Goal: Task Accomplishment & Management: Manage account settings

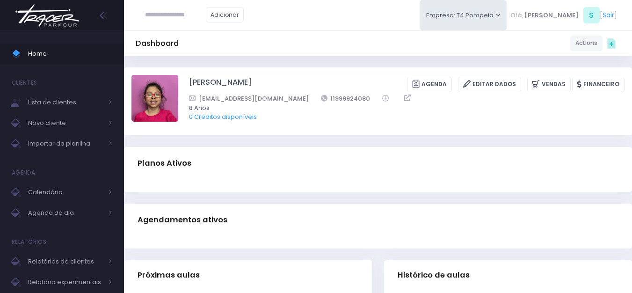
click at [205, 16] on input "text" at bounding box center [175, 15] width 61 height 18
type input "*******"
type input "**********"
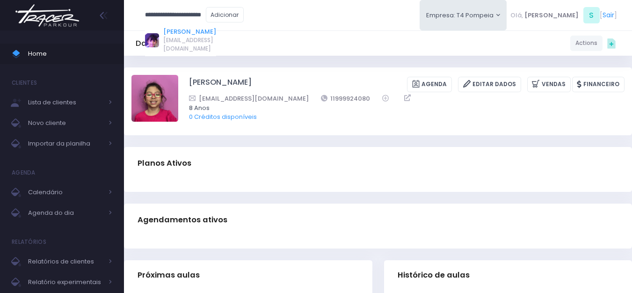
click at [194, 36] on link "Isabela dela plata souza" at bounding box center [189, 31] width 53 height 9
type input "**********"
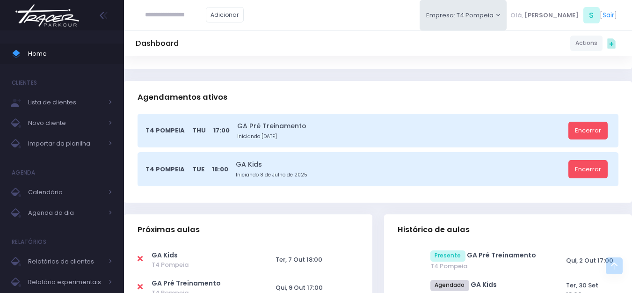
scroll to position [234, 0]
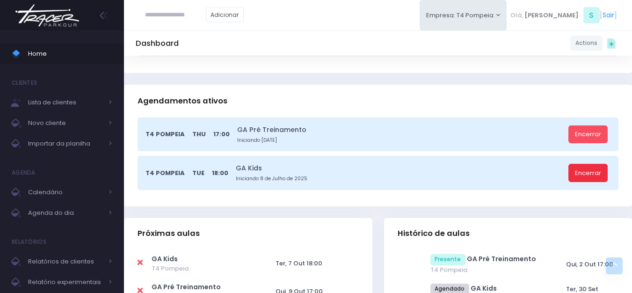
click at [580, 174] on link "Encerrar" at bounding box center [587, 173] width 39 height 18
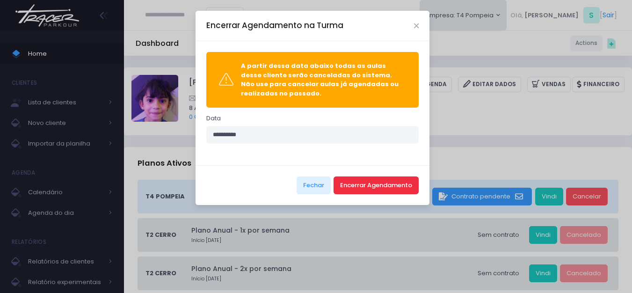
click at [392, 177] on button "Encerrar Agendamento" at bounding box center [375, 185] width 85 height 18
click at [382, 184] on button "Encerrar Agendamento" at bounding box center [375, 185] width 85 height 18
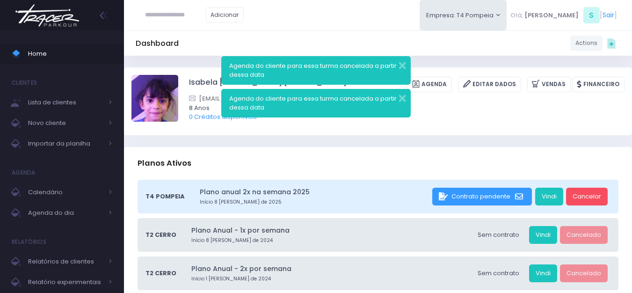
click at [60, 14] on img at bounding box center [47, 15] width 71 height 33
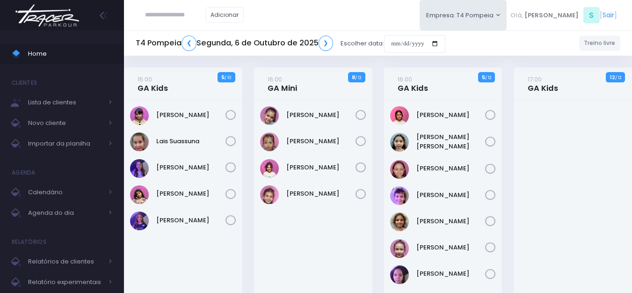
click at [81, 22] on img at bounding box center [47, 15] width 71 height 33
click at [184, 15] on input "**********" at bounding box center [175, 15] width 61 height 18
type input "**********"
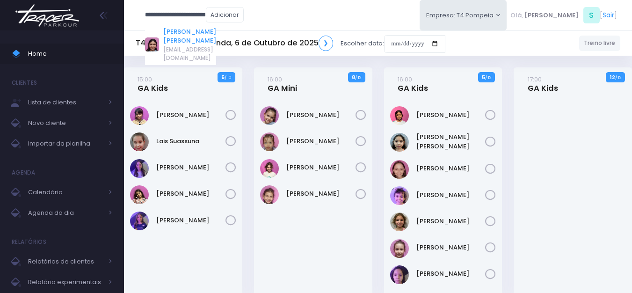
click at [195, 28] on link "Maria Fernanda Di Bastiani" at bounding box center [189, 36] width 53 height 18
type input "**********"
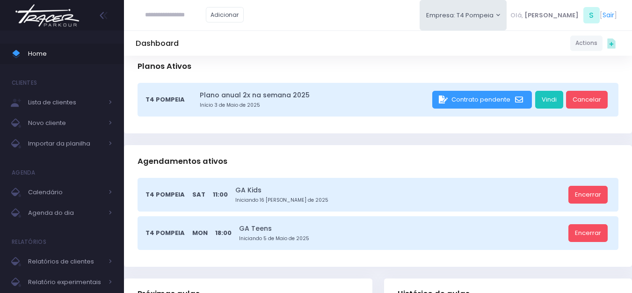
scroll to position [187, 0]
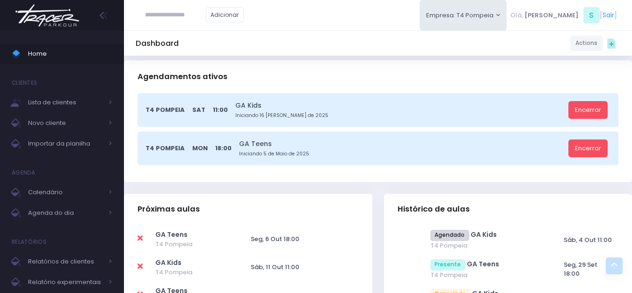
click at [138, 228] on td at bounding box center [146, 239] width 17 height 28
click at [141, 234] on icon at bounding box center [140, 237] width 5 height 7
type input "**********"
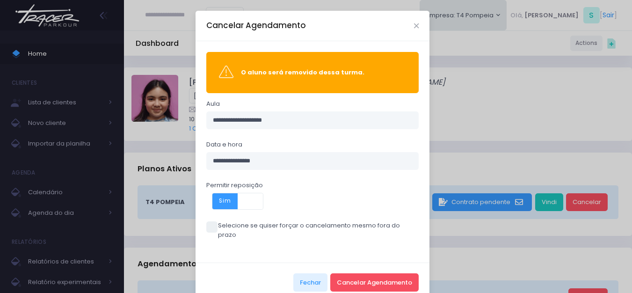
click at [222, 222] on label "Selecione se quiser forçar o cancelamento mesmo fora do prazo" at bounding box center [312, 230] width 213 height 18
drag, startPoint x: 357, startPoint y: 268, endPoint x: 352, endPoint y: 266, distance: 5.7
click at [357, 273] on button "Cancelar Agendamento" at bounding box center [374, 282] width 88 height 18
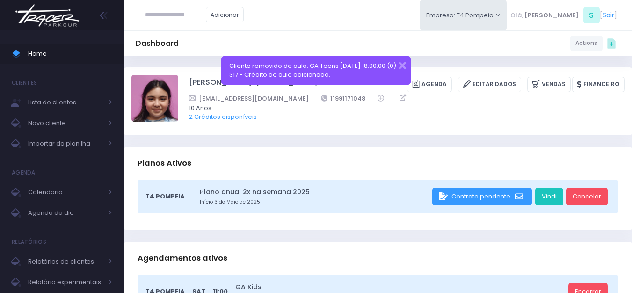
click at [37, 21] on img at bounding box center [47, 15] width 71 height 33
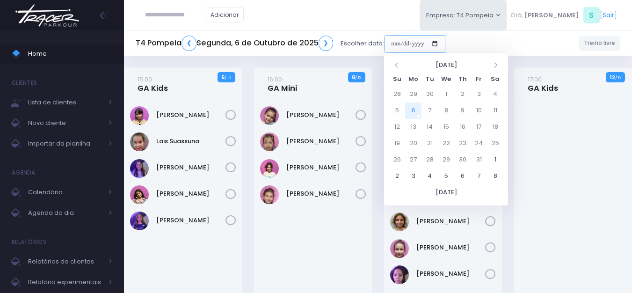
click at [402, 48] on input "date" at bounding box center [414, 44] width 61 height 18
click at [443, 110] on td "8" at bounding box center [446, 110] width 16 height 16
type input "**********"
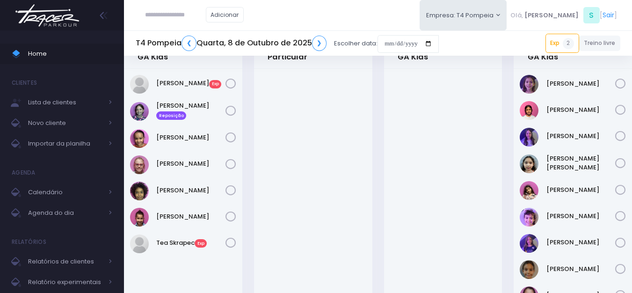
scroll to position [47, 0]
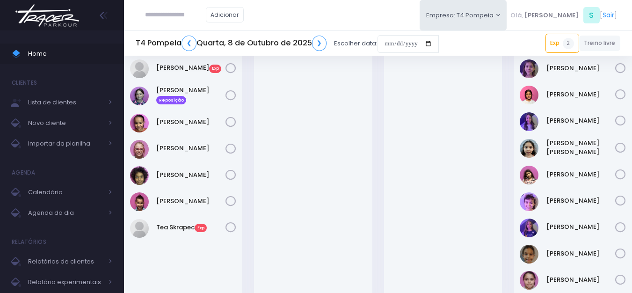
click at [216, 83] on div "[PERSON_NAME] Exp" at bounding box center [183, 178] width 118 height 250
drag, startPoint x: 215, startPoint y: 83, endPoint x: 153, endPoint y: 84, distance: 61.7
click at [156, 87] on div "[PERSON_NAME] Exp" at bounding box center [183, 178] width 118 height 250
copy link "[PERSON_NAME]"
drag, startPoint x: 208, startPoint y: 115, endPoint x: 151, endPoint y: 117, distance: 56.6
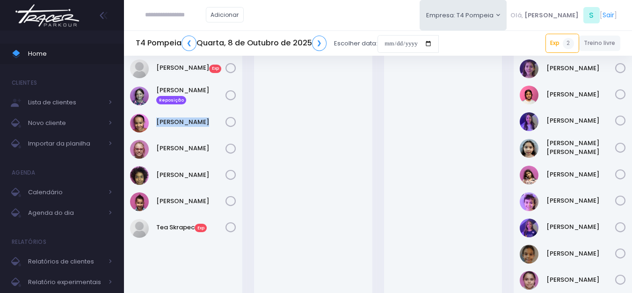
click at [151, 117] on div "[PERSON_NAME]" at bounding box center [183, 123] width 106 height 19
copy div "[PERSON_NAME]"
drag, startPoint x: 202, startPoint y: 138, endPoint x: 145, endPoint y: 145, distance: 57.5
click at [145, 145] on div "[PERSON_NAME] Exp" at bounding box center [183, 178] width 118 height 250
copy div "Paola Baldin"
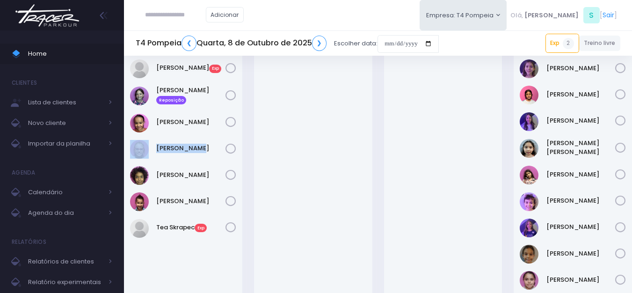
drag, startPoint x: 211, startPoint y: 168, endPoint x: 158, endPoint y: 167, distance: 53.3
click at [158, 169] on div "[PERSON_NAME]" at bounding box center [183, 175] width 106 height 19
copy link "[PERSON_NAME]"
drag, startPoint x: 200, startPoint y: 194, endPoint x: 158, endPoint y: 195, distance: 42.6
click at [158, 195] on div "Stella Araujo" at bounding box center [183, 201] width 106 height 19
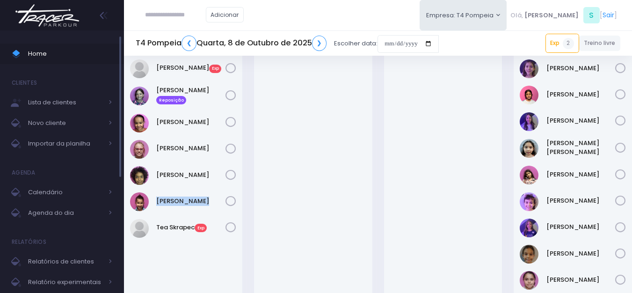
copy link "Stella Araujo"
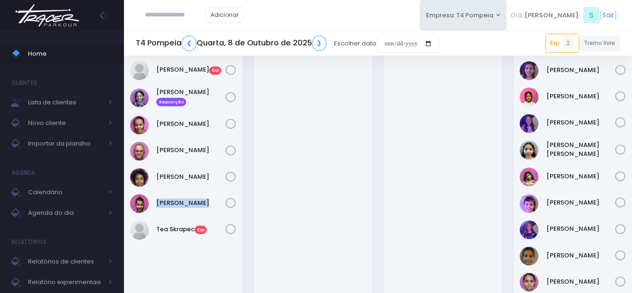
scroll to position [0, 0]
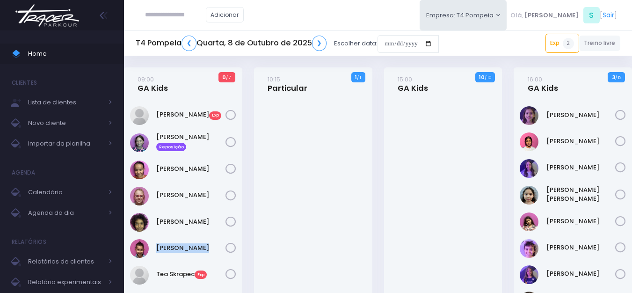
drag, startPoint x: 599, startPoint y: 105, endPoint x: 535, endPoint y: 115, distance: 64.8
click at [535, 115] on div "Antonella Zappa" at bounding box center [573, 225] width 118 height 250
copy div "Antonella Zappa"
drag, startPoint x: 588, startPoint y: 134, endPoint x: 544, endPoint y: 141, distance: 44.1
click at [544, 141] on div "Clara Sigolo" at bounding box center [573, 141] width 106 height 19
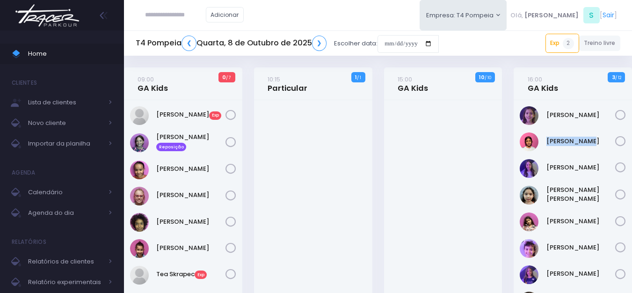
copy link "Clara Sigolo"
drag, startPoint x: 587, startPoint y: 157, endPoint x: 531, endPoint y: 165, distance: 56.2
click at [531, 165] on div "Antonella Zappa" at bounding box center [573, 225] width 118 height 250
copy div "Lia Widman"
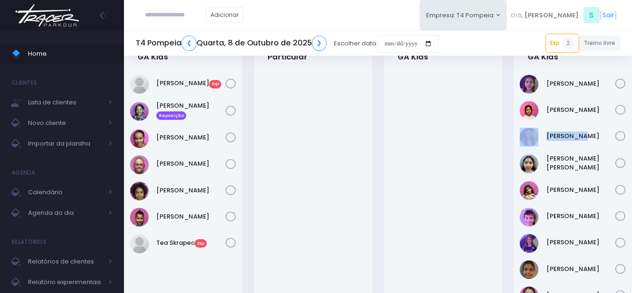
scroll to position [47, 0]
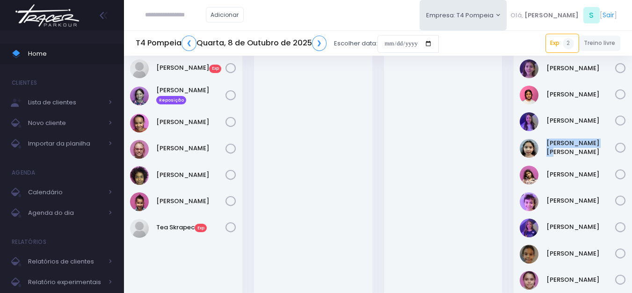
drag, startPoint x: 600, startPoint y: 138, endPoint x: 545, endPoint y: 139, distance: 54.7
click at [546, 139] on div "Luisa Yen Muller" at bounding box center [573, 148] width 106 height 20
copy link "Luisa Yen Muller"
drag, startPoint x: 580, startPoint y: 165, endPoint x: 541, endPoint y: 165, distance: 38.4
click at [541, 166] on div "Luiza Braz" at bounding box center [573, 175] width 106 height 19
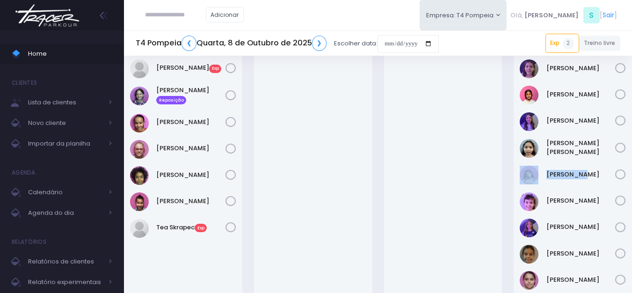
copy div "Luiza Braz"
drag, startPoint x: 600, startPoint y: 193, endPoint x: 533, endPoint y: 190, distance: 66.9
click at [546, 192] on div "Nina Loureiro" at bounding box center [573, 201] width 106 height 19
drag, startPoint x: 594, startPoint y: 220, endPoint x: 585, endPoint y: 220, distance: 8.9
click at [585, 220] on div "Rosa Widman" at bounding box center [573, 227] width 106 height 19
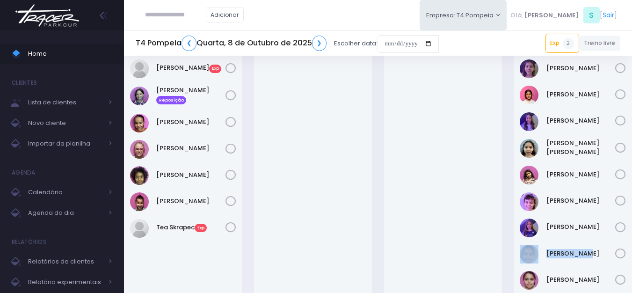
drag, startPoint x: 590, startPoint y: 244, endPoint x: 542, endPoint y: 251, distance: 48.7
click at [542, 251] on div "Sofia Ramos" at bounding box center [573, 254] width 106 height 19
drag, startPoint x: 602, startPoint y: 272, endPoint x: 539, endPoint y: 273, distance: 63.6
click at [539, 273] on div "Sophia De Souza" at bounding box center [573, 280] width 106 height 19
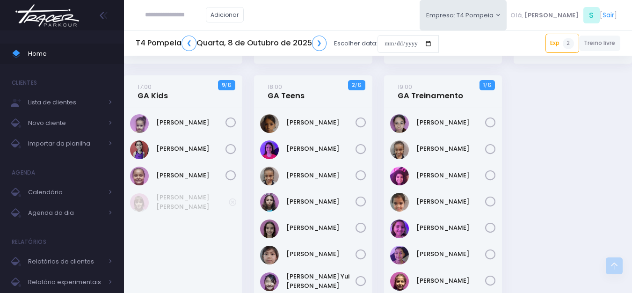
scroll to position [327, 0]
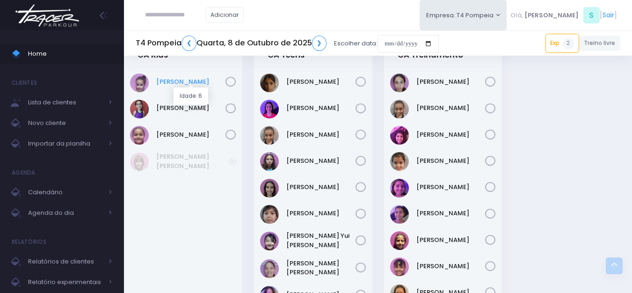
drag, startPoint x: 214, startPoint y: 72, endPoint x: 156, endPoint y: 76, distance: 57.7
click at [156, 76] on div "Catarina Miranda" at bounding box center [183, 223] width 118 height 312
drag, startPoint x: 221, startPoint y: 99, endPoint x: 148, endPoint y: 99, distance: 72.5
click at [148, 100] on div "Manuela Mattosinho" at bounding box center [183, 109] width 106 height 19
drag, startPoint x: 215, startPoint y: 122, endPoint x: 153, endPoint y: 123, distance: 61.7
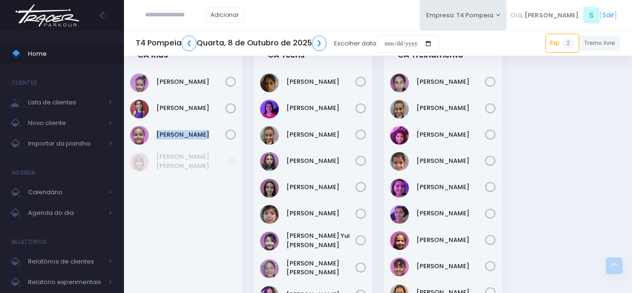
click at [153, 123] on div "Catarina Miranda" at bounding box center [183, 223] width 118 height 312
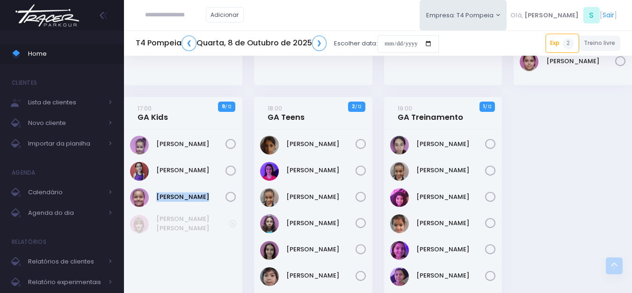
scroll to position [281, 0]
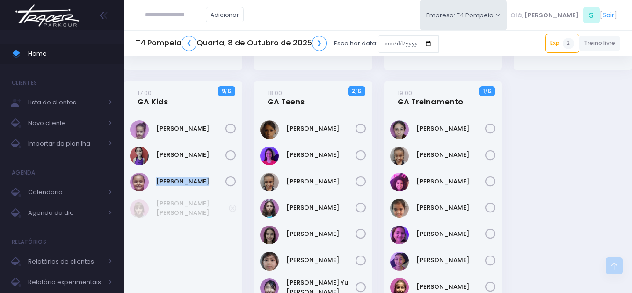
drag, startPoint x: 346, startPoint y: 117, endPoint x: 288, endPoint y: 136, distance: 60.8
click at [288, 136] on div "Ana Laura Nóbrega" at bounding box center [313, 270] width 118 height 312
drag, startPoint x: 333, startPoint y: 141, endPoint x: 277, endPoint y: 137, distance: 56.3
click at [283, 144] on div "Ana Laura Nóbrega" at bounding box center [313, 270] width 118 height 312
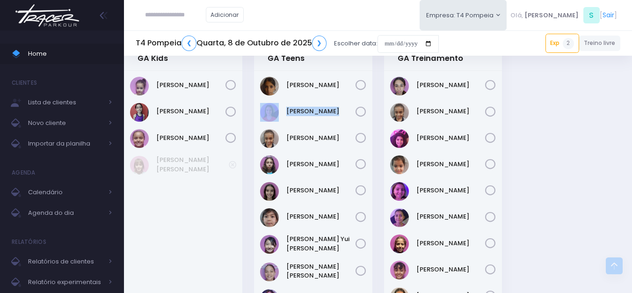
scroll to position [374, 0]
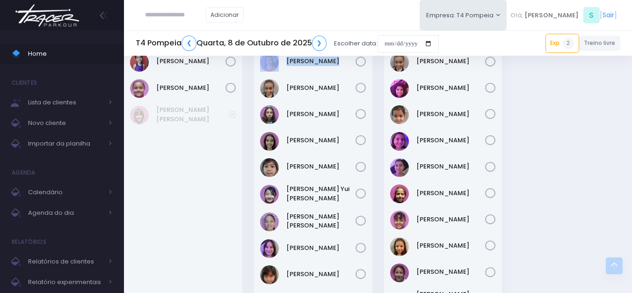
drag, startPoint x: 338, startPoint y: 78, endPoint x: 288, endPoint y: 80, distance: 50.1
click at [288, 80] on div "Beatriz Marques" at bounding box center [313, 88] width 106 height 19
drag, startPoint x: 341, startPoint y: 105, endPoint x: 285, endPoint y: 108, distance: 56.7
click at [285, 108] on div "Filomena Caruso" at bounding box center [313, 114] width 106 height 19
drag, startPoint x: 327, startPoint y: 133, endPoint x: 281, endPoint y: 133, distance: 46.3
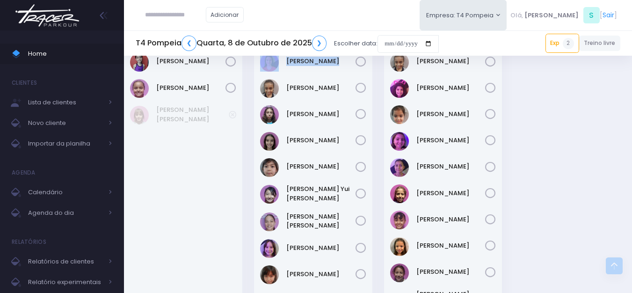
click at [281, 133] on div "Ana Laura Nóbrega" at bounding box center [313, 177] width 118 height 312
drag, startPoint x: 329, startPoint y: 161, endPoint x: 283, endPoint y: 162, distance: 45.8
click at [283, 162] on div "Kimi Marino" at bounding box center [313, 167] width 106 height 19
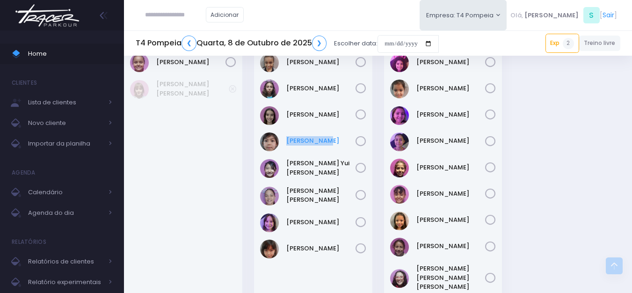
scroll to position [421, 0]
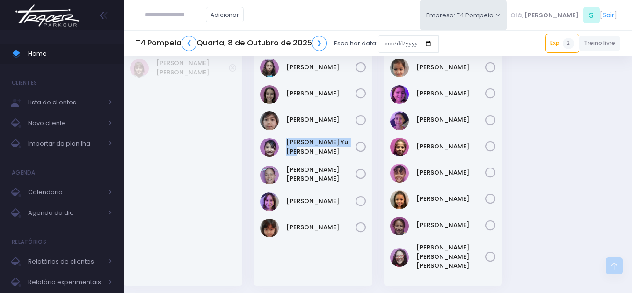
drag, startPoint x: 352, startPoint y: 138, endPoint x: 286, endPoint y: 139, distance: 66.4
click at [286, 139] on div "Leticia Yui Kushiyama" at bounding box center [313, 148] width 106 height 20
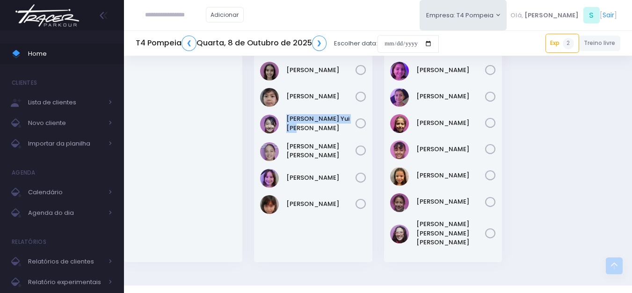
scroll to position [457, 0]
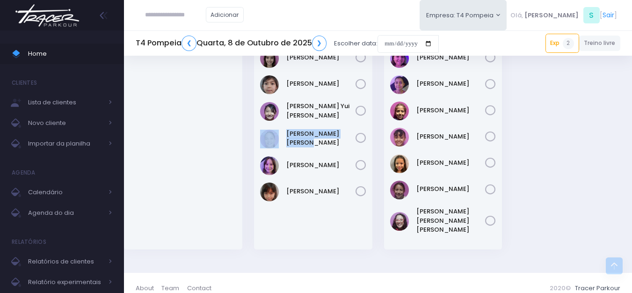
drag, startPoint x: 340, startPoint y: 130, endPoint x: 278, endPoint y: 127, distance: 61.8
click at [278, 129] on div "Maria Carolina Franze" at bounding box center [313, 139] width 106 height 20
drag, startPoint x: 329, startPoint y: 179, endPoint x: 286, endPoint y: 177, distance: 43.5
click at [286, 177] on div "Ana Laura Nóbrega" at bounding box center [313, 94] width 118 height 312
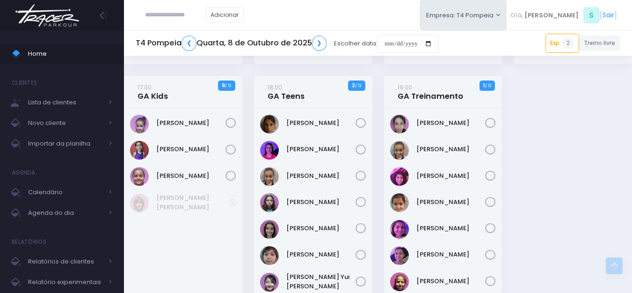
scroll to position [270, 0]
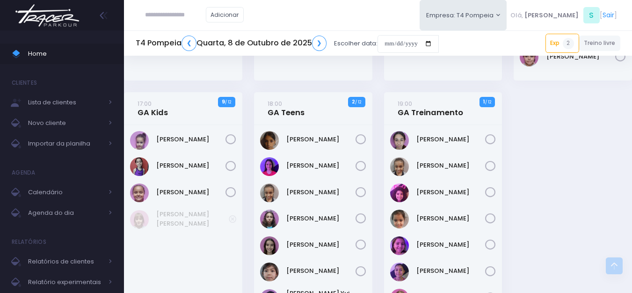
drag, startPoint x: 463, startPoint y: 127, endPoint x: 413, endPoint y: 137, distance: 50.1
click at [413, 137] on div "Anita Feliciano" at bounding box center [443, 281] width 118 height 312
drag, startPoint x: 464, startPoint y: 155, endPoint x: 454, endPoint y: 157, distance: 10.5
click at [454, 157] on div "Anita Feliciano" at bounding box center [443, 281] width 118 height 312
drag, startPoint x: 462, startPoint y: 180, endPoint x: 417, endPoint y: 181, distance: 45.4
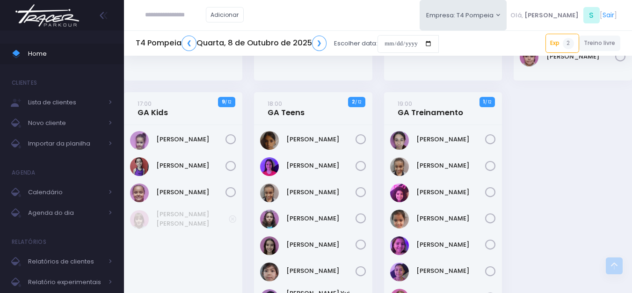
click at [417, 181] on div "Anita Feliciano" at bounding box center [443, 281] width 118 height 312
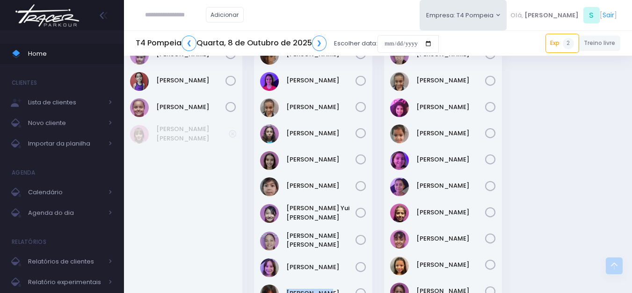
scroll to position [363, 0]
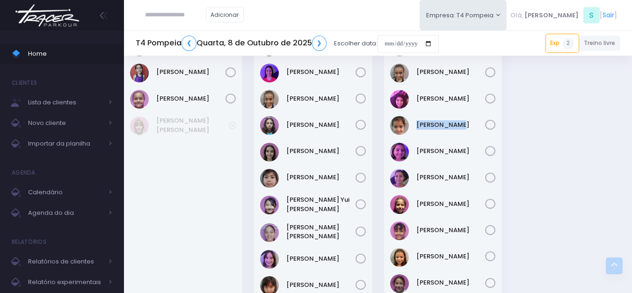
drag, startPoint x: 462, startPoint y: 114, endPoint x: 414, endPoint y: 117, distance: 47.8
click at [414, 117] on div "Anita Feliciano" at bounding box center [443, 187] width 118 height 312
drag, startPoint x: 467, startPoint y: 141, endPoint x: 414, endPoint y: 141, distance: 52.4
click at [414, 141] on div "Anita Feliciano" at bounding box center [443, 187] width 118 height 312
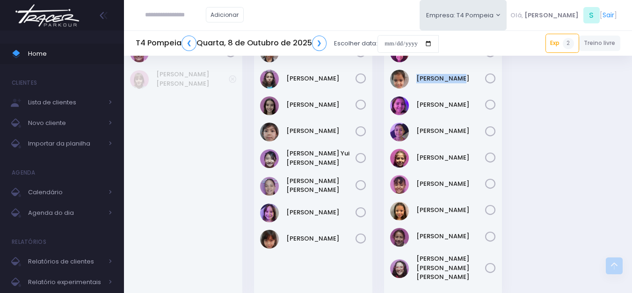
scroll to position [410, 0]
drag, startPoint x: 468, startPoint y: 122, endPoint x: 417, endPoint y: 125, distance: 51.6
click at [417, 125] on div "Isadora Cascão" at bounding box center [443, 131] width 106 height 19
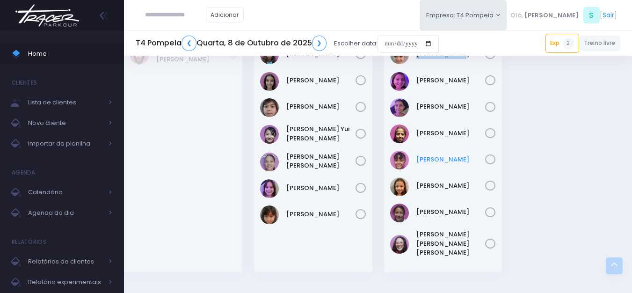
scroll to position [457, 0]
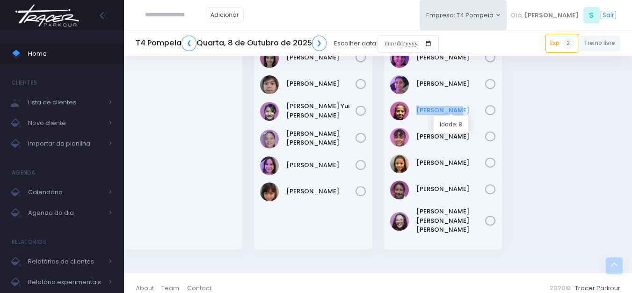
drag, startPoint x: 461, startPoint y: 98, endPoint x: 417, endPoint y: 108, distance: 45.5
click at [417, 108] on div "Anita Feliciano" at bounding box center [443, 94] width 118 height 312
drag, startPoint x: 456, startPoint y: 125, endPoint x: 412, endPoint y: 123, distance: 45.0
click at [414, 127] on div "Anita Feliciano" at bounding box center [443, 94] width 118 height 312
drag, startPoint x: 461, startPoint y: 152, endPoint x: 416, endPoint y: 150, distance: 44.5
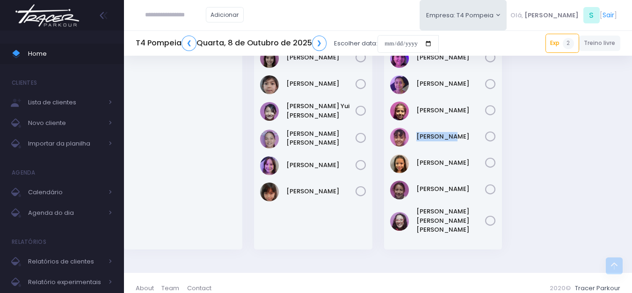
click at [416, 150] on div "Anita Feliciano" at bounding box center [443, 94] width 118 height 312
drag, startPoint x: 465, startPoint y: 177, endPoint x: 416, endPoint y: 185, distance: 49.7
click at [416, 185] on div "Anita Feliciano" at bounding box center [443, 94] width 118 height 312
drag, startPoint x: 473, startPoint y: 203, endPoint x: 418, endPoint y: 210, distance: 56.1
click at [418, 210] on div "Anita Feliciano" at bounding box center [443, 94] width 118 height 312
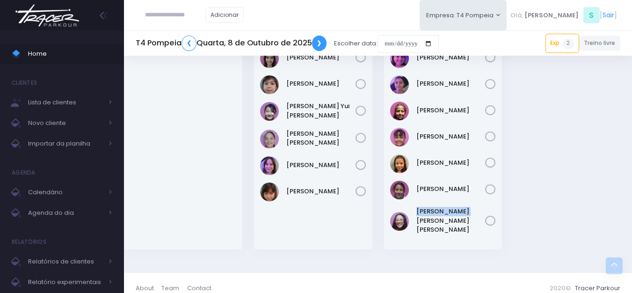
click at [317, 41] on link "❯" at bounding box center [319, 43] width 15 height 15
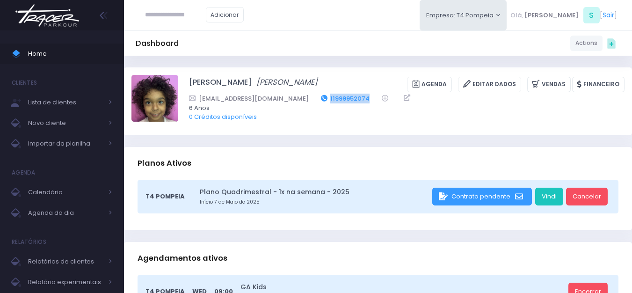
drag, startPoint x: 351, startPoint y: 98, endPoint x: 310, endPoint y: 101, distance: 41.3
click at [310, 101] on div "[EMAIL_ADDRESS][DOMAIN_NAME] 11999952074" at bounding box center [400, 99] width 423 height 10
copy link "11999952074"
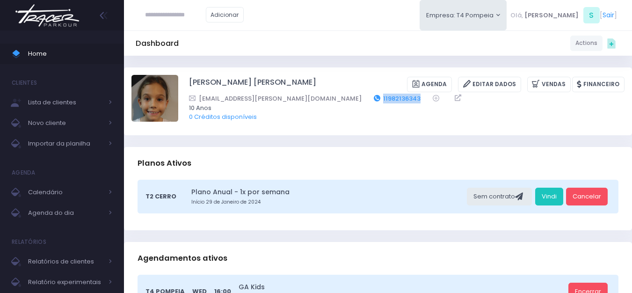
drag, startPoint x: 343, startPoint y: 97, endPoint x: 304, endPoint y: 101, distance: 38.6
click at [304, 101] on div "cibele.r.ferreira@gmail.com 11982136343" at bounding box center [400, 99] width 423 height 10
copy link "11982136343"
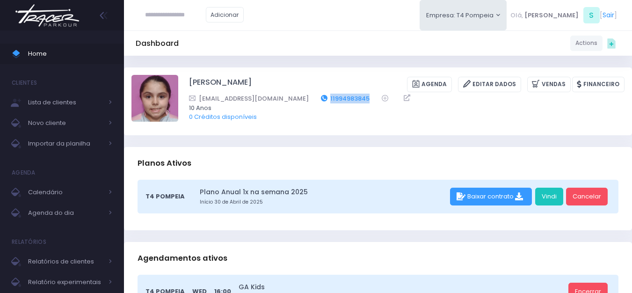
drag, startPoint x: 334, startPoint y: 96, endPoint x: 291, endPoint y: 97, distance: 43.0
click at [291, 97] on div "[EMAIL_ADDRESS][DOMAIN_NAME] 11994983845" at bounding box center [400, 99] width 423 height 10
copy link "11994983845"
click at [72, 10] on img at bounding box center [47, 15] width 71 height 33
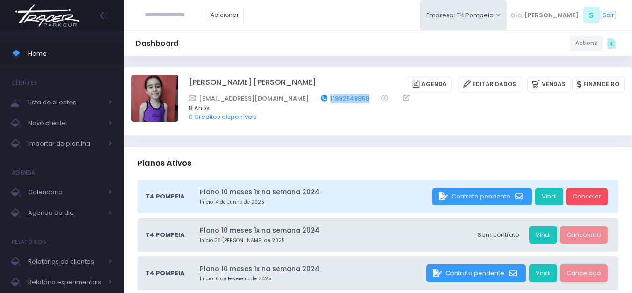
drag, startPoint x: 355, startPoint y: 92, endPoint x: 314, endPoint y: 101, distance: 42.2
click at [314, 101] on div "Manuela Mattosinho Sfeir Agenda Editar Dados Vendas Financeiro Priscila@amadvog…" at bounding box center [406, 101] width 435 height 52
copy link "11992548959"
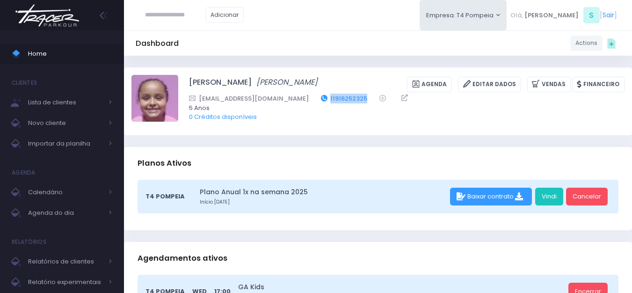
drag, startPoint x: 378, startPoint y: 110, endPoint x: 338, endPoint y: 112, distance: 40.3
click at [338, 103] on div "Camila.Nogueira@bwsolucoes.com.br 11916252325" at bounding box center [400, 99] width 423 height 10
copy link "11916252325"
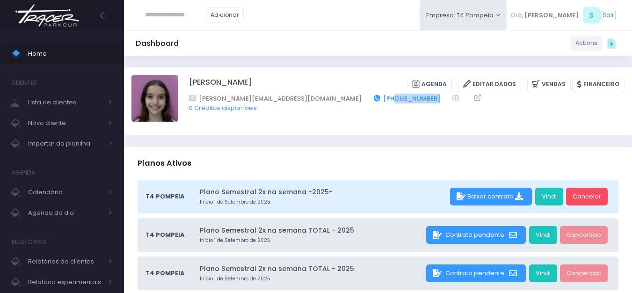
drag, startPoint x: 358, startPoint y: 96, endPoint x: 316, endPoint y: 101, distance: 42.4
click at [316, 101] on div "[PERSON_NAME][EMAIL_ADDRESS][DOMAIN_NAME] [PHONE_NUMBER]" at bounding box center [400, 99] width 423 height 10
copy link "11933795060"
click at [62, 20] on img at bounding box center [47, 15] width 71 height 33
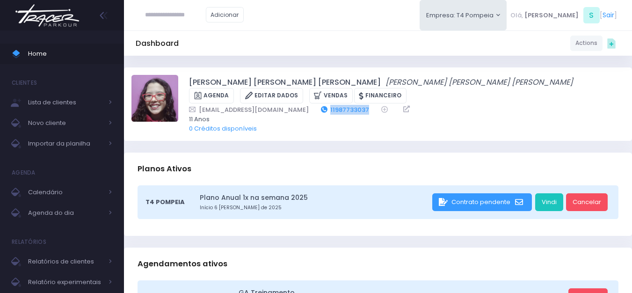
drag, startPoint x: 348, startPoint y: 107, endPoint x: 309, endPoint y: 105, distance: 38.9
click at [309, 105] on div "[EMAIL_ADDRESS][DOMAIN_NAME] 11987733037" at bounding box center [400, 110] width 423 height 10
copy link "11987733037"
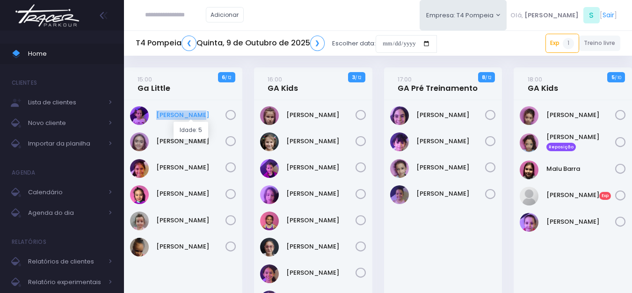
drag, startPoint x: 202, startPoint y: 107, endPoint x: 149, endPoint y: 113, distance: 53.7
click at [157, 111] on div "[PERSON_NAME]" at bounding box center [183, 115] width 106 height 19
copy link "[PERSON_NAME]"
drag, startPoint x: 212, startPoint y: 133, endPoint x: 154, endPoint y: 136, distance: 58.0
click at [154, 136] on div "Eloah Meneguim" at bounding box center [183, 141] width 106 height 19
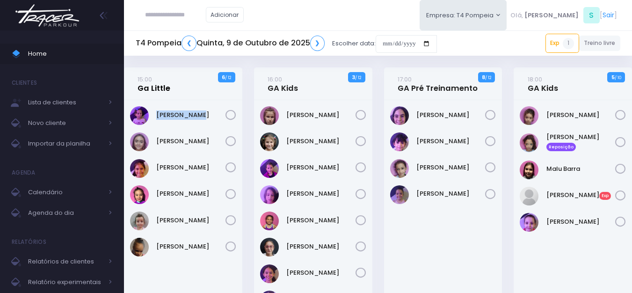
copy link "Eloah Meneguim"
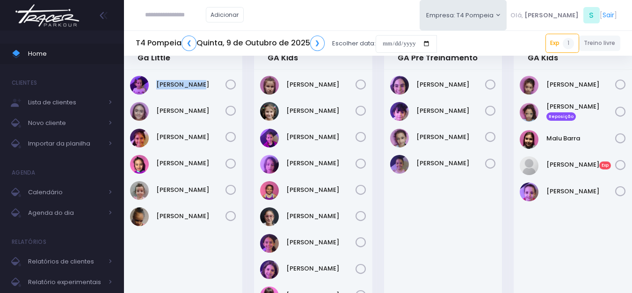
scroll to position [47, 0]
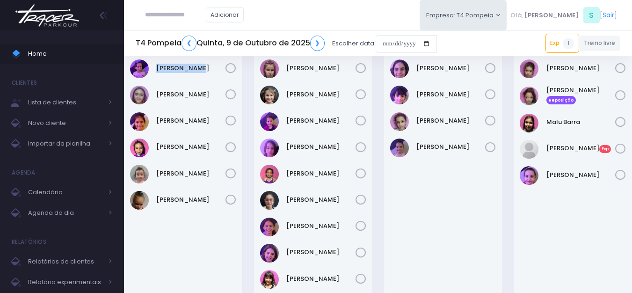
drag, startPoint x: 212, startPoint y: 113, endPoint x: 155, endPoint y: 112, distance: 57.1
click at [155, 112] on div "Helena Ongarato" at bounding box center [183, 121] width 106 height 19
copy link "Helena Ongarato"
drag, startPoint x: 211, startPoint y: 140, endPoint x: 156, endPoint y: 139, distance: 55.7
click at [156, 139] on div "Júlia Meneguim" at bounding box center [183, 147] width 106 height 19
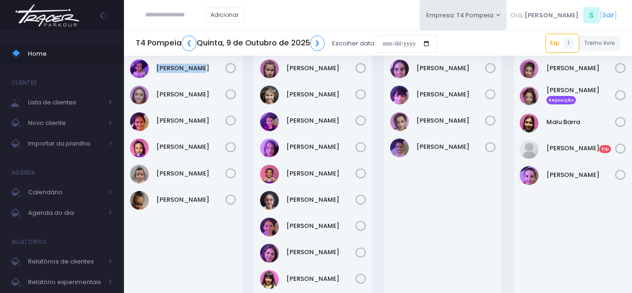
copy link "Júlia Meneguim"
drag, startPoint x: 214, startPoint y: 162, endPoint x: 151, endPoint y: 170, distance: 64.0
click at [151, 170] on div "Alice Mattos" at bounding box center [183, 177] width 118 height 249
copy div "Mirella Figueiredo"
drag, startPoint x: 201, startPoint y: 191, endPoint x: 152, endPoint y: 192, distance: 49.1
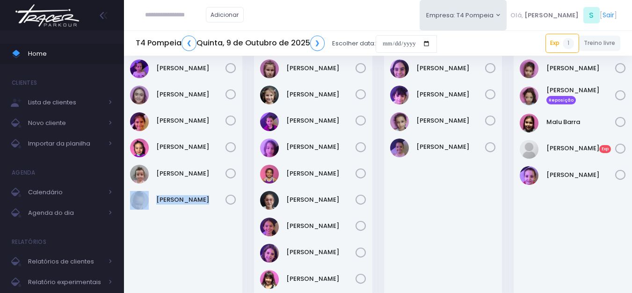
click at [152, 192] on div "Alice Mattos" at bounding box center [183, 177] width 118 height 249
copy div "Sophia Crispi"
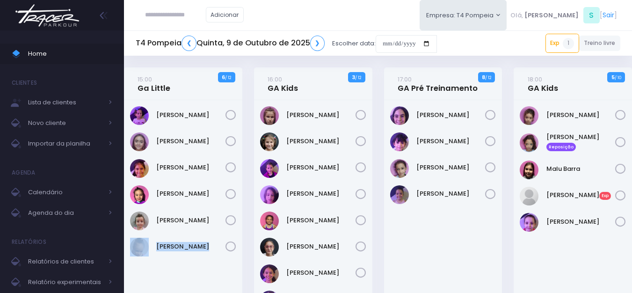
drag, startPoint x: 348, startPoint y: 103, endPoint x: 285, endPoint y: 103, distance: 62.2
click at [285, 103] on div "Antonia Landmann" at bounding box center [313, 224] width 118 height 249
copy link "Antonia Landmann"
drag, startPoint x: 329, startPoint y: 130, endPoint x: 285, endPoint y: 133, distance: 44.5
click at [285, 133] on div "Antonia Landmann" at bounding box center [313, 224] width 118 height 249
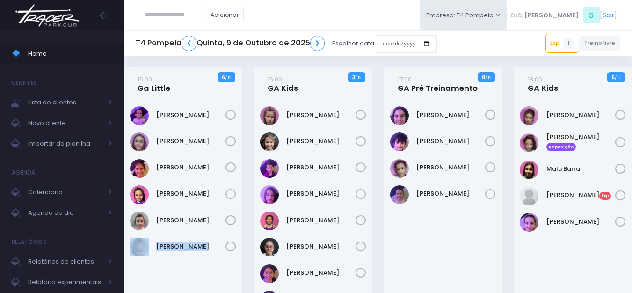
copy link "Beatriz Abrell"
drag, startPoint x: 329, startPoint y: 160, endPoint x: 285, endPoint y: 160, distance: 43.5
click at [285, 160] on div "Diana Rosa" at bounding box center [313, 168] width 106 height 19
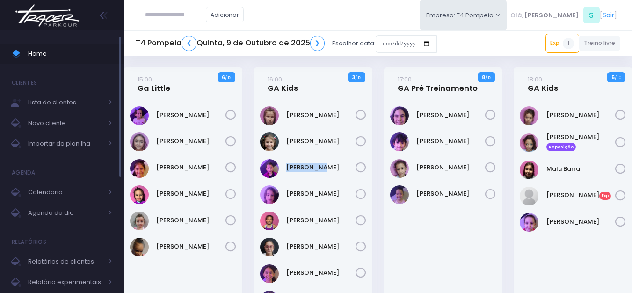
copy link "Diana Rosa"
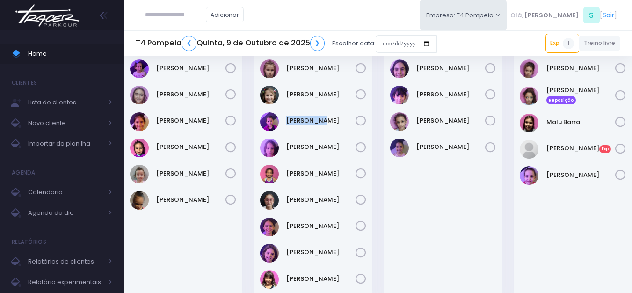
drag, startPoint x: 341, startPoint y: 136, endPoint x: 287, endPoint y: 137, distance: 54.3
click at [287, 137] on div "Antonia Landmann" at bounding box center [313, 177] width 118 height 249
copy link "Gabriela Jordão"
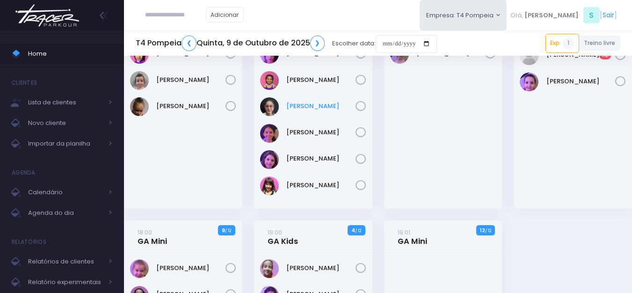
scroll to position [94, 0]
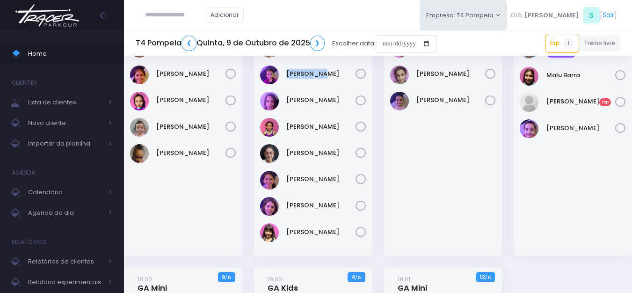
drag, startPoint x: 346, startPoint y: 120, endPoint x: 286, endPoint y: 126, distance: 60.6
click at [286, 126] on div "Isabela Inocentini" at bounding box center [313, 127] width 106 height 19
drag, startPoint x: 326, startPoint y: 142, endPoint x: 317, endPoint y: 143, distance: 8.5
click at [317, 143] on div "Antonia Landmann" at bounding box center [313, 131] width 118 height 249
drag, startPoint x: 324, startPoint y: 173, endPoint x: 287, endPoint y: 167, distance: 37.3
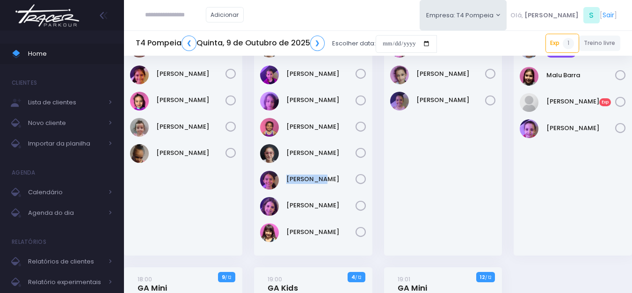
click at [287, 167] on div "Antonia Landmann" at bounding box center [313, 131] width 118 height 249
drag, startPoint x: 333, startPoint y: 197, endPoint x: 281, endPoint y: 197, distance: 52.4
click at [281, 197] on div "Laura Novaes" at bounding box center [313, 206] width 106 height 19
drag, startPoint x: 346, startPoint y: 224, endPoint x: 286, endPoint y: 228, distance: 59.5
click at [286, 228] on div "Martina Hashimoto" at bounding box center [313, 232] width 106 height 19
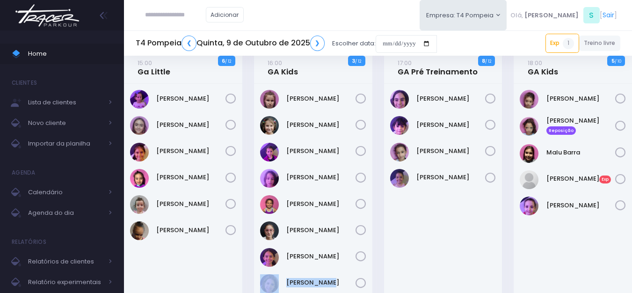
scroll to position [0, 0]
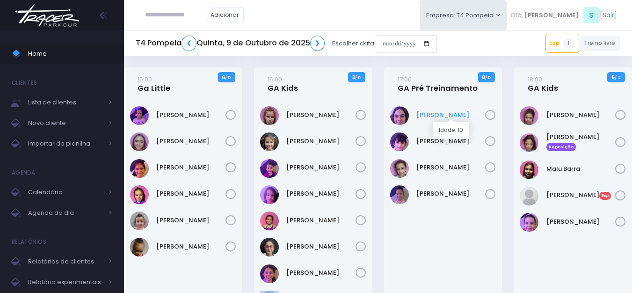
drag, startPoint x: 468, startPoint y: 109, endPoint x: 417, endPoint y: 112, distance: 51.6
click at [417, 112] on div "Antonella Rossi" at bounding box center [443, 115] width 106 height 19
drag, startPoint x: 456, startPoint y: 134, endPoint x: 418, endPoint y: 134, distance: 37.9
click at [418, 134] on div "Isabela Dela" at bounding box center [443, 141] width 106 height 19
drag, startPoint x: 443, startPoint y: 159, endPoint x: 414, endPoint y: 160, distance: 29.0
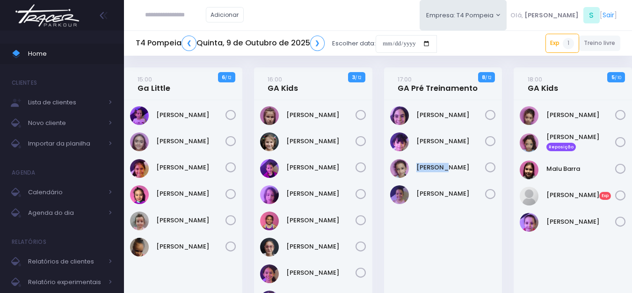
click at [414, 160] on div "Ivy Miki" at bounding box center [443, 168] width 106 height 19
drag, startPoint x: 452, startPoint y: 187, endPoint x: 415, endPoint y: 195, distance: 38.3
click at [415, 195] on div "Liz Whitaker" at bounding box center [443, 194] width 106 height 19
drag, startPoint x: 600, startPoint y: 109, endPoint x: 542, endPoint y: 120, distance: 58.7
click at [542, 120] on div "Emilia Rodrigues" at bounding box center [573, 115] width 106 height 19
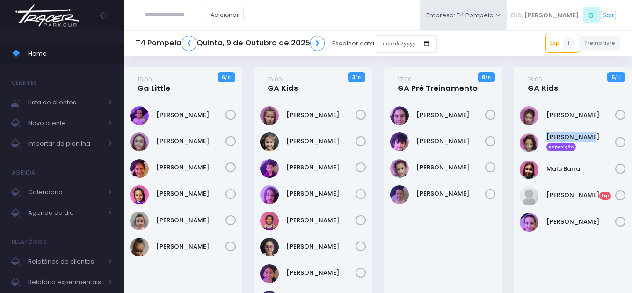
drag, startPoint x: 580, startPoint y: 133, endPoint x: 543, endPoint y: 133, distance: 37.0
click at [543, 133] on div "Julia Pinotti Reposição" at bounding box center [573, 142] width 106 height 20
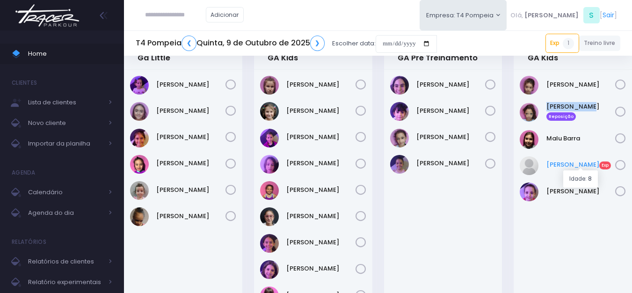
scroll to position [47, 0]
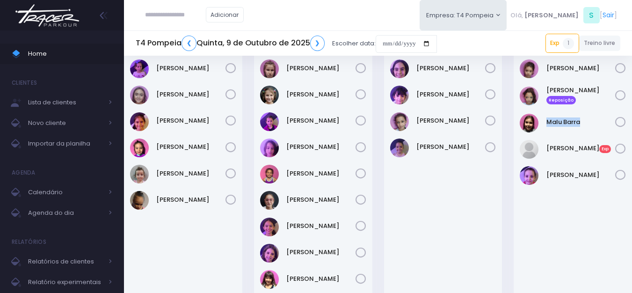
drag, startPoint x: 583, startPoint y: 114, endPoint x: 545, endPoint y: 117, distance: 38.0
click at [545, 117] on div "Malu Barra" at bounding box center [573, 123] width 106 height 19
drag, startPoint x: 609, startPoint y: 166, endPoint x: 543, endPoint y: 167, distance: 66.0
click at [543, 167] on div "Rafaella Westphalen" at bounding box center [573, 175] width 106 height 19
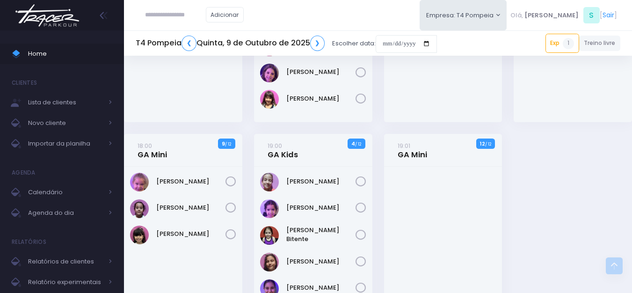
scroll to position [281, 0]
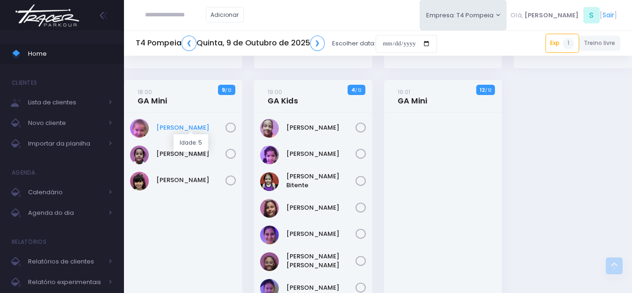
drag, startPoint x: 206, startPoint y: 121, endPoint x: 155, endPoint y: 126, distance: 51.8
click at [157, 126] on div "Bella Mandelli" at bounding box center [183, 128] width 106 height 19
drag, startPoint x: 201, startPoint y: 147, endPoint x: 156, endPoint y: 152, distance: 45.1
click at [156, 152] on div "Laura Lopes" at bounding box center [183, 154] width 106 height 19
drag, startPoint x: 224, startPoint y: 169, endPoint x: 152, endPoint y: 175, distance: 72.3
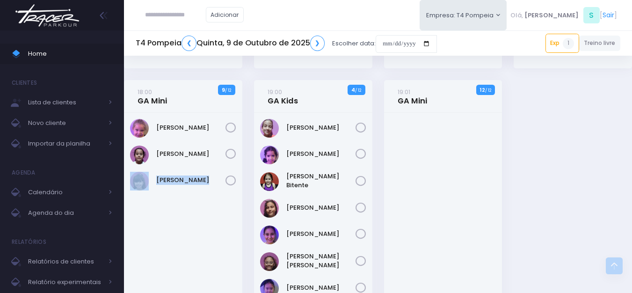
click at [152, 175] on div "Bella Mandelli" at bounding box center [183, 225] width 118 height 225
drag, startPoint x: 345, startPoint y: 120, endPoint x: 287, endPoint y: 124, distance: 58.1
click at [287, 124] on div "Veridiana Jansen" at bounding box center [313, 128] width 106 height 19
drag, startPoint x: 340, startPoint y: 169, endPoint x: 285, endPoint y: 172, distance: 54.8
click at [285, 172] on div "Veridiana Jansen" at bounding box center [313, 225] width 118 height 225
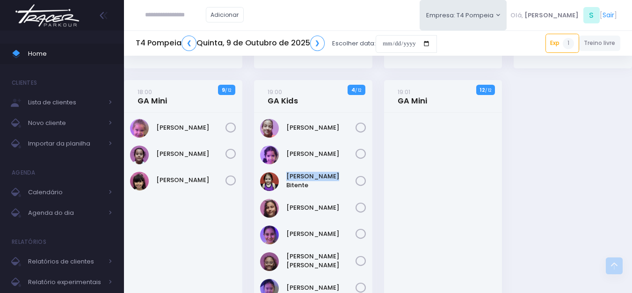
drag, startPoint x: 335, startPoint y: 199, endPoint x: 285, endPoint y: 198, distance: 50.1
click at [285, 198] on div "Veridiana Jansen" at bounding box center [313, 225] width 118 height 225
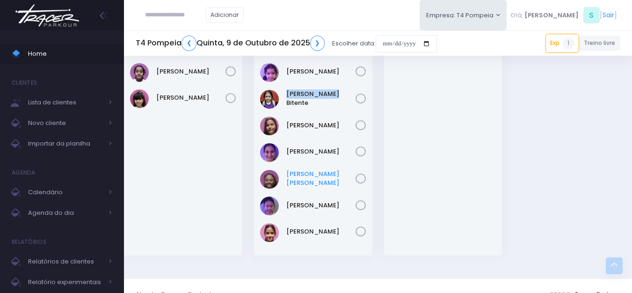
scroll to position [374, 0]
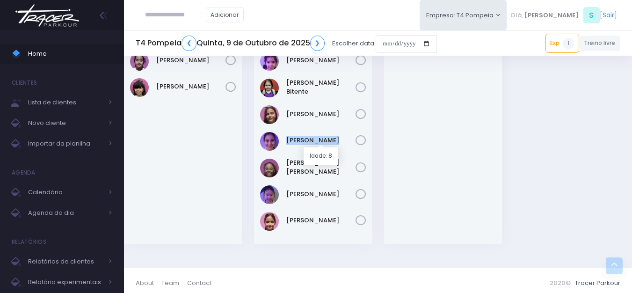
drag, startPoint x: 332, startPoint y: 134, endPoint x: 286, endPoint y: 139, distance: 46.1
click at [286, 139] on div "Lara Berruezo" at bounding box center [313, 141] width 106 height 19
drag, startPoint x: 346, startPoint y: 154, endPoint x: 286, endPoint y: 157, distance: 60.4
click at [286, 157] on div "Veridiana Jansen" at bounding box center [313, 131] width 118 height 225
drag, startPoint x: 304, startPoint y: 187, endPoint x: 288, endPoint y: 187, distance: 15.9
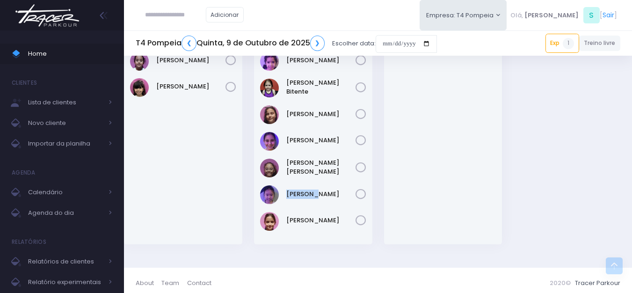
click at [288, 187] on div "[PERSON_NAME]" at bounding box center [313, 194] width 106 height 19
drag, startPoint x: 329, startPoint y: 211, endPoint x: 286, endPoint y: 207, distance: 42.7
click at [286, 207] on div "Veridiana Jansen" at bounding box center [313, 131] width 118 height 225
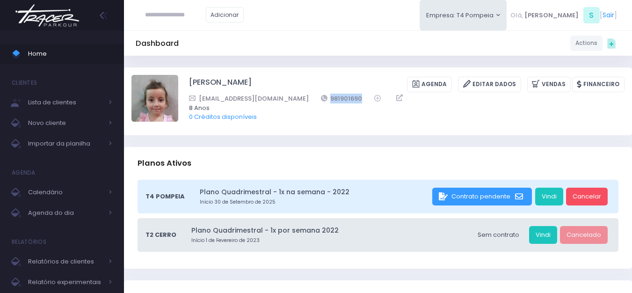
drag, startPoint x: 333, startPoint y: 94, endPoint x: 174, endPoint y: 10, distance: 180.8
click at [296, 101] on div "thamiris_f@hotmail.com 981901690" at bounding box center [400, 99] width 423 height 10
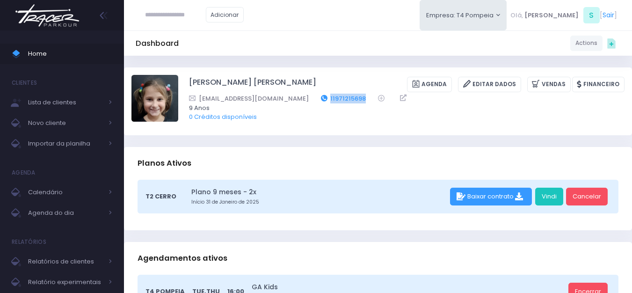
drag, startPoint x: 337, startPoint y: 97, endPoint x: 300, endPoint y: 102, distance: 37.8
click at [300, 102] on div "[EMAIL_ADDRESS][DOMAIN_NAME] 11971215698" at bounding box center [400, 99] width 423 height 10
copy link "11971215698"
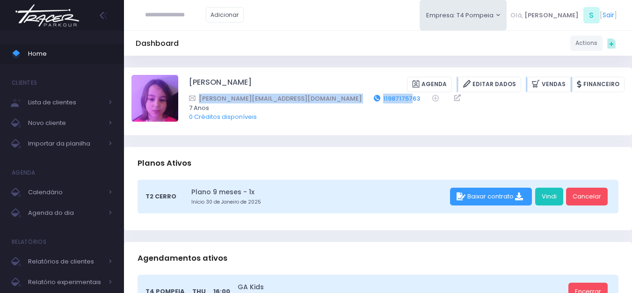
drag, startPoint x: 338, startPoint y: 92, endPoint x: 334, endPoint y: 95, distance: 5.6
click at [332, 96] on div "Gabriela Jordão Natacci Agenda Editar Dados Vendas Financeiro renata.jordao@gma…" at bounding box center [406, 101] width 435 height 52
click at [341, 89] on div "Gabriela Jordão Natacci Agenda Editar Dados Vendas Financeiro" at bounding box center [406, 84] width 435 height 15
drag, startPoint x: 341, startPoint y: 98, endPoint x: 303, endPoint y: 99, distance: 37.9
click at [303, 99] on div "renata.jordao@gmail.com 11987175763" at bounding box center [400, 99] width 423 height 10
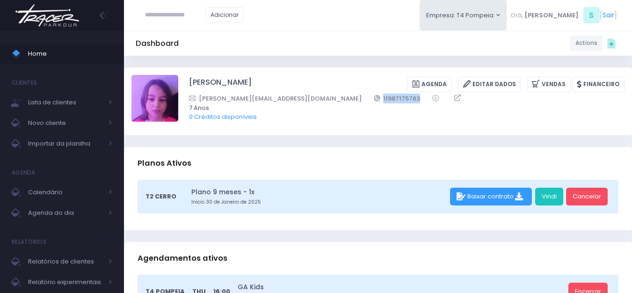
copy link "11987175763"
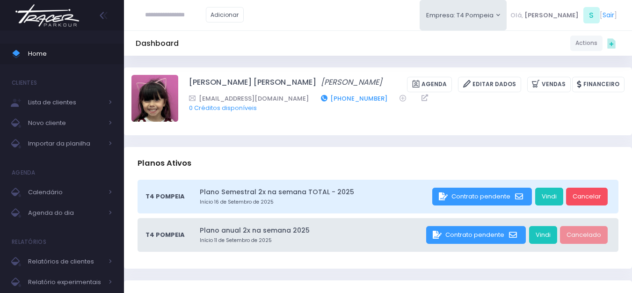
drag, startPoint x: 332, startPoint y: 95, endPoint x: 290, endPoint y: 98, distance: 41.7
click at [290, 98] on div "[EMAIL_ADDRESS][DOMAIN_NAME] [PHONE_NUMBER]" at bounding box center [400, 99] width 423 height 10
copy link "99954-6600"
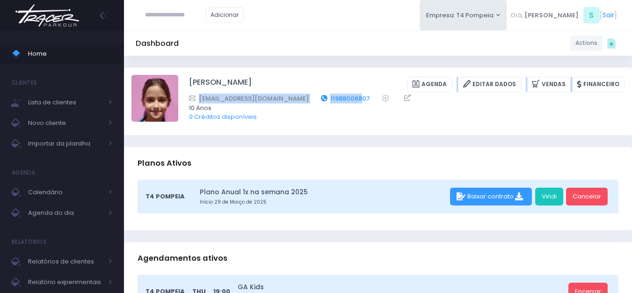
drag, startPoint x: 342, startPoint y: 91, endPoint x: 328, endPoint y: 96, distance: 14.8
click at [328, 96] on div "[PERSON_NAME] [GEOGRAPHIC_DATA] Editar Dados [GEOGRAPHIC_DATA] Financeiro [EMAI…" at bounding box center [406, 101] width 435 height 52
drag, startPoint x: 340, startPoint y: 94, endPoint x: 298, endPoint y: 101, distance: 42.6
click at [298, 101] on div "[EMAIL_ADDRESS][DOMAIN_NAME] 11988006807" at bounding box center [400, 99] width 423 height 10
copy link "11988006807"
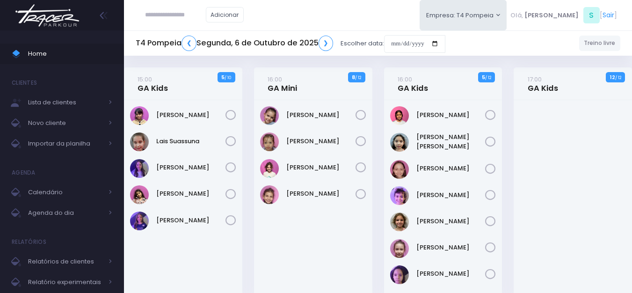
click at [75, 20] on img at bounding box center [47, 15] width 71 height 33
drag, startPoint x: 79, startPoint y: 144, endPoint x: 87, endPoint y: 131, distance: 14.9
click at [79, 143] on span "Importar da planilha" at bounding box center [65, 144] width 75 height 12
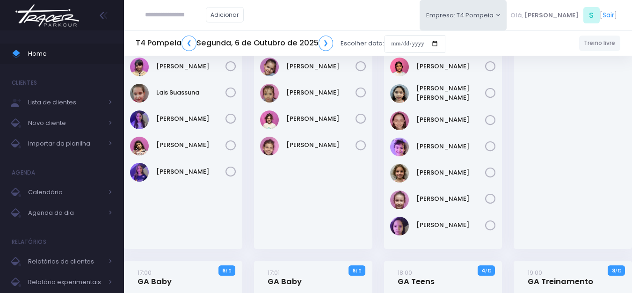
scroll to position [94, 0]
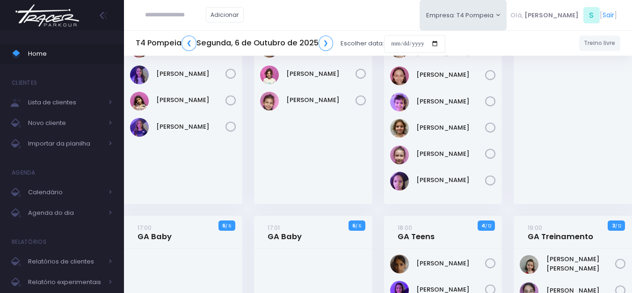
drag, startPoint x: 161, startPoint y: 14, endPoint x: 157, endPoint y: 0, distance: 14.8
click at [157, 1] on div "Adicionar" at bounding box center [194, 15] width 117 height 30
type input "**********"
drag, startPoint x: 194, startPoint y: 17, endPoint x: 0, endPoint y: 58, distance: 198.1
click at [0, 58] on div "Home Clientes Lista de clientes Novo cliente Importar da planilha Agenda Calend…" at bounding box center [316, 230] width 632 height 648
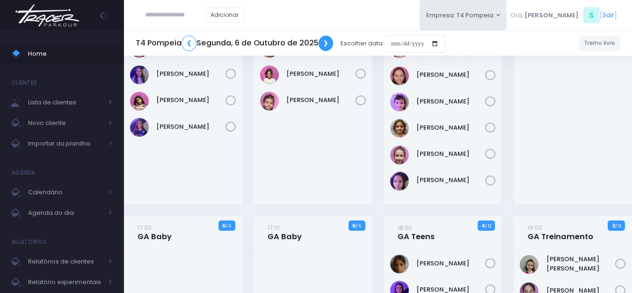
click at [327, 39] on link "❯" at bounding box center [326, 43] width 15 height 15
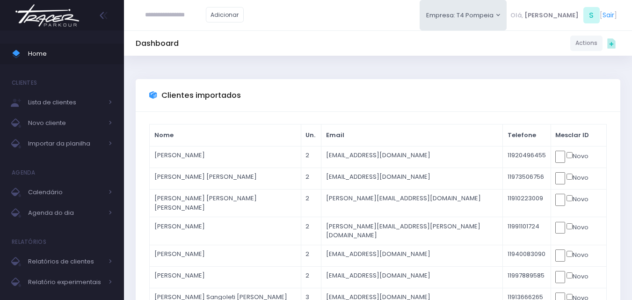
click at [69, 7] on img at bounding box center [47, 15] width 71 height 33
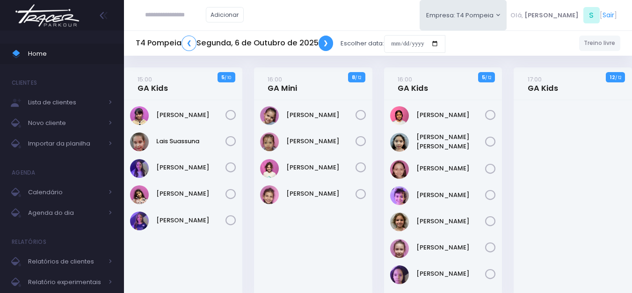
click at [328, 41] on link "❯" at bounding box center [326, 43] width 15 height 15
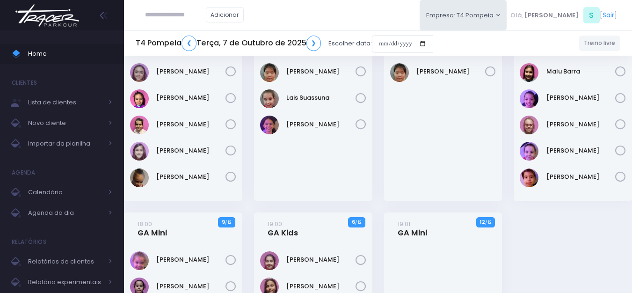
scroll to position [187, 0]
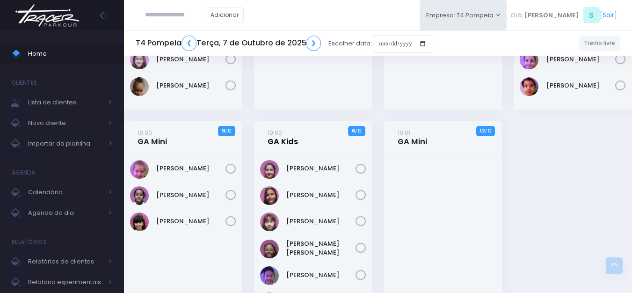
click at [288, 145] on link "19:00 GA Kids" at bounding box center [283, 137] width 30 height 19
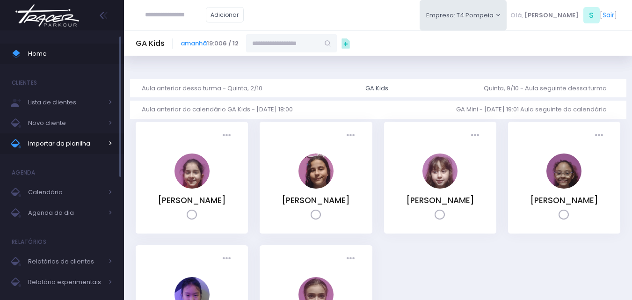
click at [71, 141] on span "Importar da planilha" at bounding box center [65, 144] width 75 height 12
click at [300, 42] on input "text" at bounding box center [282, 43] width 73 height 18
paste input "**********"
drag, startPoint x: 319, startPoint y: 45, endPoint x: 35, endPoint y: 40, distance: 284.9
click at [36, 41] on div "Home Clientes Lista de clientes Novo cliente Importar da planilha Agenda Calend…" at bounding box center [316, 217] width 632 height 435
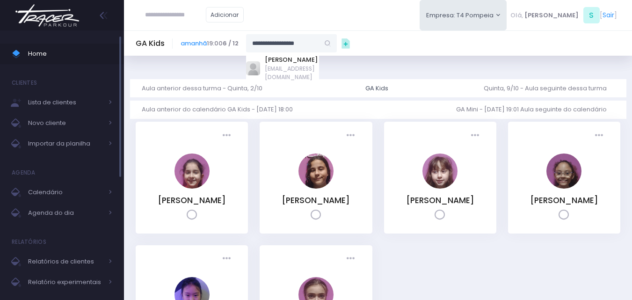
type input "**********"
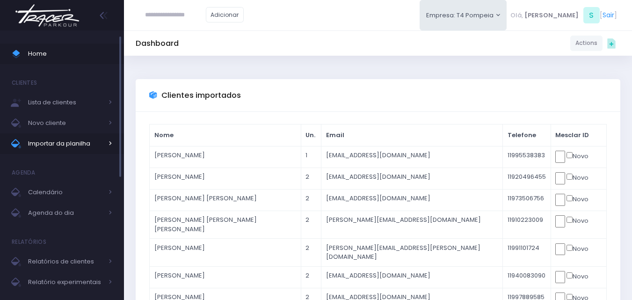
click at [90, 143] on span "Importar da planilha" at bounding box center [65, 144] width 75 height 12
click at [57, 148] on span "Importar da planilha" at bounding box center [65, 144] width 75 height 12
click at [64, 9] on img at bounding box center [47, 15] width 71 height 33
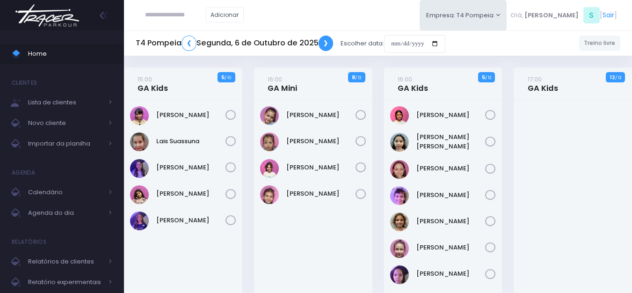
click at [330, 43] on link "❯" at bounding box center [326, 43] width 15 height 15
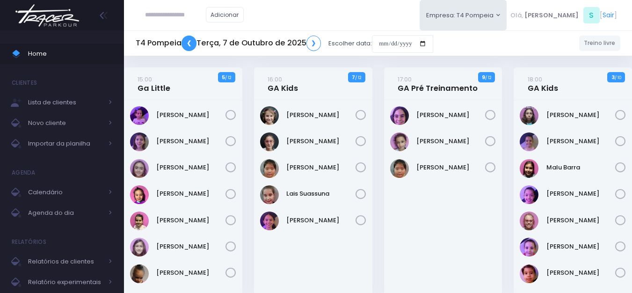
click at [195, 45] on link "❮" at bounding box center [188, 43] width 15 height 15
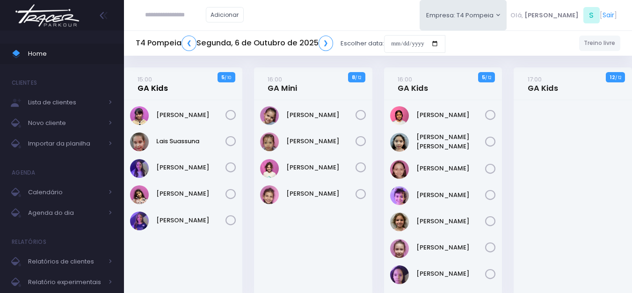
click at [163, 90] on link "15:00 GA Kids" at bounding box center [153, 83] width 30 height 19
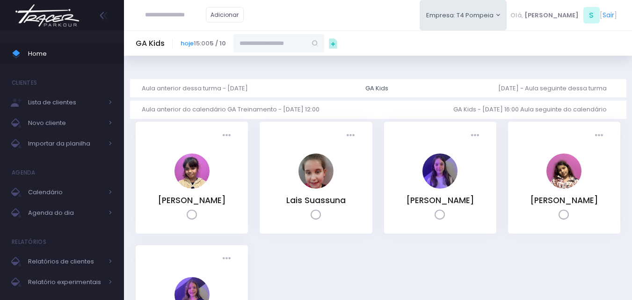
click at [283, 43] on input "text" at bounding box center [269, 43] width 73 height 18
paste input "**********"
click at [301, 58] on link "[PERSON_NAME]" at bounding box center [279, 59] width 54 height 9
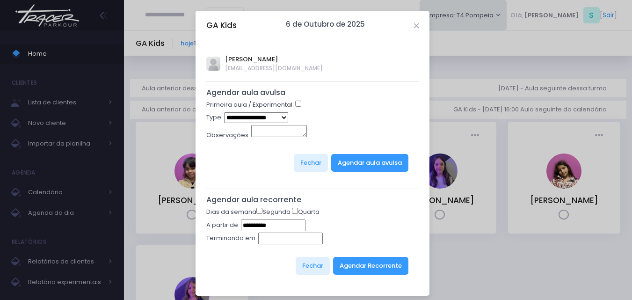
type input "**********"
select select "*"
click at [365, 161] on button "Agendar aula avulsa" at bounding box center [369, 163] width 77 height 18
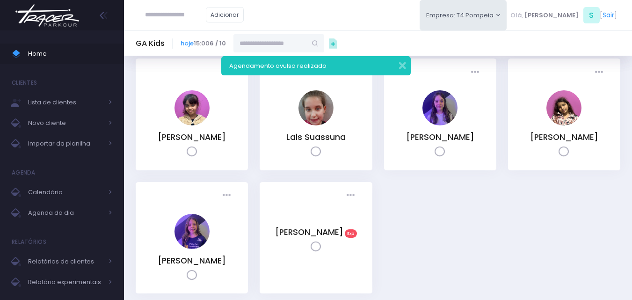
scroll to position [47, 0]
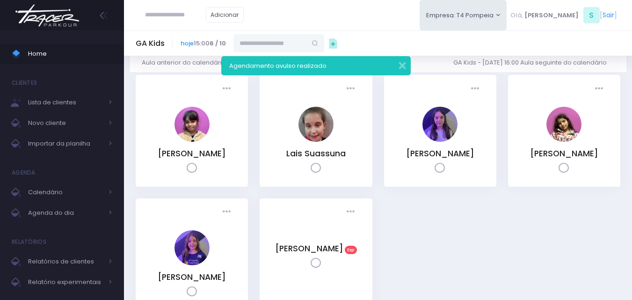
click at [315, 212] on div "Presença: [GEOGRAPHIC_DATA] Presente [GEOGRAPHIC_DATA] Cancelado" at bounding box center [316, 211] width 85 height 15
click at [317, 254] on link "[PERSON_NAME]" at bounding box center [309, 248] width 68 height 11
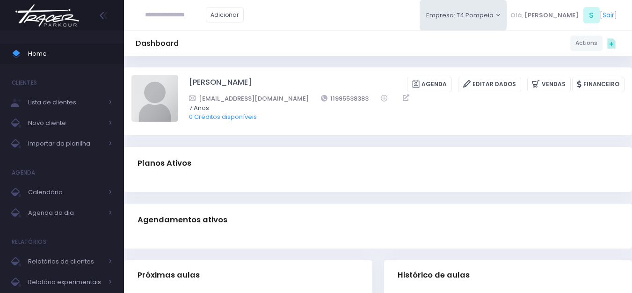
click at [157, 67] on div "Sophie M G Cuvelie Agenda Editar Dados Vendas Financeiro 11995538383 7 Anos" at bounding box center [378, 101] width 508 height 68
click at [167, 101] on img at bounding box center [154, 98] width 47 height 47
click at [178, 75] on input "file" at bounding box center [178, 74] width 0 height 0
type input "**********"
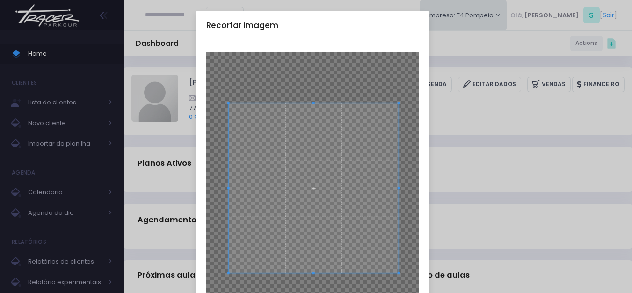
click at [349, 185] on span at bounding box center [313, 188] width 170 height 170
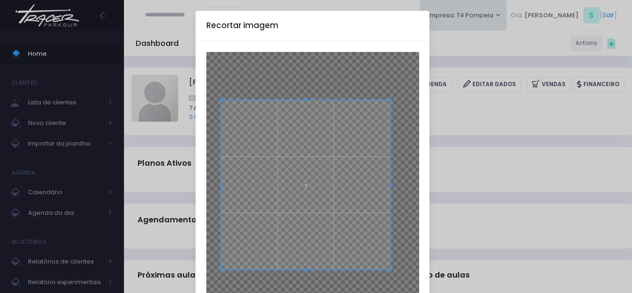
click at [334, 186] on span at bounding box center [305, 185] width 170 height 170
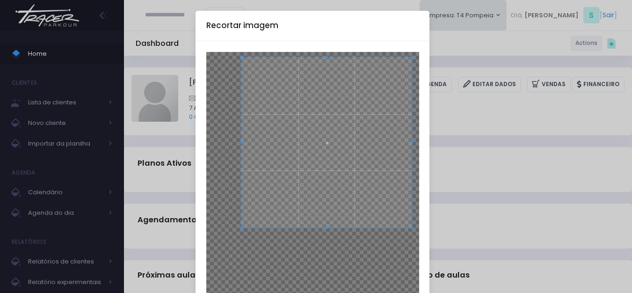
click at [327, 146] on span at bounding box center [326, 143] width 170 height 170
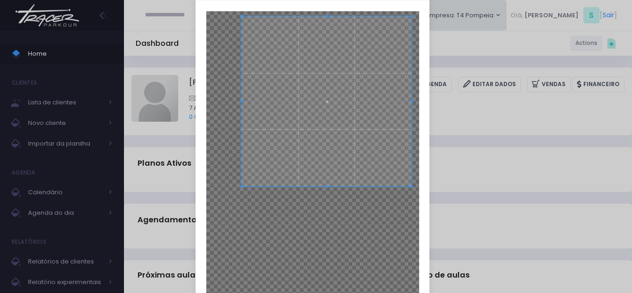
scroll to position [94, 0]
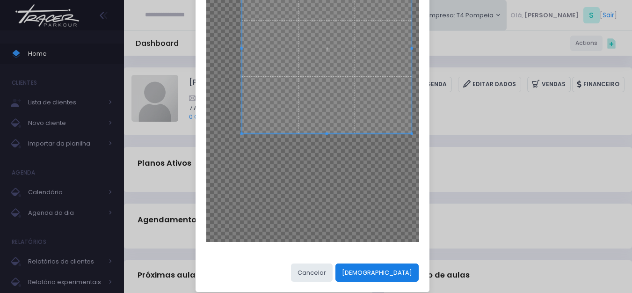
click at [404, 270] on button "Cortar" at bounding box center [376, 272] width 83 height 18
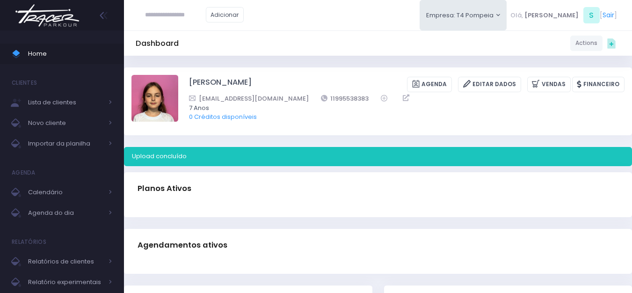
click at [64, 20] on img at bounding box center [47, 15] width 71 height 33
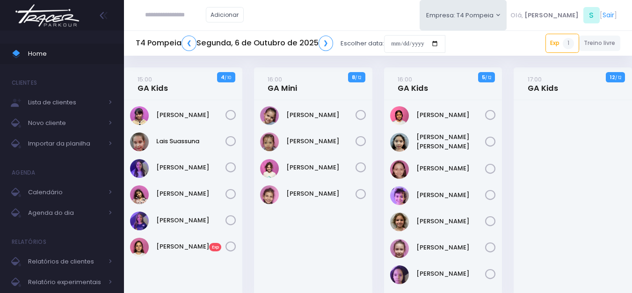
click at [59, 20] on img at bounding box center [47, 15] width 71 height 33
click at [120, 165] on div at bounding box center [120, 106] width 2 height 140
click at [77, 141] on span "Importar da planilha" at bounding box center [65, 144] width 75 height 12
click at [161, 17] on input "text" at bounding box center [175, 15] width 61 height 18
paste input "**********"
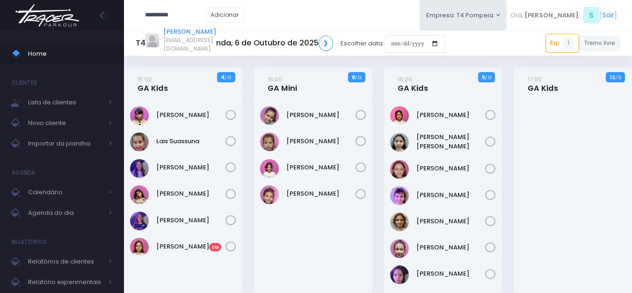
click at [180, 33] on link "[PERSON_NAME]" at bounding box center [189, 31] width 53 height 9
type input "**********"
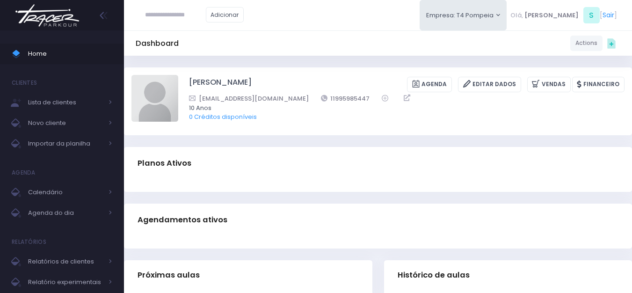
click at [335, 29] on div "Adicionar Empresa: T4 Pompeia [GEOGRAPHIC_DATA][MEDICAL_DATA], S" at bounding box center [378, 15] width 508 height 30
click at [203, 14] on input "text" at bounding box center [175, 15] width 61 height 18
click at [193, 34] on link "Mariana Tamarindo de Souza" at bounding box center [189, 31] width 53 height 9
type input "**********"
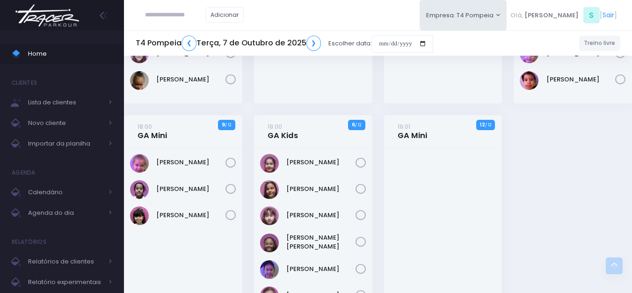
scroll to position [234, 0]
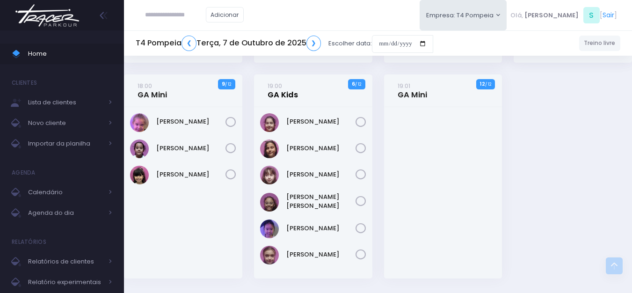
click at [291, 96] on link "19:00 GA Kids" at bounding box center [283, 90] width 30 height 19
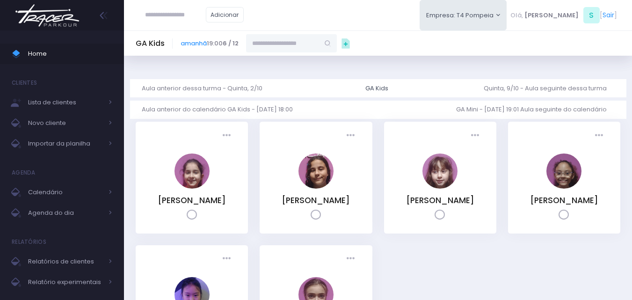
click at [284, 36] on input "text" at bounding box center [282, 43] width 73 height 18
paste input "**********"
click at [287, 63] on link "[PERSON_NAME]" at bounding box center [292, 59] width 54 height 9
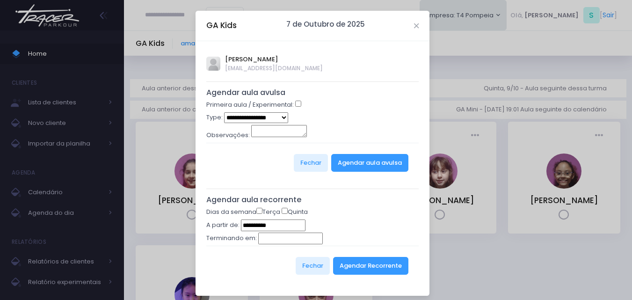
type input "**********"
select select "*"
click at [354, 160] on button "Agendar aula avulsa" at bounding box center [369, 163] width 77 height 18
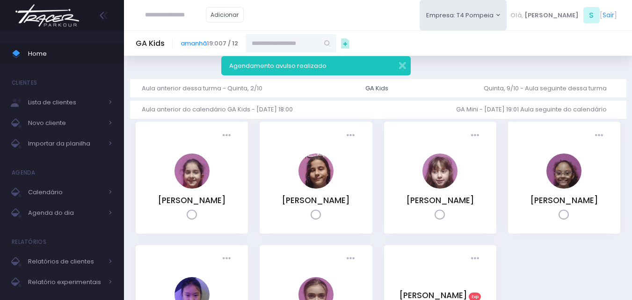
click at [58, 21] on img at bounding box center [47, 15] width 71 height 33
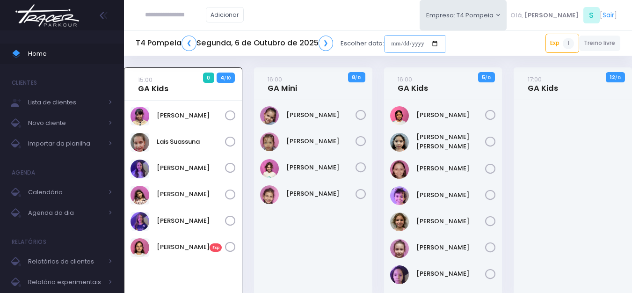
click at [429, 43] on input "date" at bounding box center [414, 44] width 61 height 18
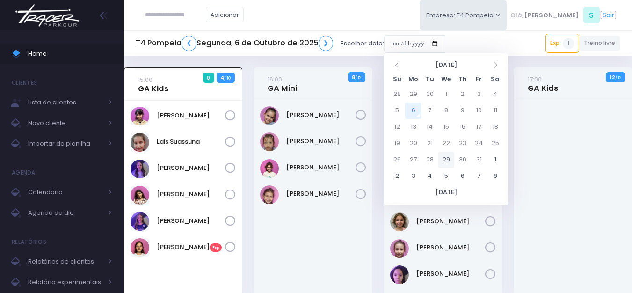
click at [446, 159] on td "29" at bounding box center [446, 160] width 16 height 16
type input "**********"
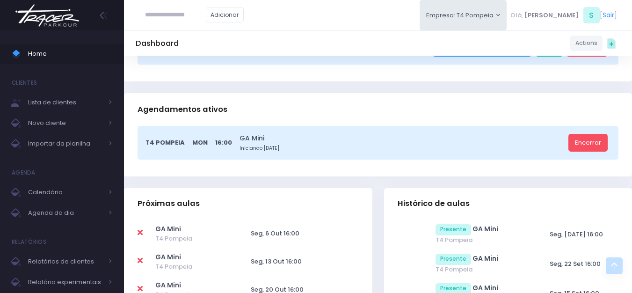
scroll to position [234, 0]
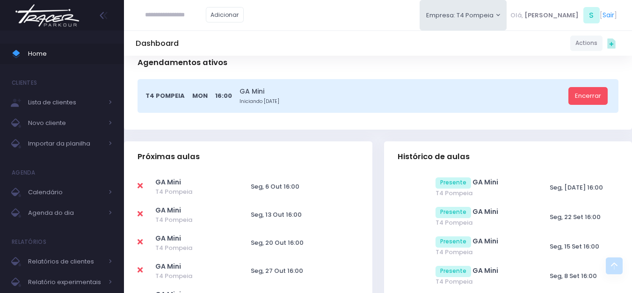
click at [141, 185] on icon at bounding box center [140, 185] width 5 height 7
type input "**********"
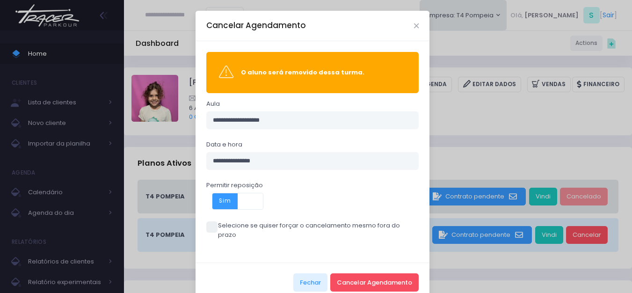
click at [254, 225] on label "Selecione se quiser forçar o cancelamento mesmo fora do prazo" at bounding box center [312, 230] width 213 height 18
click at [377, 274] on button "Cancelar Agendamento" at bounding box center [374, 282] width 88 height 18
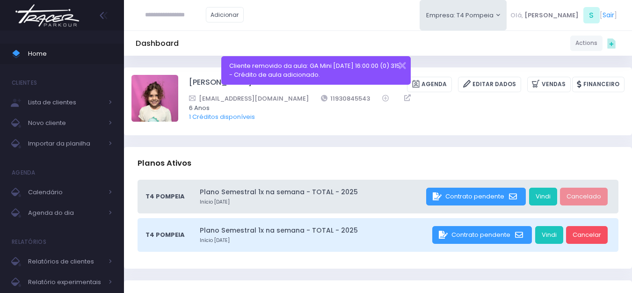
click at [66, 23] on img at bounding box center [47, 15] width 71 height 33
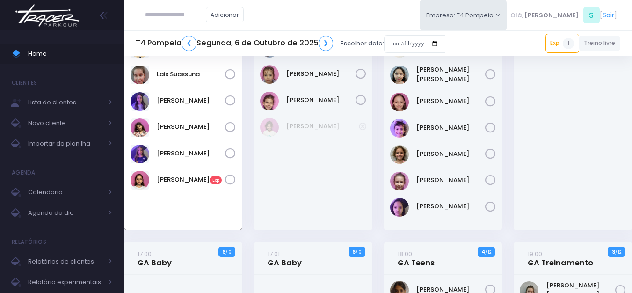
scroll to position [67, 0]
click at [420, 43] on input "date" at bounding box center [414, 44] width 61 height 18
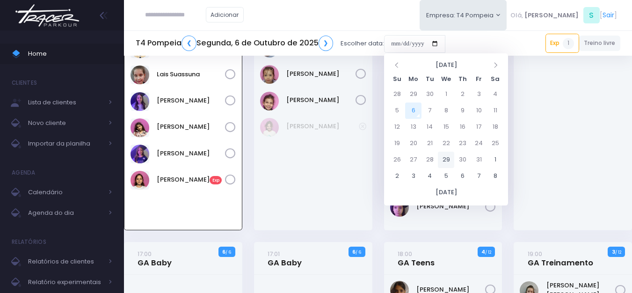
click at [449, 159] on td "29" at bounding box center [446, 160] width 16 height 16
type input "**********"
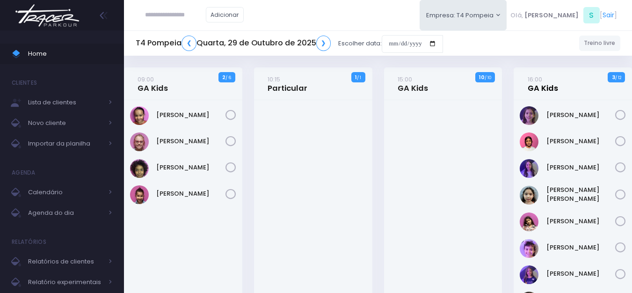
click at [535, 87] on link "16:00 GA Kids" at bounding box center [543, 83] width 30 height 19
click at [549, 88] on link "16:00 GA Kids" at bounding box center [543, 83] width 30 height 19
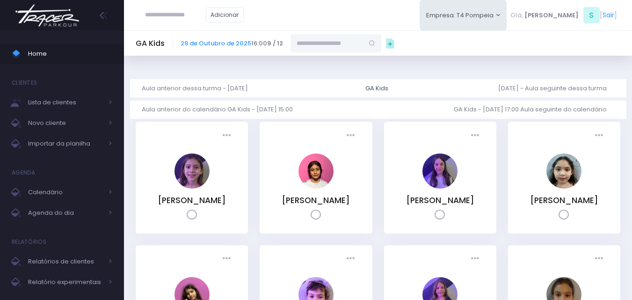
click at [347, 39] on input "text" at bounding box center [326, 43] width 73 height 18
paste input "**********"
click at [363, 61] on link "Laura Novaes Abud" at bounding box center [336, 64] width 54 height 18
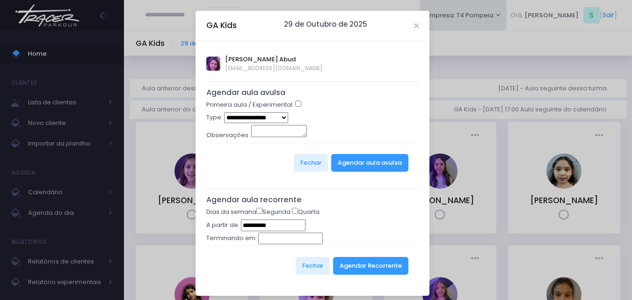
type input "**********"
click at [275, 116] on select "**********" at bounding box center [256, 117] width 64 height 11
select select "*"
click at [224, 112] on select "**********" at bounding box center [256, 117] width 64 height 11
click at [355, 161] on button "Agendar aula avulsa" at bounding box center [369, 163] width 77 height 18
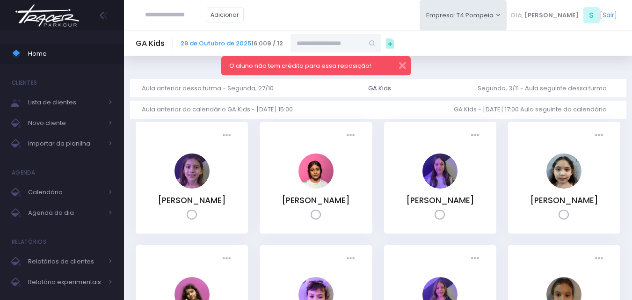
click at [362, 47] on input "text" at bounding box center [326, 43] width 73 height 18
paste input "**********"
type input "**********"
click at [404, 66] on button "button" at bounding box center [396, 64] width 19 height 11
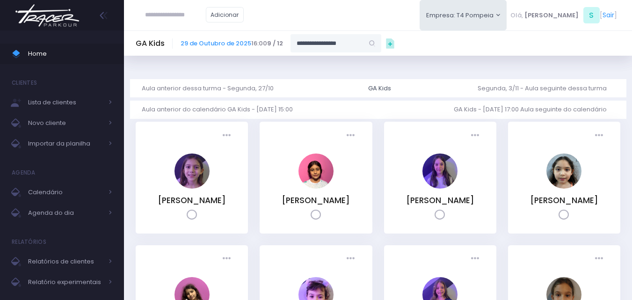
click at [362, 44] on input "**********" at bounding box center [326, 43] width 73 height 18
click at [363, 59] on link "Laura Novaes Abud" at bounding box center [336, 59] width 54 height 9
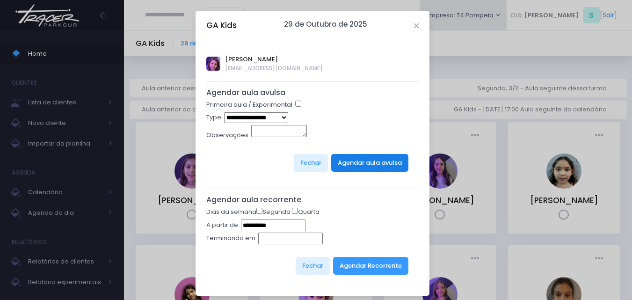
click at [349, 164] on button "Agendar aula avulsa" at bounding box center [369, 163] width 77 height 18
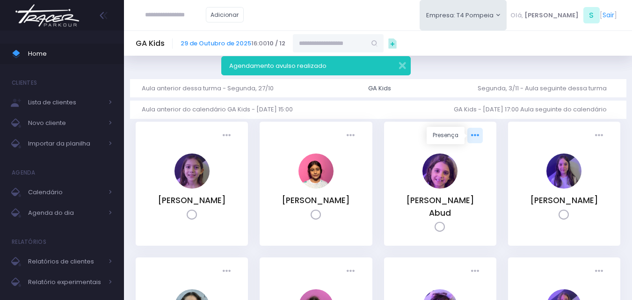
click at [474, 139] on link at bounding box center [474, 135] width 15 height 15
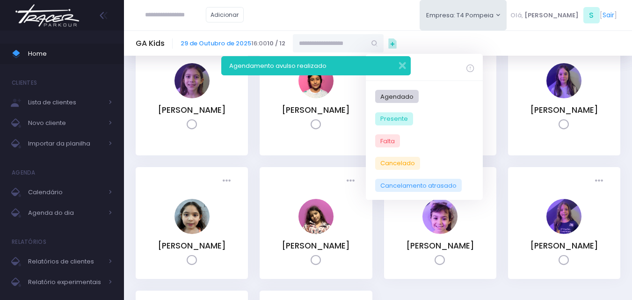
scroll to position [94, 0]
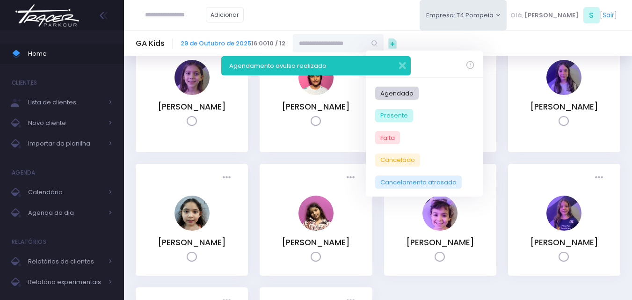
click at [496, 147] on div "Presença: Agendado Presente Falta LA" at bounding box center [440, 96] width 124 height 136
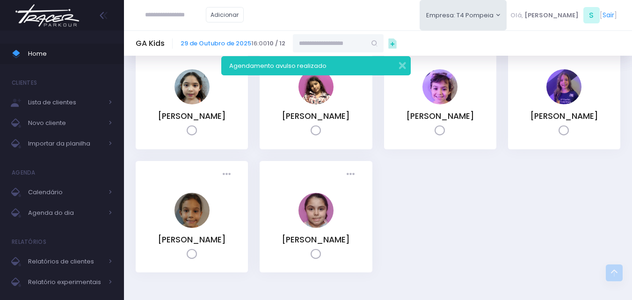
scroll to position [283, 0]
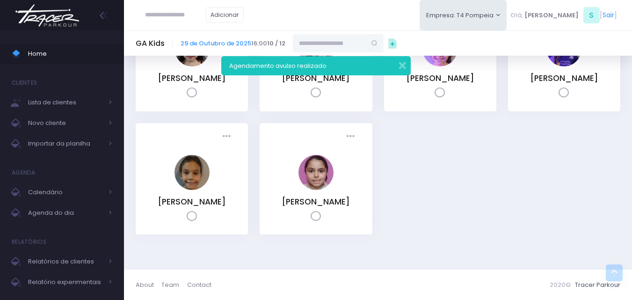
click at [60, 16] on img at bounding box center [47, 15] width 71 height 33
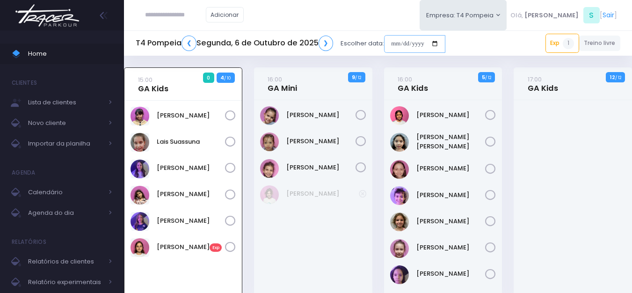
click at [407, 51] on input "date" at bounding box center [414, 44] width 61 height 18
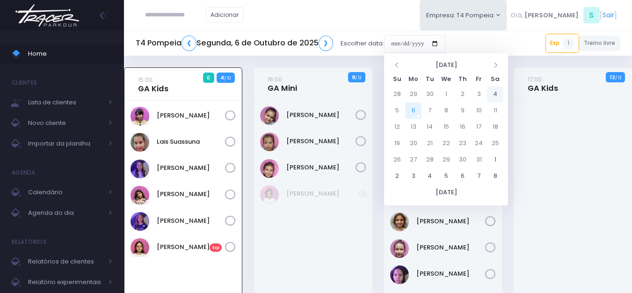
click at [496, 94] on td "4" at bounding box center [495, 94] width 16 height 16
type input "**********"
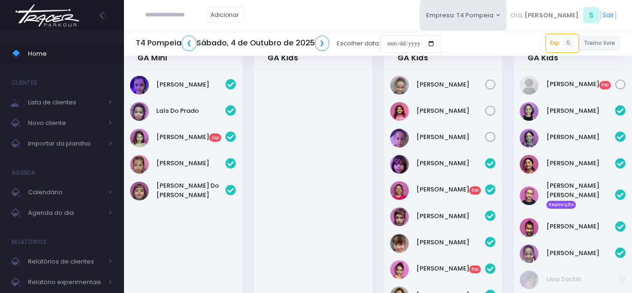
scroll to position [47, 0]
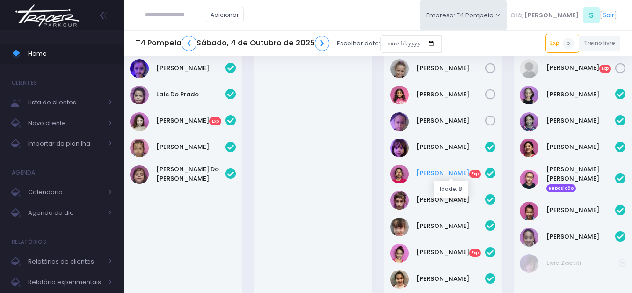
click at [439, 171] on link "Anne Mizugai Exp" at bounding box center [450, 172] width 69 height 9
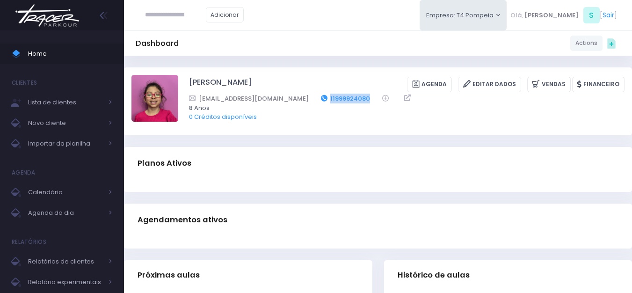
drag, startPoint x: 347, startPoint y: 95, endPoint x: 303, endPoint y: 101, distance: 44.3
click at [303, 101] on div "[EMAIL_ADDRESS][DOMAIN_NAME] 11999924080" at bounding box center [400, 99] width 423 height 10
copy link "11999924080"
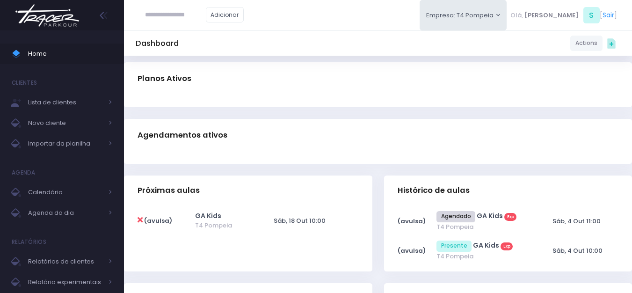
scroll to position [187, 0]
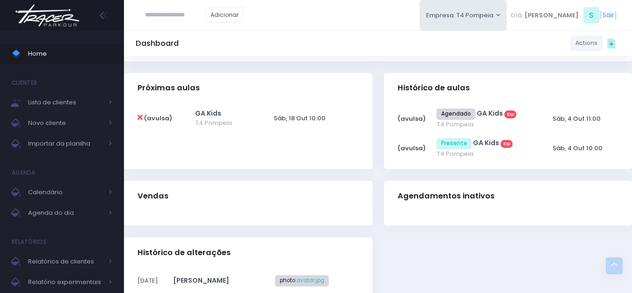
drag, startPoint x: 39, startPoint y: 21, endPoint x: 51, endPoint y: 4, distance: 20.4
click at [39, 21] on img at bounding box center [47, 15] width 71 height 33
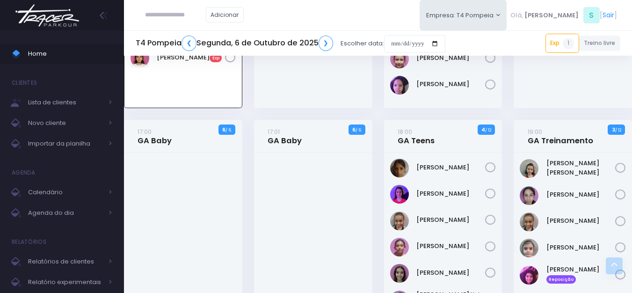
scroll to position [187, 0]
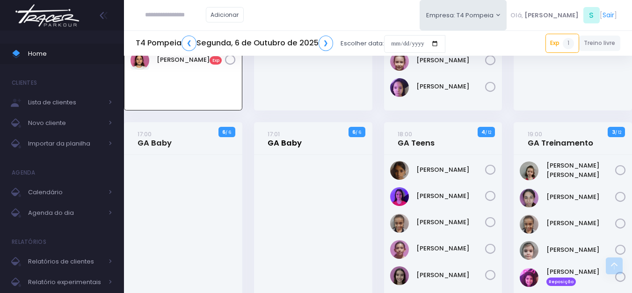
click at [280, 143] on link "17:01 GA Baby" at bounding box center [285, 138] width 34 height 19
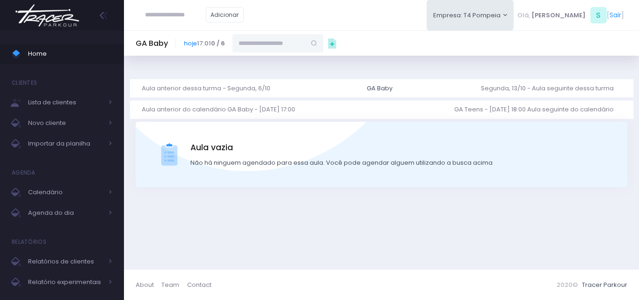
click at [263, 38] on input "text" at bounding box center [268, 43] width 73 height 18
paste input "**********"
click at [258, 43] on input "**********" at bounding box center [268, 43] width 73 height 18
click at [258, 64] on link "[PERSON_NAME]" at bounding box center [278, 59] width 54 height 9
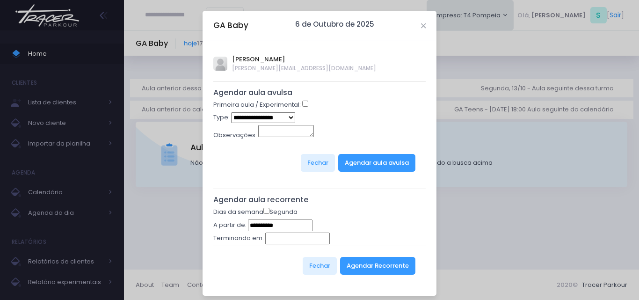
type input "**********"
select select "*"
click at [373, 167] on button "Agendar aula avulsa" at bounding box center [376, 163] width 77 height 18
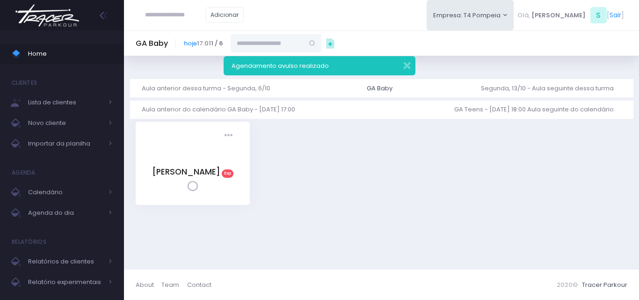
click at [46, 20] on img at bounding box center [47, 15] width 71 height 33
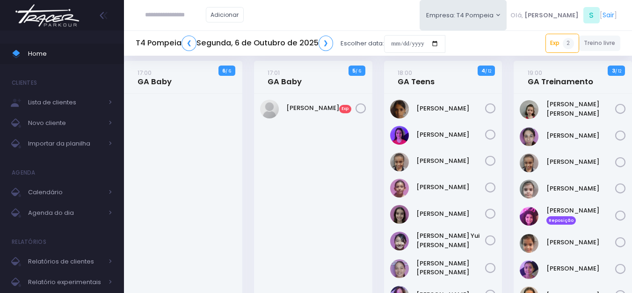
scroll to position [254, 0]
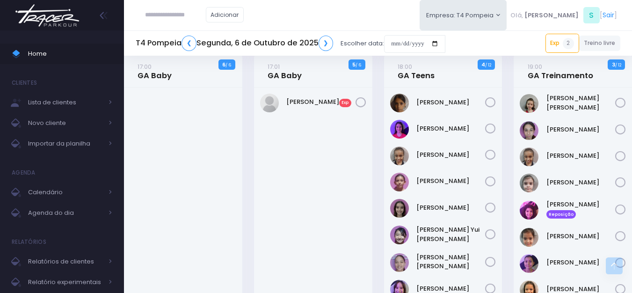
paste input "**********"
type input "**********"
click at [323, 39] on link "❯" at bounding box center [326, 43] width 15 height 15
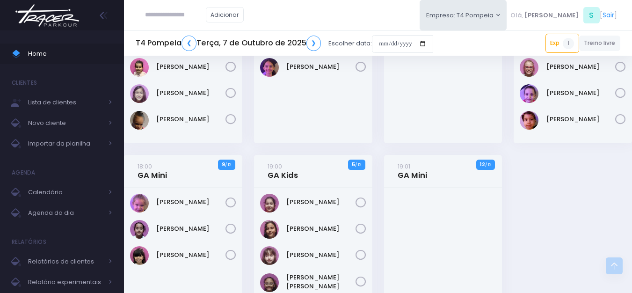
scroll to position [187, 0]
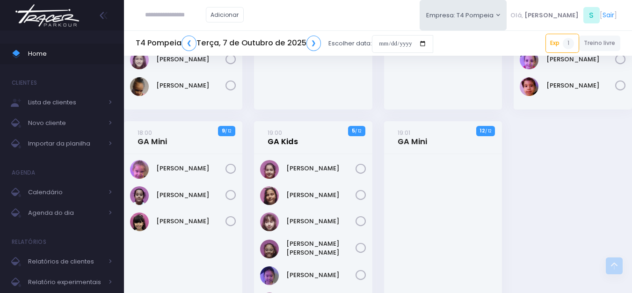
click at [285, 142] on link "19:00 GA Kids" at bounding box center [283, 137] width 30 height 19
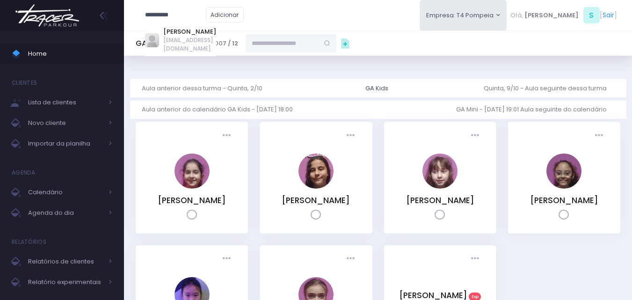
type input "**********"
click at [288, 46] on input "text" at bounding box center [282, 43] width 73 height 18
paste input "**********"
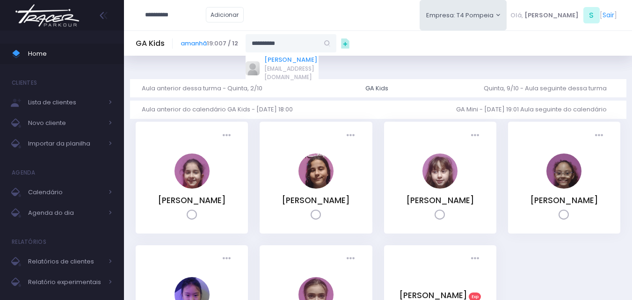
click at [297, 59] on link "Nina Magalhães de Oliveira" at bounding box center [291, 59] width 54 height 9
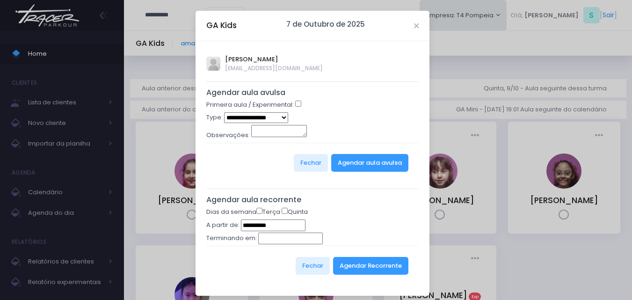
type input "**********"
select select "*"
click at [346, 167] on button "Agendar aula avulsa" at bounding box center [369, 163] width 77 height 18
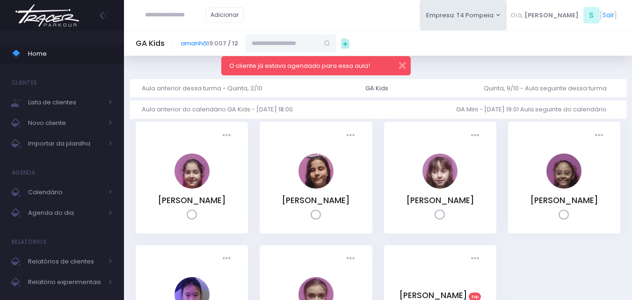
click at [192, 12] on input "text" at bounding box center [175, 15] width 61 height 18
paste input "**********"
type input "**********"
click at [201, 10] on input "**********" at bounding box center [175, 15] width 61 height 18
click input "submit" at bounding box center [0, 0] width 0 height 0
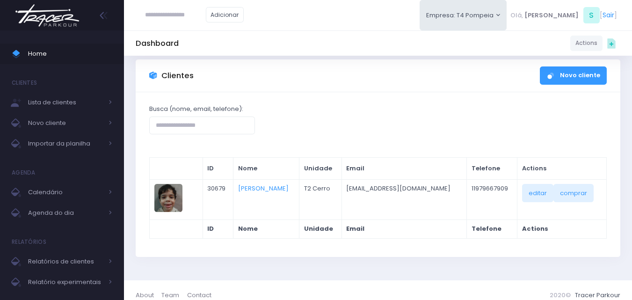
scroll to position [30, 0]
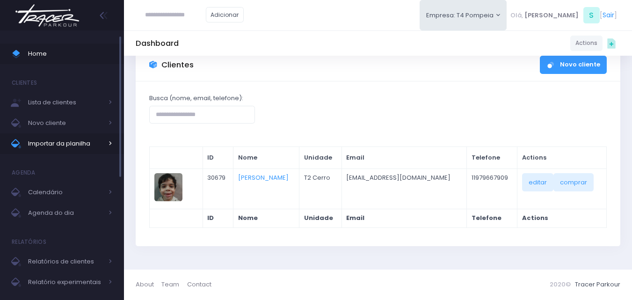
click at [92, 145] on span "Importar da planilha" at bounding box center [65, 144] width 75 height 12
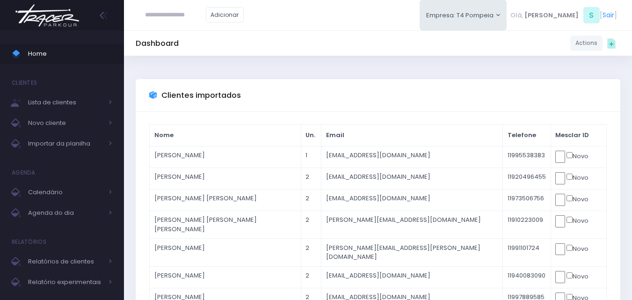
click at [176, 15] on input "text" at bounding box center [175, 15] width 61 height 18
paste input "**********"
type input "**********"
drag, startPoint x: 200, startPoint y: 30, endPoint x: 189, endPoint y: 17, distance: 16.7
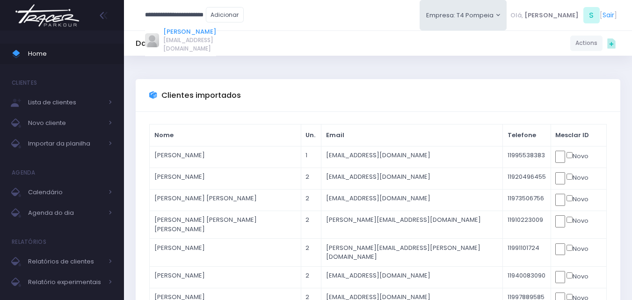
click at [200, 30] on link "[PERSON_NAME]" at bounding box center [189, 31] width 53 height 9
type input "**********"
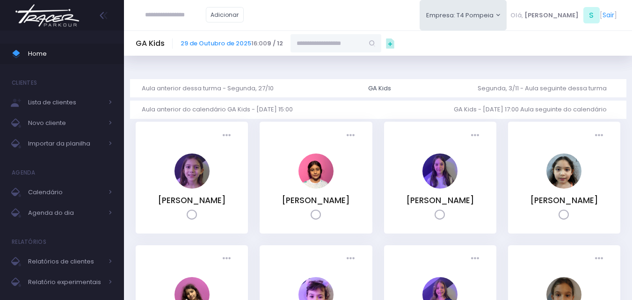
click at [52, 17] on img at bounding box center [47, 15] width 71 height 33
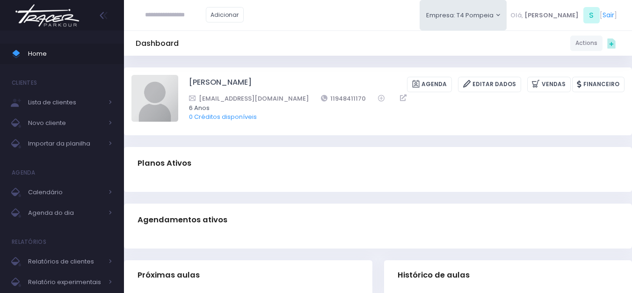
click at [58, 27] on img at bounding box center [47, 15] width 71 height 33
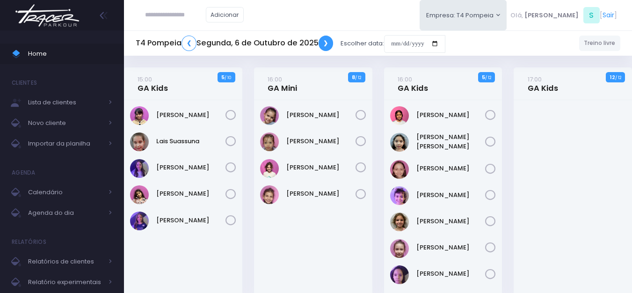
click at [332, 47] on link "❯" at bounding box center [326, 43] width 15 height 15
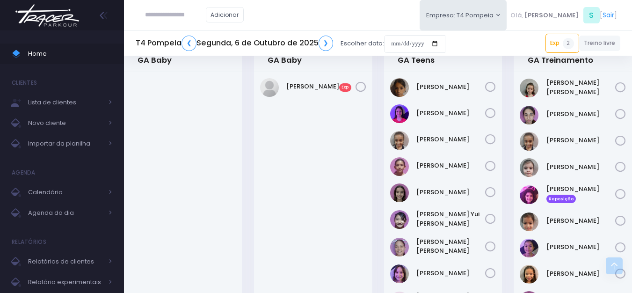
scroll to position [254, 0]
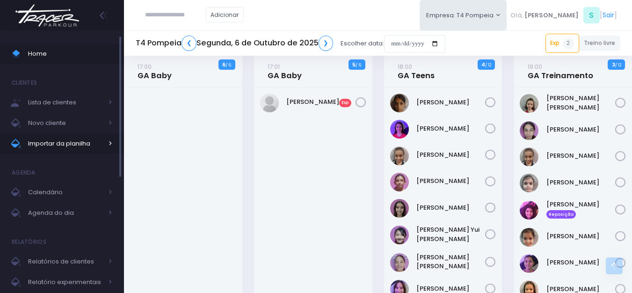
click at [66, 140] on span "Importar da planilha" at bounding box center [65, 144] width 75 height 12
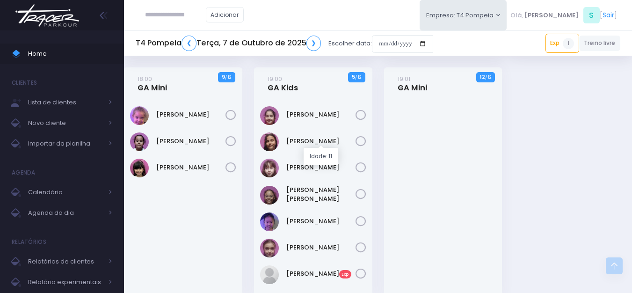
scroll to position [187, 0]
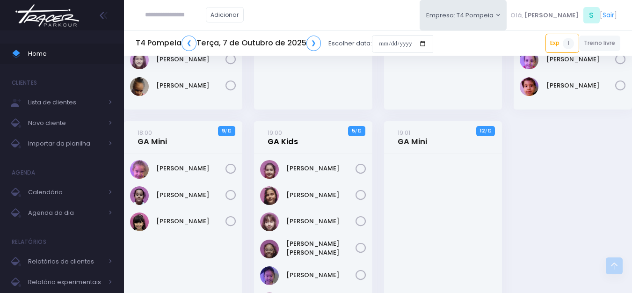
click at [290, 143] on link "19:00 GA Kids" at bounding box center [283, 137] width 30 height 19
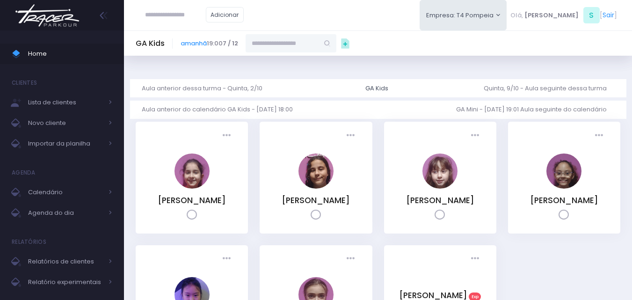
click at [306, 46] on input "text" at bounding box center [282, 43] width 73 height 18
paste input "**********"
type input "**********"
click at [319, 61] on link "[PERSON_NAME]" at bounding box center [291, 59] width 54 height 9
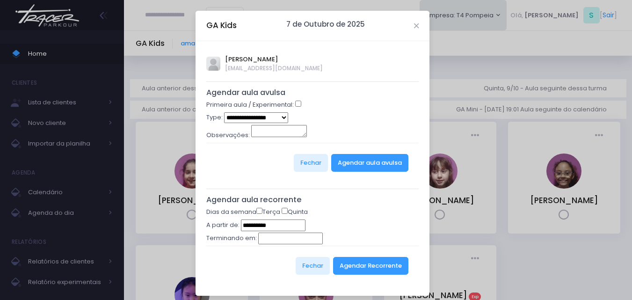
type input "**********"
select select "*"
click at [361, 166] on button "Agendar aula avulsa" at bounding box center [369, 163] width 77 height 18
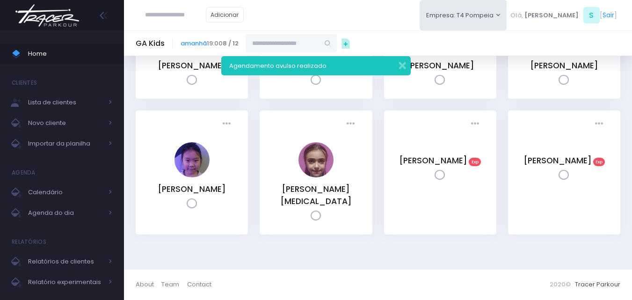
scroll to position [147, 0]
drag, startPoint x: 483, startPoint y: 154, endPoint x: 440, endPoint y: 161, distance: 44.1
click at [440, 161] on div "Presença: Agendado Presente Falta Cancelado NO" at bounding box center [440, 172] width 112 height 124
click at [423, 164] on link "Nina Magalhães de Oliveira" at bounding box center [433, 160] width 68 height 11
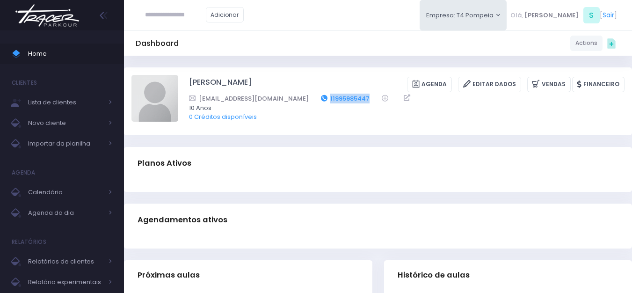
drag, startPoint x: 350, startPoint y: 97, endPoint x: 306, endPoint y: 102, distance: 44.3
click at [306, 102] on div "van.magalhaes@gmail.com 11995985447" at bounding box center [400, 99] width 423 height 10
copy link "11995985447"
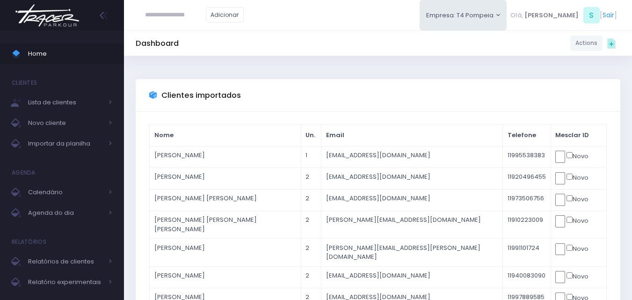
click at [65, 21] on img at bounding box center [47, 15] width 71 height 33
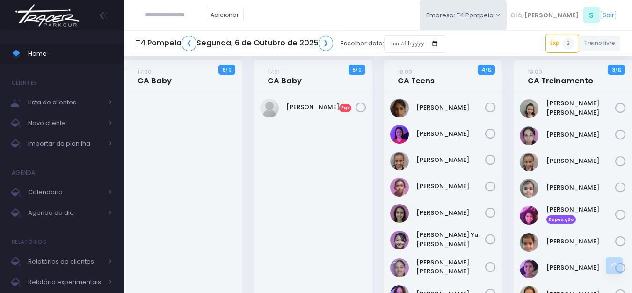
scroll to position [234, 0]
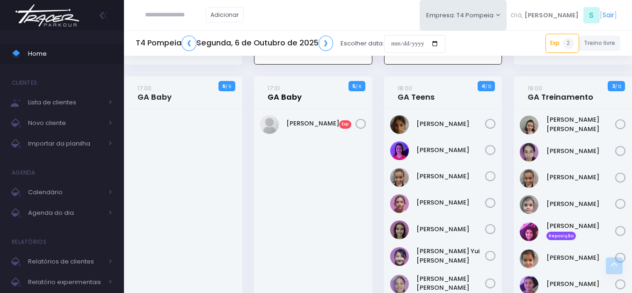
click at [275, 91] on link "17:01 GA Baby" at bounding box center [285, 92] width 34 height 19
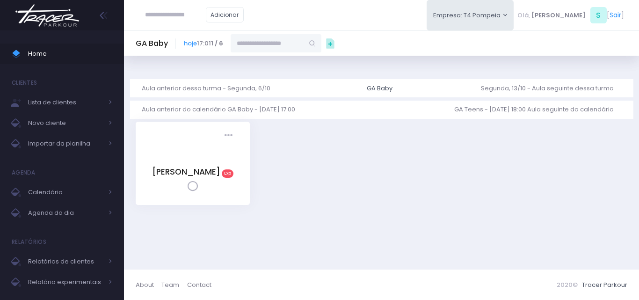
click at [290, 49] on input "text" at bounding box center [267, 43] width 73 height 18
paste input "**********"
click at [292, 65] on link "[PERSON_NAME]" at bounding box center [276, 59] width 54 height 9
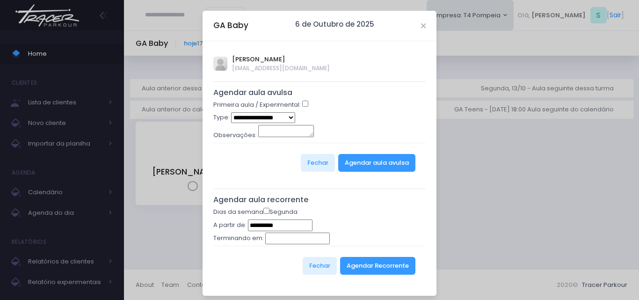
type input "**********"
select select "*"
click at [389, 164] on button "Agendar aula avulsa" at bounding box center [376, 163] width 77 height 18
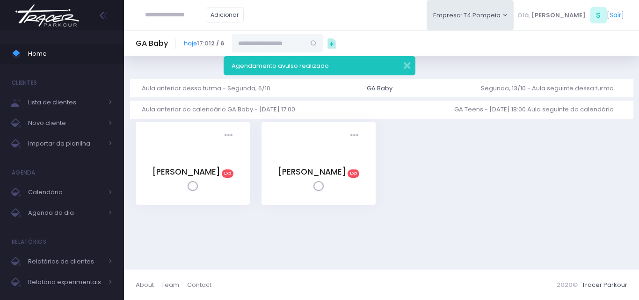
click at [64, 14] on img at bounding box center [47, 15] width 71 height 33
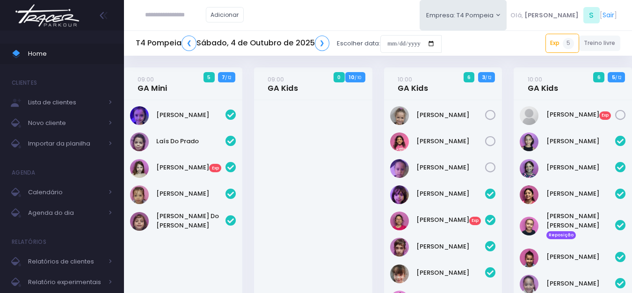
click at [64, 15] on img at bounding box center [47, 15] width 71 height 33
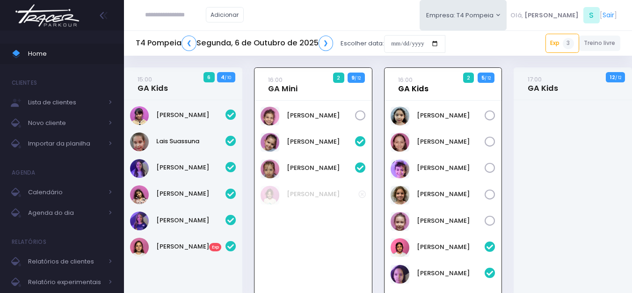
click at [409, 88] on link "16:00 GA Kids" at bounding box center [413, 84] width 30 height 19
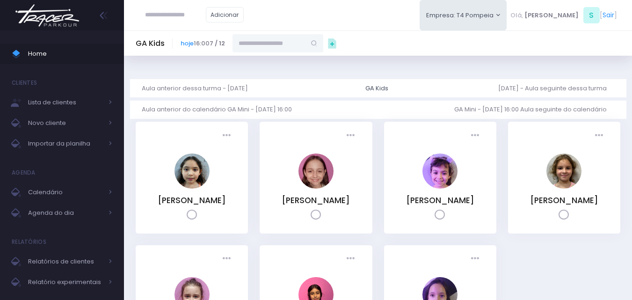
click at [305, 45] on input "text" at bounding box center [268, 43] width 73 height 18
paste input "**********"
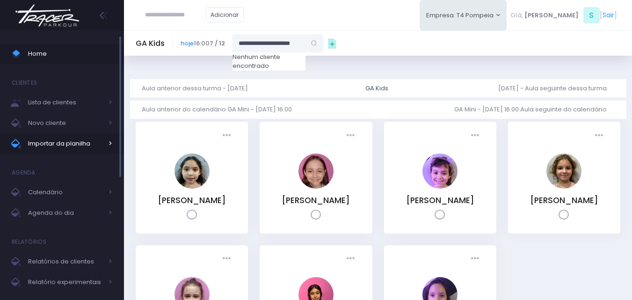
type input "**********"
click at [92, 150] on link "Importar da planilha" at bounding box center [62, 143] width 124 height 21
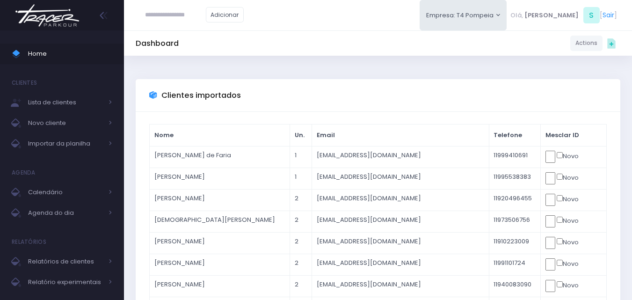
click at [60, 20] on img at bounding box center [47, 15] width 71 height 33
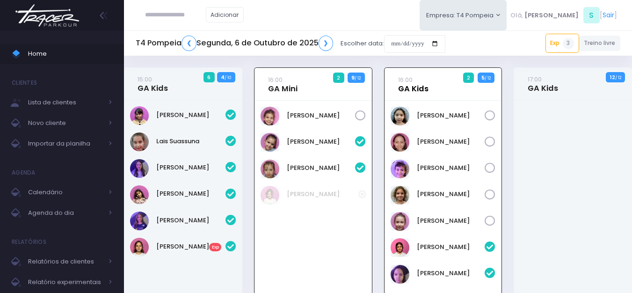
click at [422, 91] on link "16:00 GA Kids" at bounding box center [413, 84] width 30 height 19
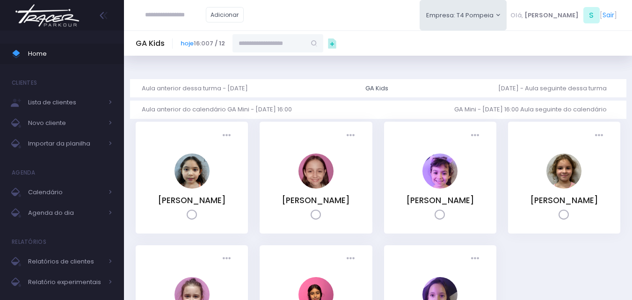
click at [281, 37] on input "text" at bounding box center [268, 43] width 73 height 18
paste input "**********"
type input "**********"
drag, startPoint x: 312, startPoint y: 46, endPoint x: 208, endPoint y: 59, distance: 104.7
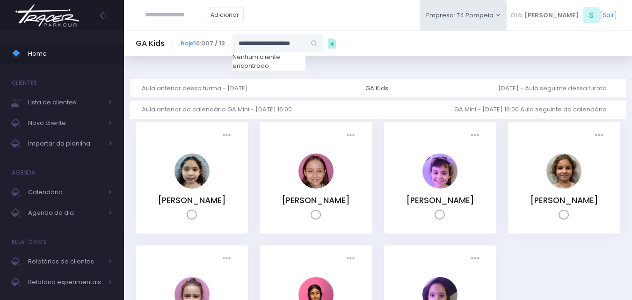
click at [208, 60] on div "Dashboard Actions Choose Label: Customer Partner Suplier Member Staff Add new" at bounding box center [378, 230] width 508 height 348
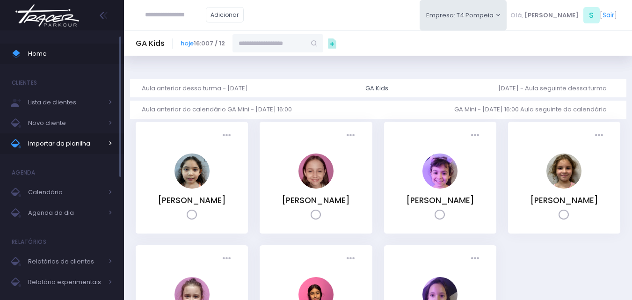
click at [85, 138] on span "Importar da planilha" at bounding box center [65, 144] width 75 height 12
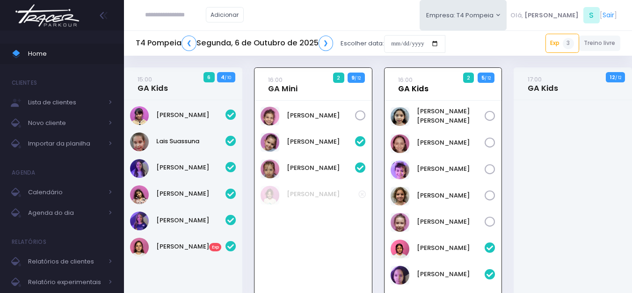
click at [421, 77] on link "16:00 GA Kids" at bounding box center [413, 84] width 30 height 19
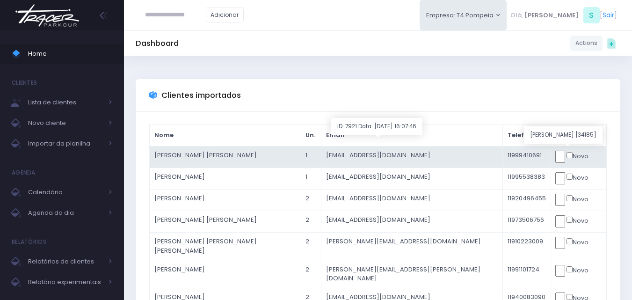
click input "submit" at bounding box center [0, 0] width 0 height 0
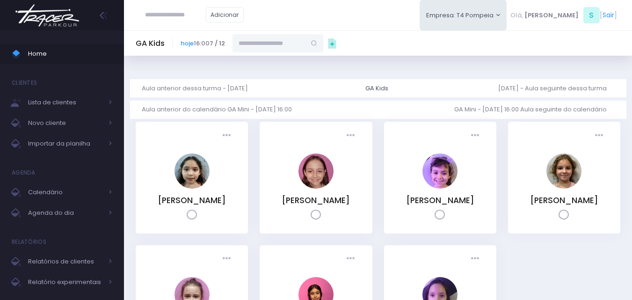
click at [267, 41] on input "text" at bounding box center [268, 43] width 73 height 18
paste input "**********"
type input "**********"
click at [33, 21] on img at bounding box center [47, 15] width 71 height 33
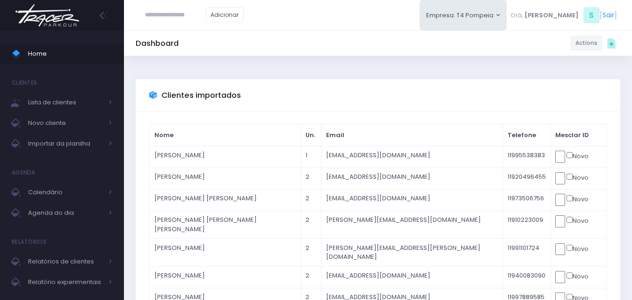
click at [51, 30] on img at bounding box center [47, 15] width 71 height 33
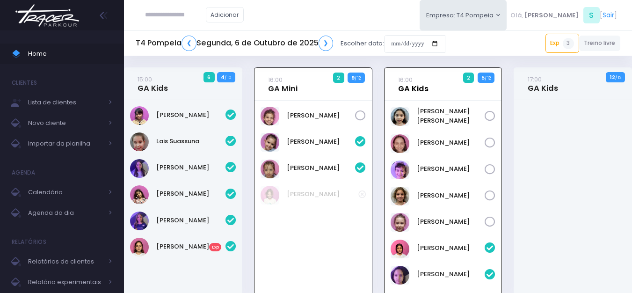
click at [417, 92] on link "16:00 GA Kids" at bounding box center [413, 84] width 30 height 19
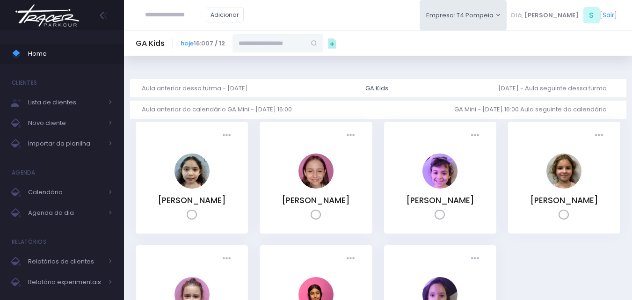
click at [266, 39] on input "text" at bounding box center [268, 43] width 73 height 18
paste input "**********"
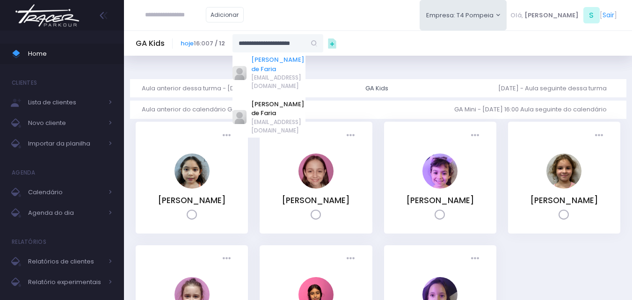
click at [298, 64] on link "[PERSON_NAME] de Faria" at bounding box center [278, 64] width 54 height 18
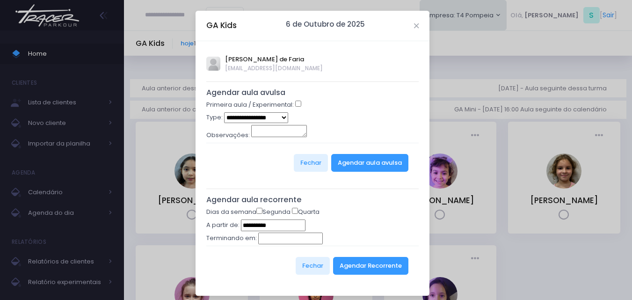
type input "**********"
click at [294, 109] on div "Primeira aula / Experimental:" at bounding box center [312, 106] width 213 height 12
select select "*"
drag, startPoint x: 348, startPoint y: 166, endPoint x: 334, endPoint y: 160, distance: 14.2
click at [348, 166] on button "Agendar aula avulsa" at bounding box center [369, 163] width 77 height 18
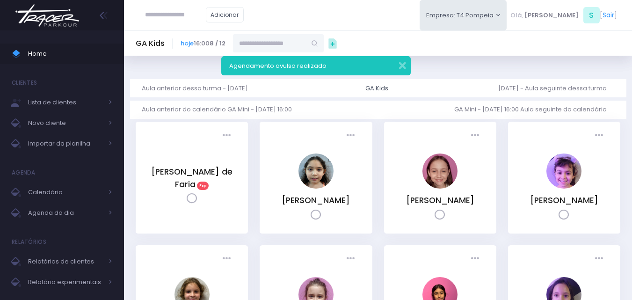
click at [58, 18] on img at bounding box center [47, 15] width 71 height 33
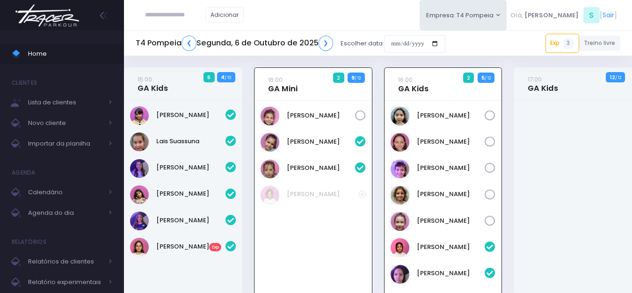
scroll to position [67, 0]
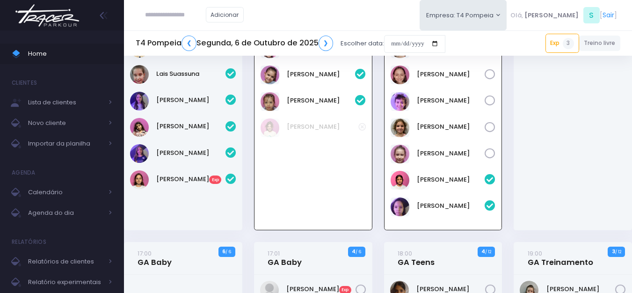
click at [67, 22] on img at bounding box center [47, 15] width 71 height 33
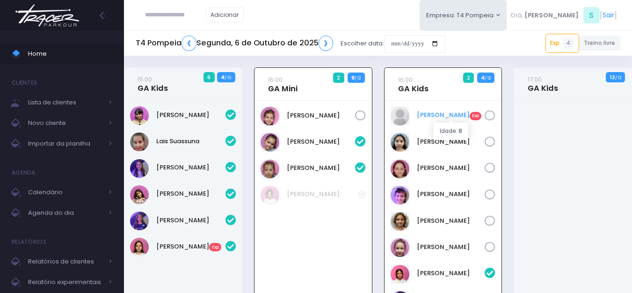
click at [434, 118] on link "Aurora Veludo Exp" at bounding box center [451, 114] width 68 height 9
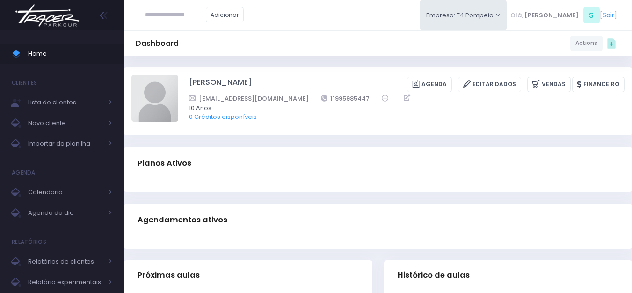
click at [80, 14] on img at bounding box center [47, 15] width 71 height 33
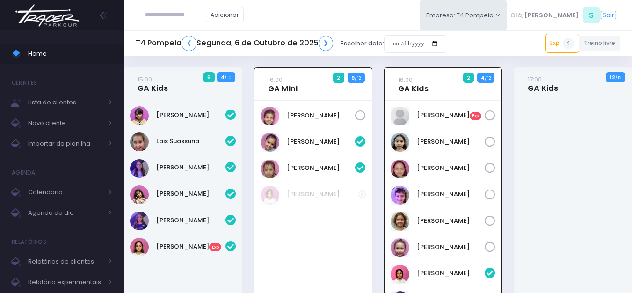
click at [174, 17] on input "text" at bounding box center [175, 15] width 61 height 18
drag, startPoint x: 194, startPoint y: 13, endPoint x: 122, endPoint y: 20, distance: 71.9
type input "**********"
click at [59, 34] on div "Home Clientes Lista de clientes Novo cliente Importar da planilha Agenda Calend…" at bounding box center [62, 164] width 124 height 269
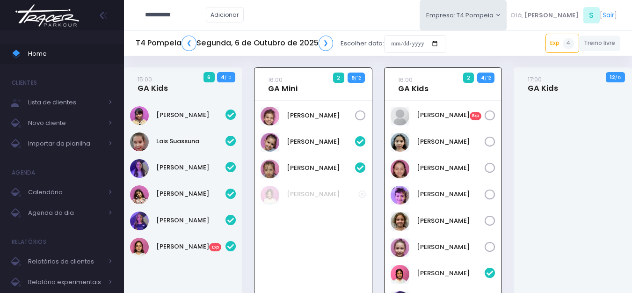
click at [74, 17] on img at bounding box center [47, 15] width 71 height 33
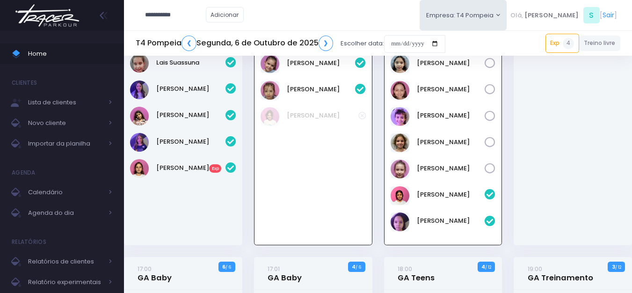
scroll to position [94, 0]
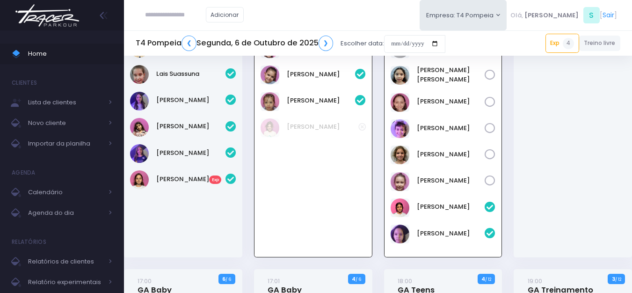
scroll to position [67, 0]
click at [610, 204] on div at bounding box center [573, 145] width 118 height 225
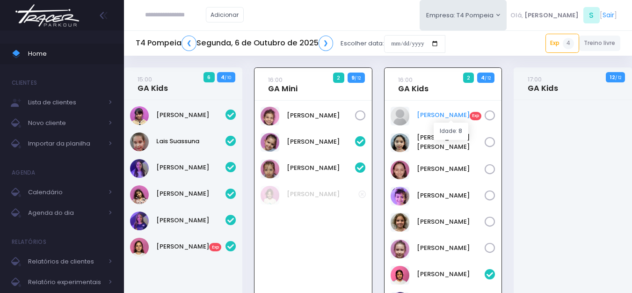
click at [448, 113] on link "[PERSON_NAME] Exp" at bounding box center [451, 114] width 68 height 9
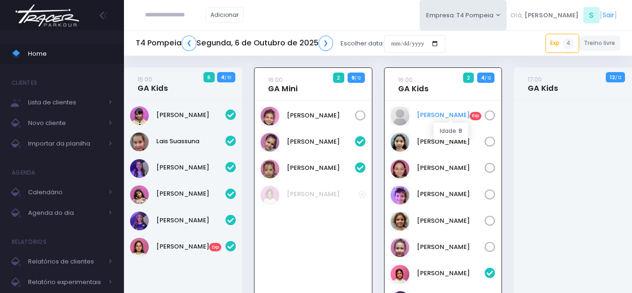
click at [425, 117] on link "[PERSON_NAME] Exp" at bounding box center [451, 114] width 68 height 9
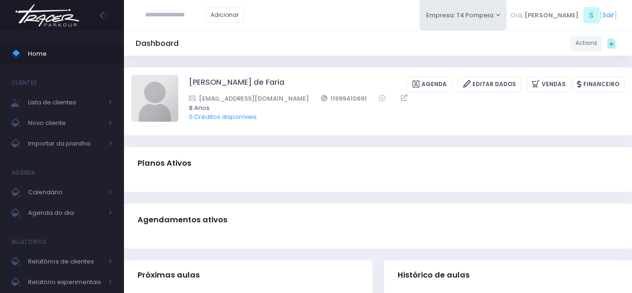
click at [65, 19] on img at bounding box center [47, 15] width 71 height 33
click at [162, 108] on img at bounding box center [154, 98] width 47 height 47
click at [178, 75] on input "file" at bounding box center [178, 74] width 0 height 0
type input "**********"
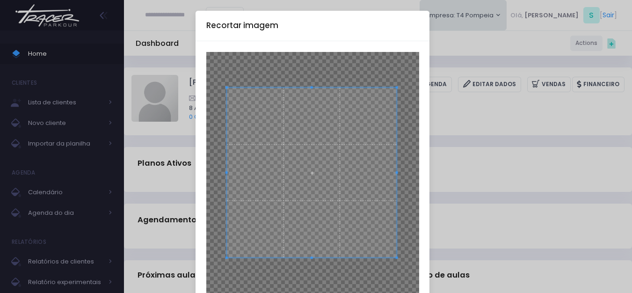
click at [336, 180] on span at bounding box center [311, 172] width 170 height 170
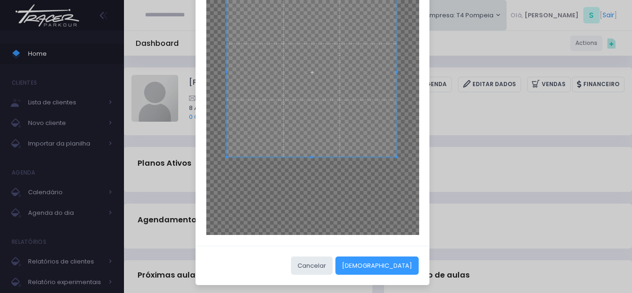
scroll to position [103, 0]
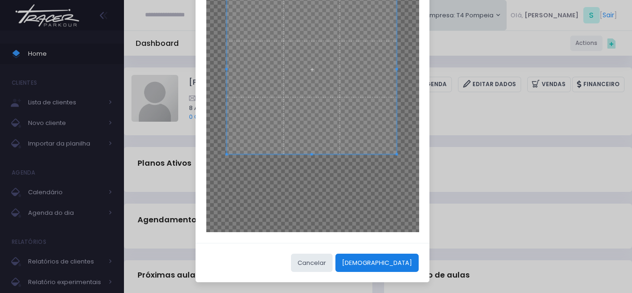
click at [412, 257] on button "[DEMOGRAPHIC_DATA]" at bounding box center [376, 263] width 83 height 18
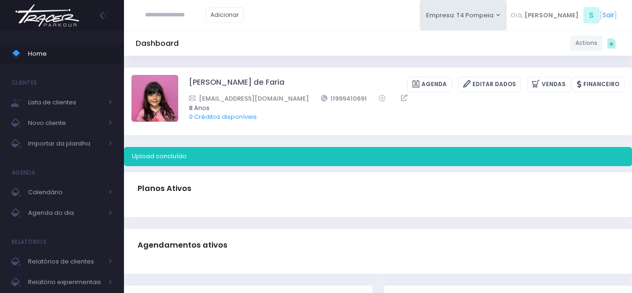
click at [52, 14] on img at bounding box center [47, 15] width 71 height 33
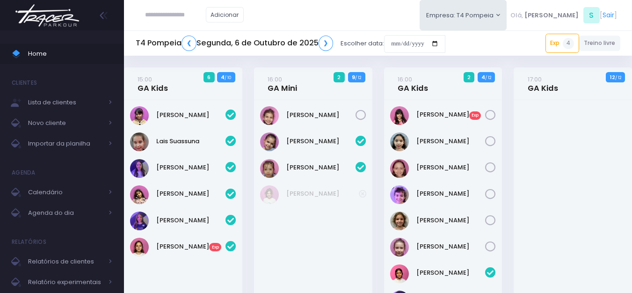
click at [183, 18] on input "text" at bounding box center [175, 15] width 61 height 18
paste input "********"
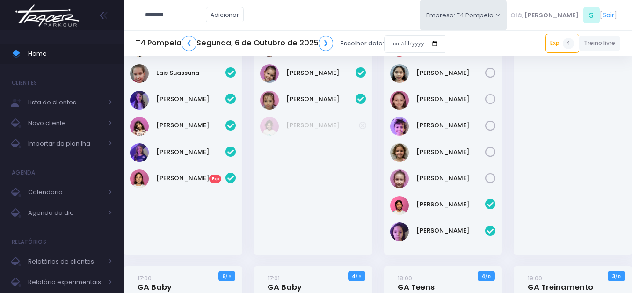
scroll to position [47, 0]
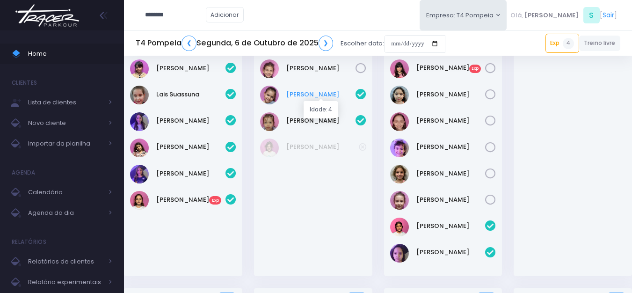
type input "********"
click at [328, 97] on link "[PERSON_NAME]" at bounding box center [320, 94] width 69 height 9
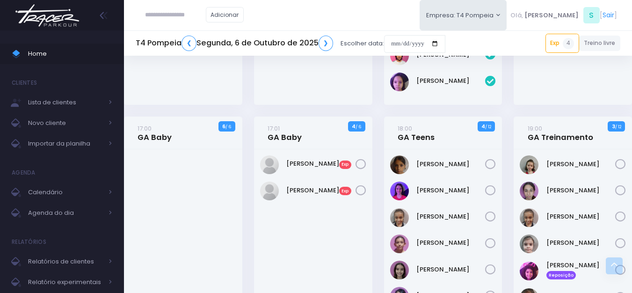
scroll to position [234, 0]
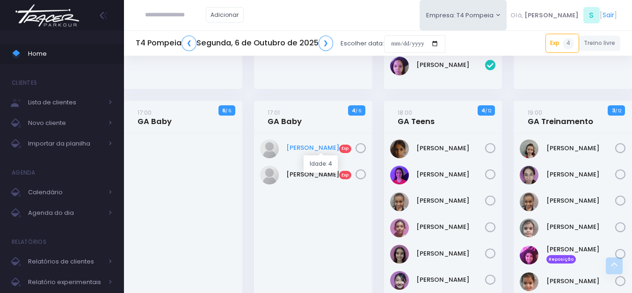
click at [295, 149] on link "Céu Araújo Exp" at bounding box center [320, 147] width 69 height 9
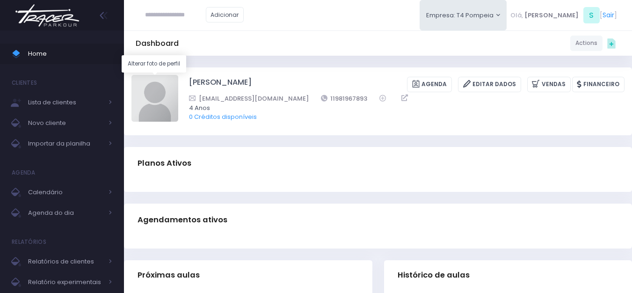
click at [162, 100] on img at bounding box center [154, 98] width 47 height 47
click at [178, 75] on input "file" at bounding box center [178, 74] width 0 height 0
type input "**********"
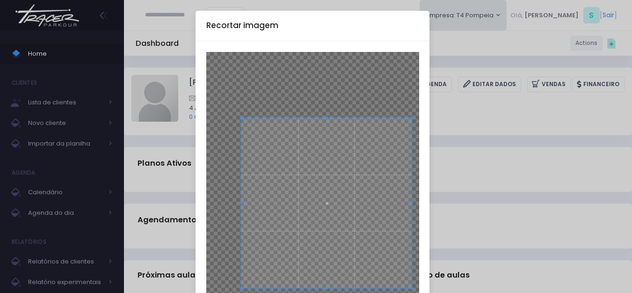
click at [337, 217] on span at bounding box center [326, 203] width 170 height 170
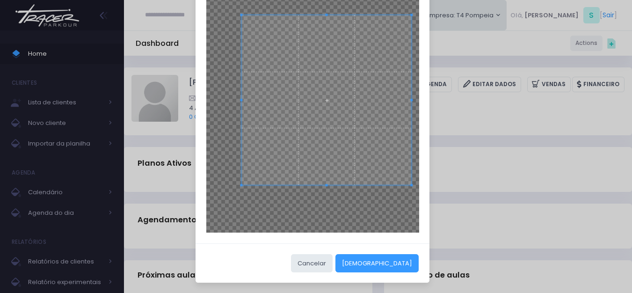
scroll to position [103, 0]
click at [410, 264] on button "Cortar" at bounding box center [376, 263] width 83 height 18
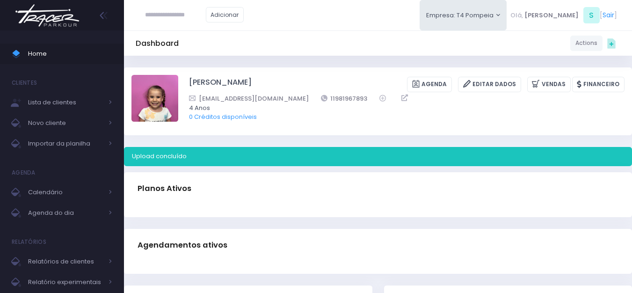
click at [60, 15] on img at bounding box center [47, 15] width 71 height 33
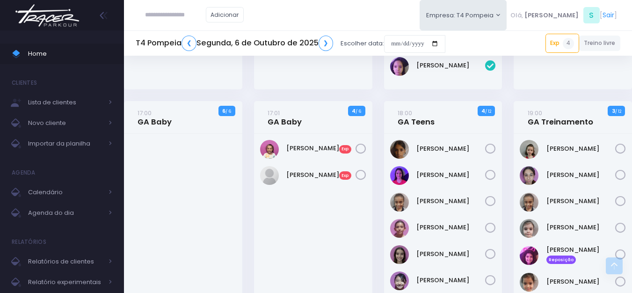
scroll to position [234, 0]
click at [315, 174] on link "Zaya De Castro Exp" at bounding box center [320, 174] width 69 height 9
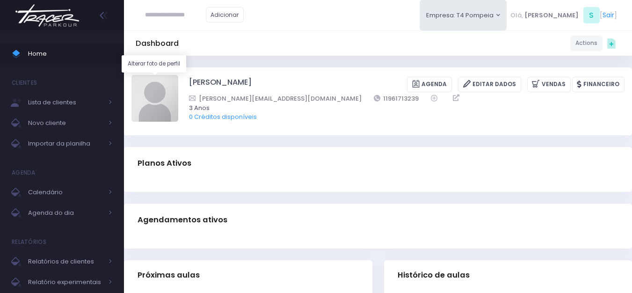
click at [167, 101] on img at bounding box center [154, 98] width 47 height 47
click at [178, 75] on input "file" at bounding box center [178, 74] width 0 height 0
type input "**********"
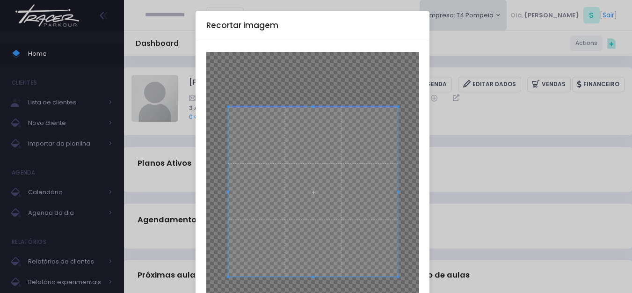
click at [341, 190] on span at bounding box center [313, 192] width 170 height 170
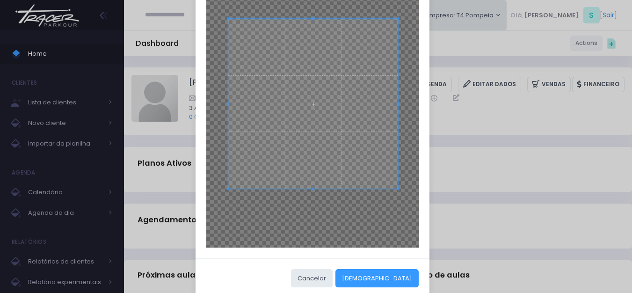
scroll to position [103, 0]
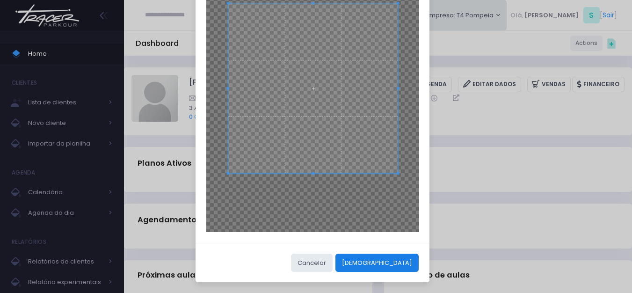
click at [390, 258] on button "Cortar" at bounding box center [376, 263] width 83 height 18
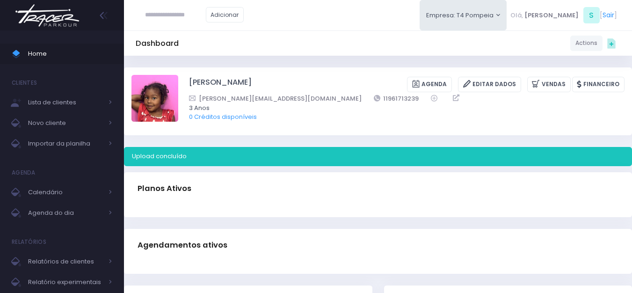
click at [70, 19] on img at bounding box center [47, 15] width 71 height 33
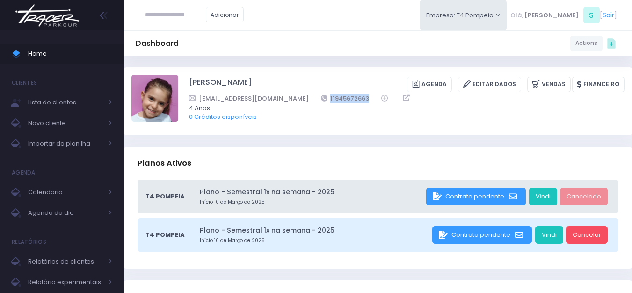
drag, startPoint x: 351, startPoint y: 98, endPoint x: 310, endPoint y: 93, distance: 41.5
click at [310, 93] on div "LARA SHIMABUC Agenda Editar Dados Vendas Financeiro fer_porto_br@yahoo.com.br 1…" at bounding box center [406, 101] width 435 height 52
copy link "11945672663"
click at [45, 18] on img at bounding box center [47, 15] width 71 height 33
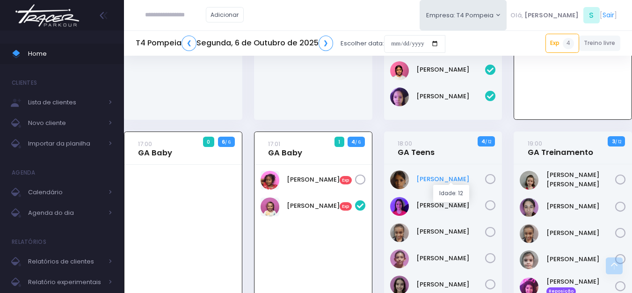
scroll to position [208, 0]
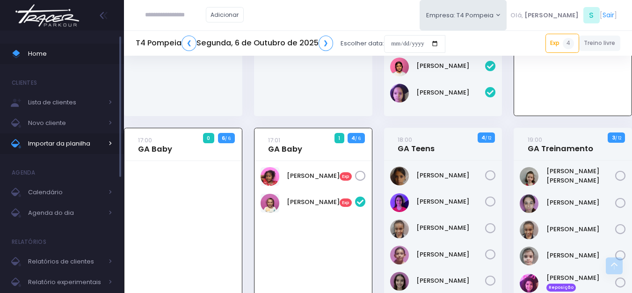
click at [64, 145] on span "Importar da planilha" at bounding box center [65, 144] width 75 height 12
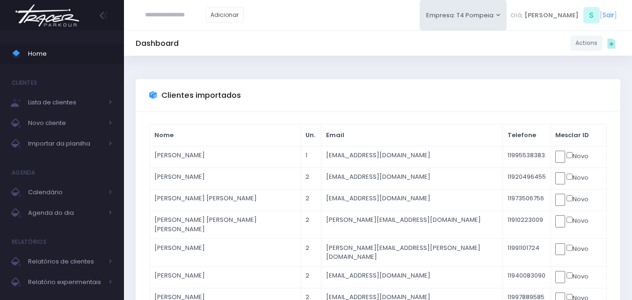
click at [73, 23] on img at bounding box center [47, 15] width 71 height 33
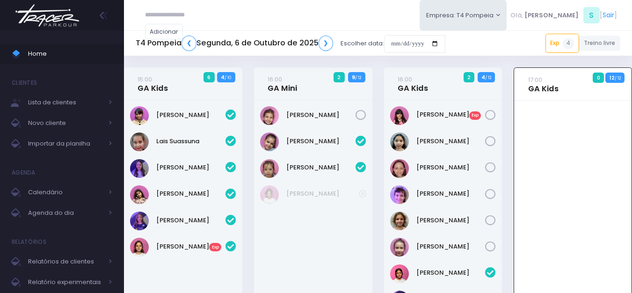
scroll to position [67, 0]
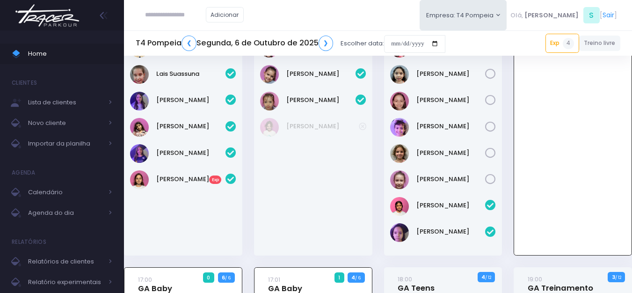
click at [160, 14] on input "text" at bounding box center [175, 15] width 61 height 18
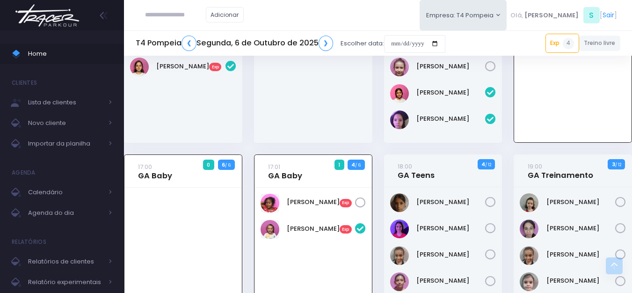
scroll to position [208, 0]
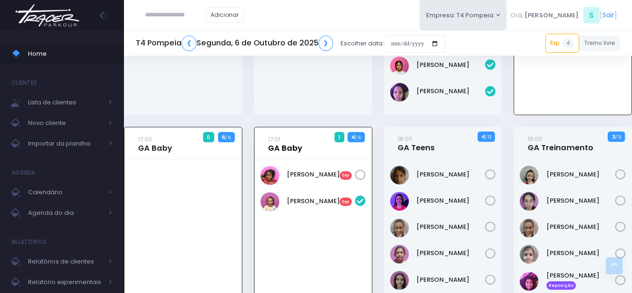
click at [284, 144] on link "17:01 GA Baby" at bounding box center [285, 143] width 34 height 19
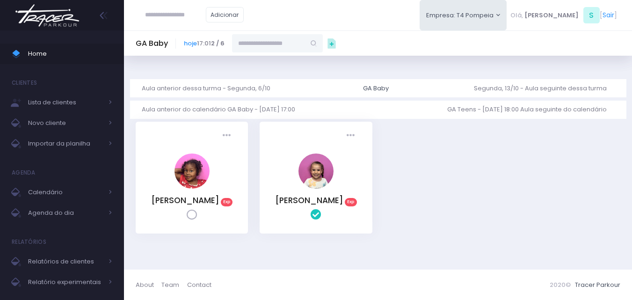
click at [305, 43] on input "text" at bounding box center [268, 43] width 73 height 18
paste input "**********"
click at [262, 45] on input "**********" at bounding box center [268, 43] width 73 height 18
click at [265, 46] on input "**********" at bounding box center [268, 43] width 73 height 18
click at [243, 44] on input "*********" at bounding box center [268, 43] width 73 height 18
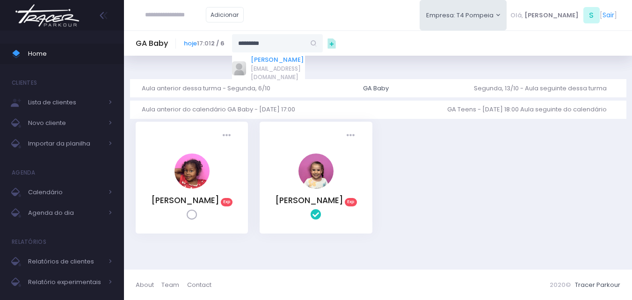
click at [269, 56] on link "[PERSON_NAME]" at bounding box center [278, 59] width 54 height 9
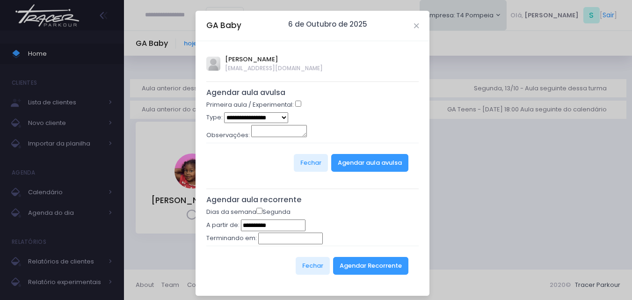
type input "**********"
click at [290, 106] on div "Primeira aula / Experimental:" at bounding box center [312, 106] width 213 height 12
select select "*"
click at [379, 170] on button "Agendar aula avulsa" at bounding box center [369, 163] width 77 height 18
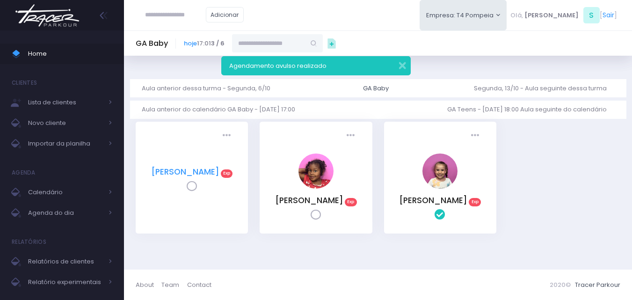
click at [188, 175] on link "Flávia Costa" at bounding box center [185, 171] width 68 height 11
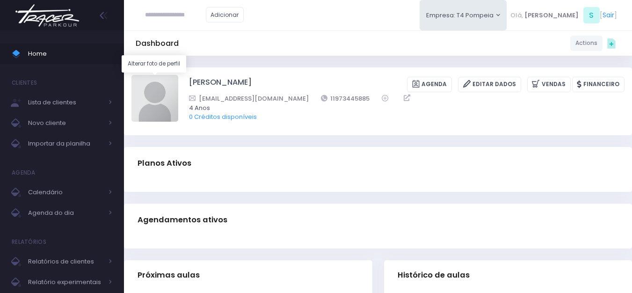
click at [144, 101] on img at bounding box center [154, 98] width 47 height 47
click at [178, 75] on input "file" at bounding box center [178, 74] width 0 height 0
type input "**********"
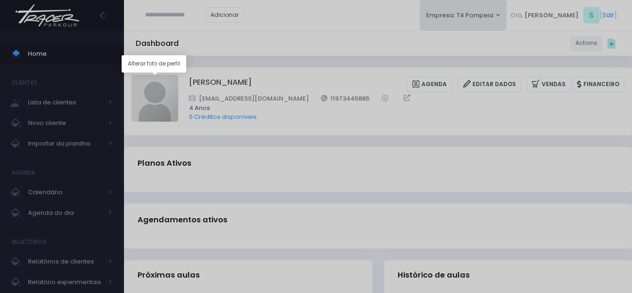
click at [181, 68] on div "Alterar foto de perfil" at bounding box center [154, 63] width 65 height 17
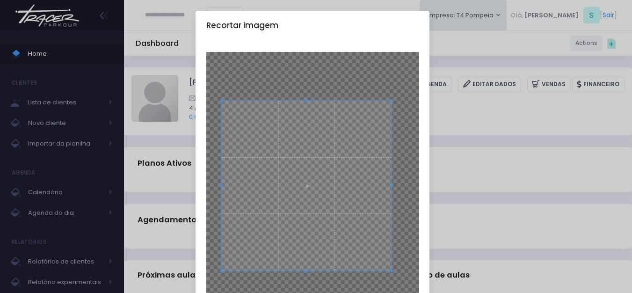
click at [346, 191] on span at bounding box center [306, 186] width 170 height 170
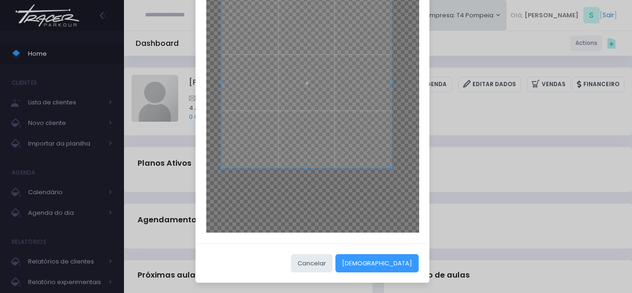
scroll to position [103, 0]
click at [407, 267] on button "Cortar" at bounding box center [376, 263] width 83 height 18
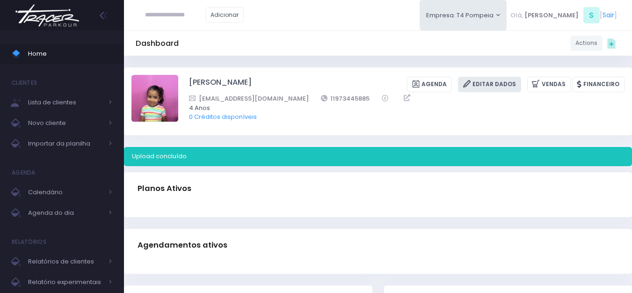
click at [514, 80] on link "Editar Dados" at bounding box center [489, 84] width 63 height 15
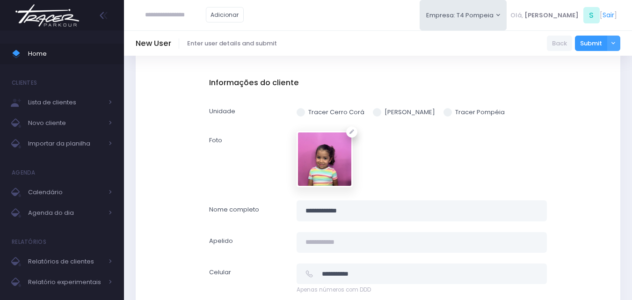
scroll to position [47, 0]
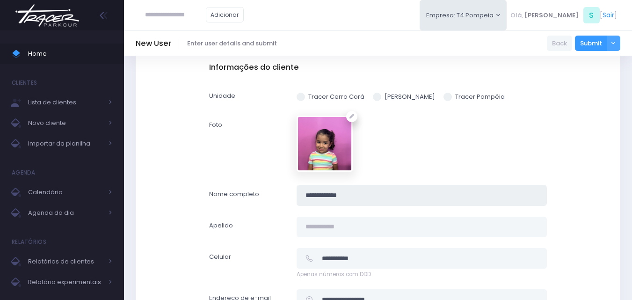
drag, startPoint x: 363, startPoint y: 198, endPoint x: 152, endPoint y: 199, distance: 210.9
type input "****"
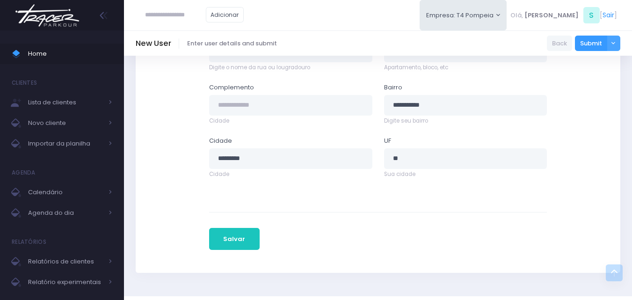
scroll to position [514, 0]
click at [221, 239] on button "Salvar" at bounding box center [234, 238] width 51 height 22
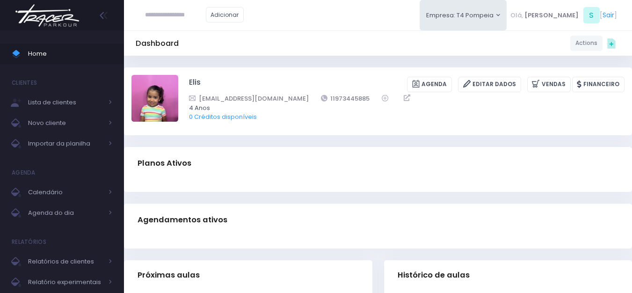
click at [70, 9] on img at bounding box center [47, 15] width 71 height 33
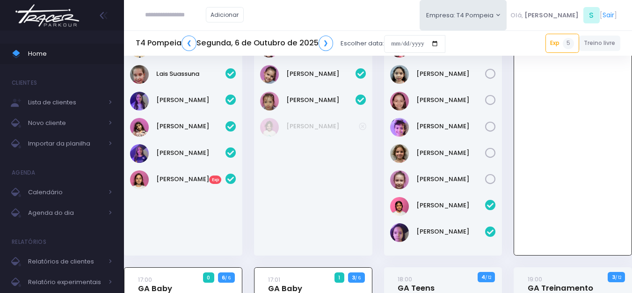
scroll to position [67, 0]
click at [53, 6] on img at bounding box center [47, 15] width 71 height 33
click at [68, 23] on img at bounding box center [47, 15] width 71 height 33
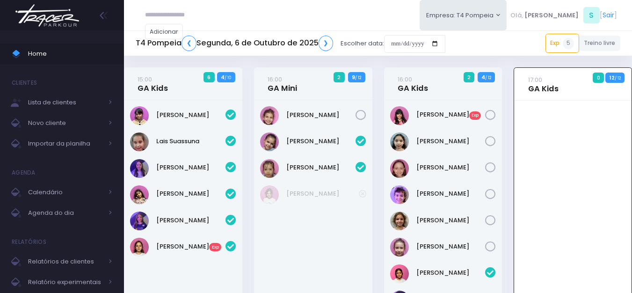
scroll to position [67, 0]
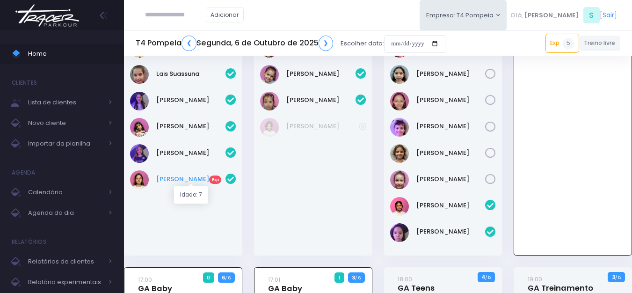
click at [183, 178] on link "Sophie M G Exp" at bounding box center [190, 178] width 69 height 9
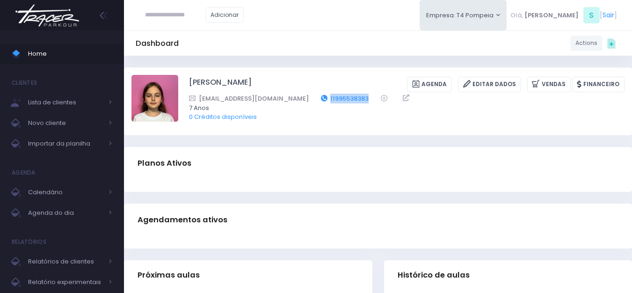
drag, startPoint x: 341, startPoint y: 97, endPoint x: 293, endPoint y: 100, distance: 47.4
click at [293, 100] on div "[EMAIL_ADDRESS][DOMAIN_NAME] 11995538383" at bounding box center [400, 99] width 423 height 10
copy div "11995538383"
click at [65, 20] on img at bounding box center [47, 15] width 71 height 33
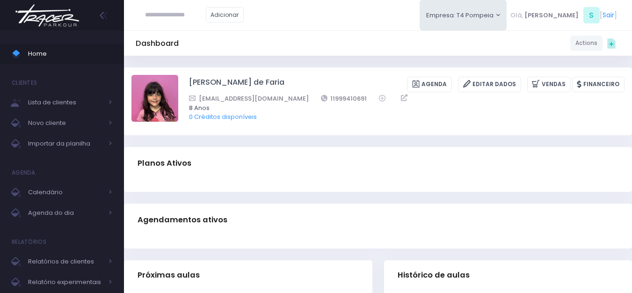
click at [62, 16] on img at bounding box center [47, 15] width 71 height 33
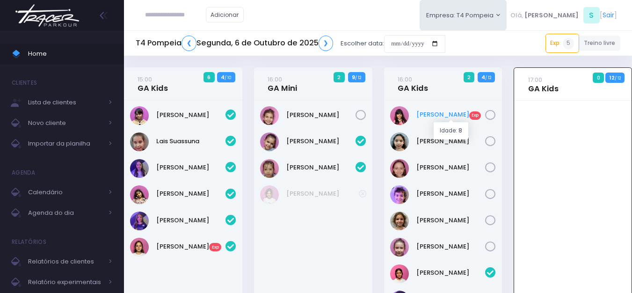
click at [444, 113] on link "Aurora Veludo Exp" at bounding box center [450, 114] width 69 height 9
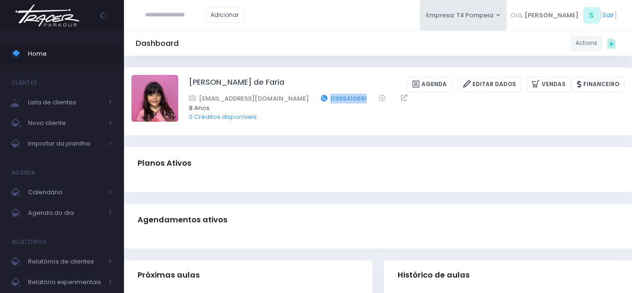
drag, startPoint x: 360, startPoint y: 98, endPoint x: 319, endPoint y: 97, distance: 40.7
click at [319, 97] on div "mayumi_uchoa@yahoo.com.br 11999410691" at bounding box center [400, 99] width 423 height 10
copy link "11999410691"
click at [52, 22] on img at bounding box center [47, 15] width 71 height 33
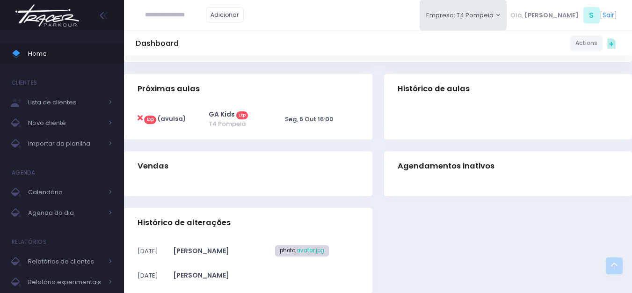
scroll to position [187, 0]
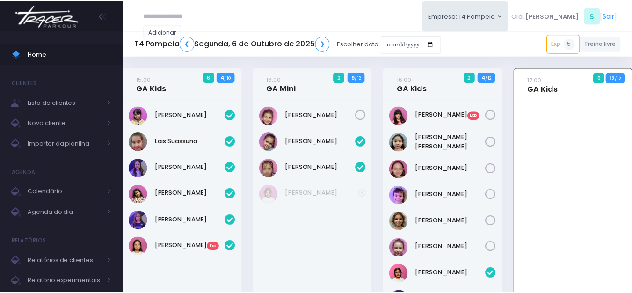
scroll to position [67, 0]
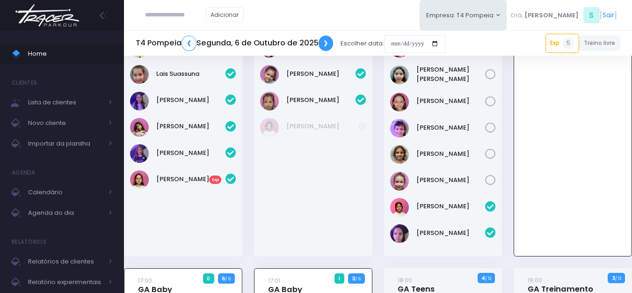
click at [326, 46] on link "❯" at bounding box center [326, 43] width 15 height 15
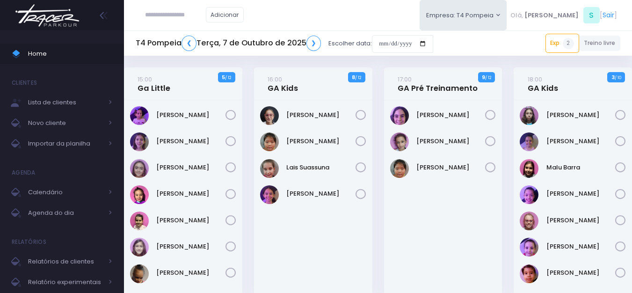
paste input "**********"
drag, startPoint x: 183, startPoint y: 10, endPoint x: 123, endPoint y: 23, distance: 61.6
click at [125, 22] on div "**********" at bounding box center [378, 15] width 508 height 30
paste input "text"
click at [166, 15] on input "**********" at bounding box center [175, 15] width 61 height 18
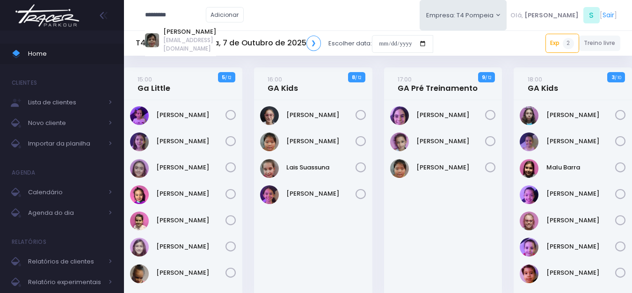
drag, startPoint x: 181, startPoint y: 16, endPoint x: 53, endPoint y: 21, distance: 128.7
paste input "**********"
click at [202, 32] on link "[PERSON_NAME]" at bounding box center [191, 31] width 56 height 9
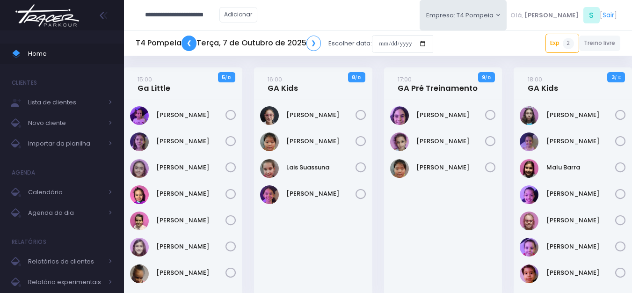
type input "**********"
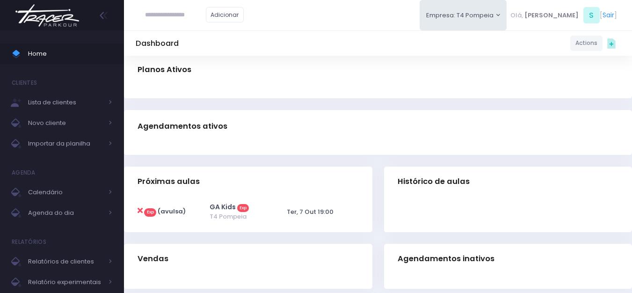
scroll to position [140, 0]
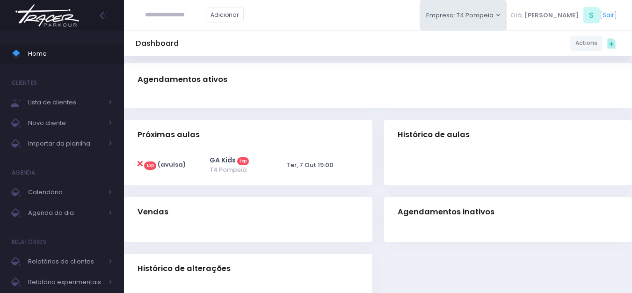
paste input "**********"
click at [198, 30] on link "[PERSON_NAME]" at bounding box center [189, 31] width 53 height 9
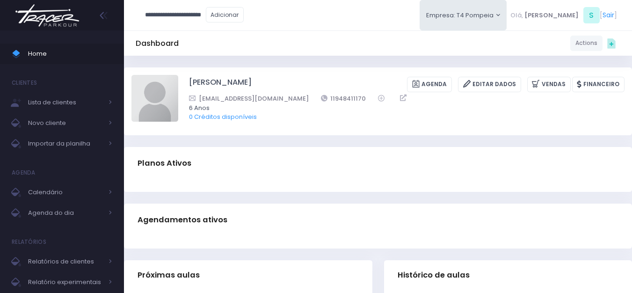
type input "**********"
drag, startPoint x: 333, startPoint y: 98, endPoint x: 287, endPoint y: 100, distance: 45.4
click at [287, 100] on div "[EMAIL_ADDRESS][DOMAIN_NAME] 11952779000" at bounding box center [400, 99] width 423 height 10
copy link "11952779000"
click at [80, 17] on img at bounding box center [47, 15] width 71 height 33
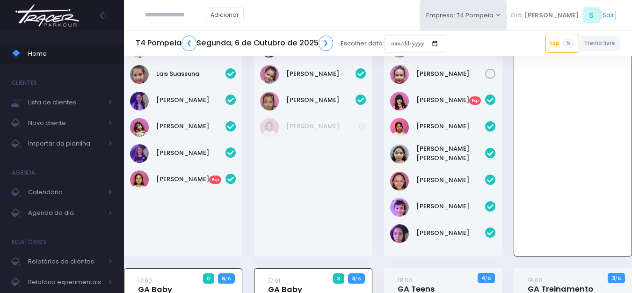
scroll to position [67, 0]
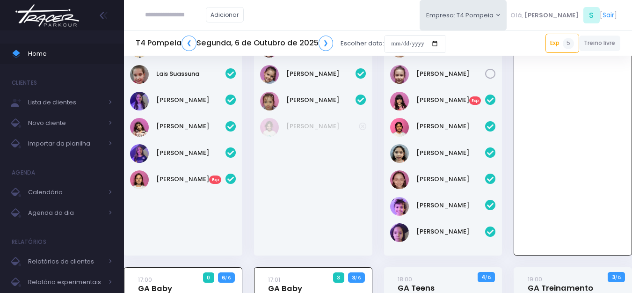
scroll to position [67, 0]
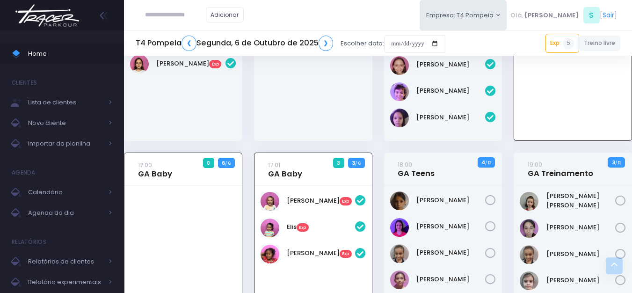
scroll to position [187, 0]
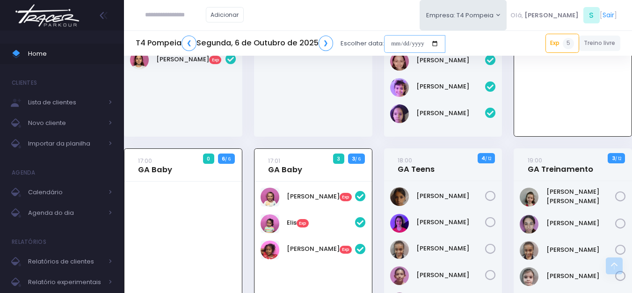
click at [414, 49] on input "date" at bounding box center [414, 44] width 61 height 18
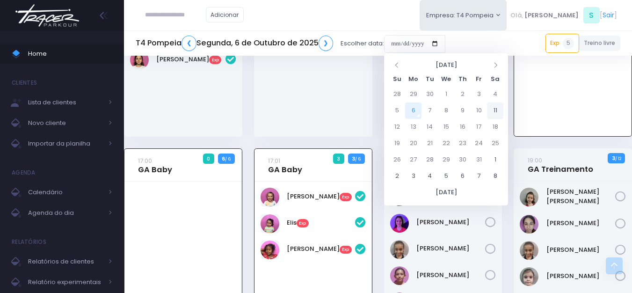
click at [494, 107] on td "11" at bounding box center [495, 110] width 16 height 16
type input "**********"
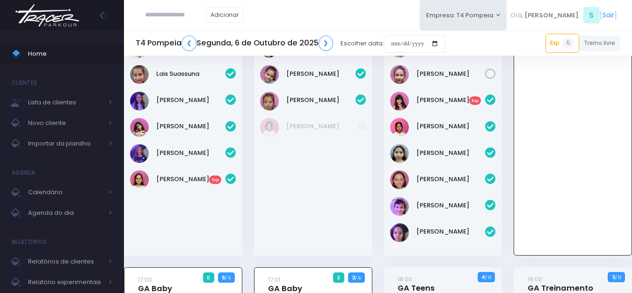
scroll to position [67, 0]
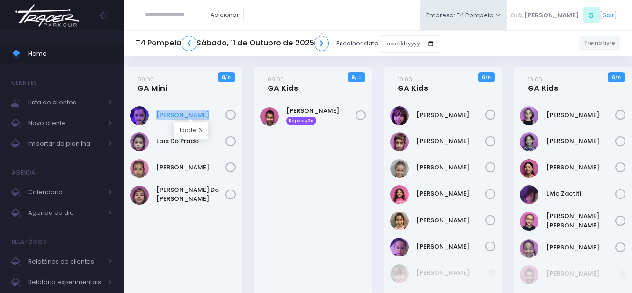
drag, startPoint x: 212, startPoint y: 103, endPoint x: 157, endPoint y: 116, distance: 57.1
click at [157, 116] on div "Helena Mendes" at bounding box center [183, 198] width 118 height 197
copy link "Helena Mendes"
drag, startPoint x: 201, startPoint y: 135, endPoint x: 152, endPoint y: 138, distance: 48.7
click at [152, 138] on div "Laís Do Prado" at bounding box center [183, 141] width 106 height 19
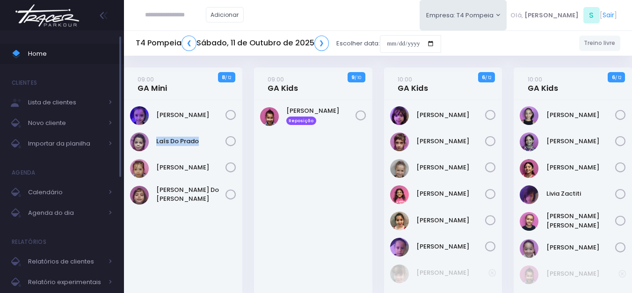
copy link "Laís Do Prado"
drag, startPoint x: 323, startPoint y: 106, endPoint x: 290, endPoint y: 111, distance: 33.1
click at [290, 111] on div "Stella Araujo Reposição" at bounding box center [313, 198] width 118 height 197
copy link "tella Araujo"
drag, startPoint x: 459, startPoint y: 109, endPoint x: 415, endPoint y: 109, distance: 44.0
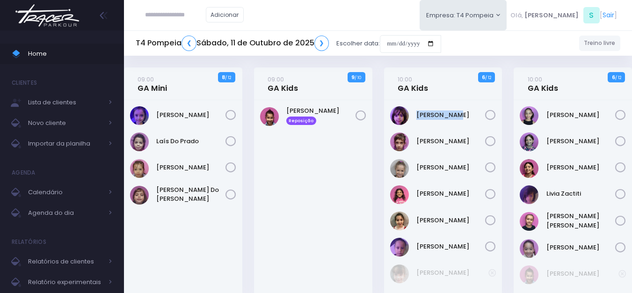
click at [415, 109] on div "Alice Ouafa" at bounding box center [443, 115] width 106 height 19
copy link "Alice Ouafa"
drag, startPoint x: 468, startPoint y: 130, endPoint x: 417, endPoint y: 134, distance: 51.6
click at [417, 134] on div "Alice Ouafa" at bounding box center [443, 198] width 118 height 197
copy link "Carmen Borga"
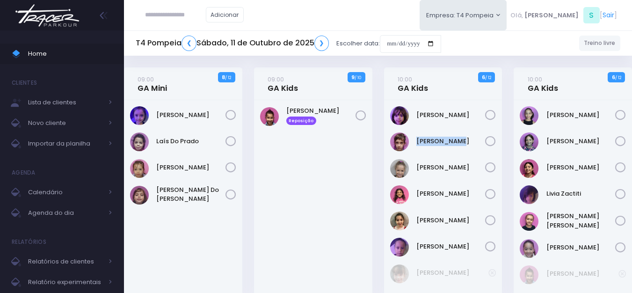
copy link "Carmen Borga"
drag, startPoint x: 460, startPoint y: 161, endPoint x: 417, endPoint y: 165, distance: 43.2
click at [417, 165] on div "Cecília Mello" at bounding box center [443, 168] width 106 height 19
copy link "Cecília Mello"
drag, startPoint x: 460, startPoint y: 189, endPoint x: 418, endPoint y: 192, distance: 41.7
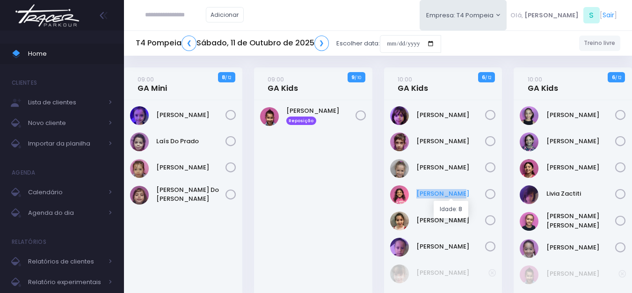
click at [418, 192] on div "Maria Orpheu" at bounding box center [443, 194] width 106 height 19
copy link "Maria Orpheu"
drag, startPoint x: 594, startPoint y: 106, endPoint x: 547, endPoint y: 114, distance: 47.9
click at [547, 114] on div "Helena Magrini" at bounding box center [573, 198] width 118 height 197
copy link "Helena Magrini"
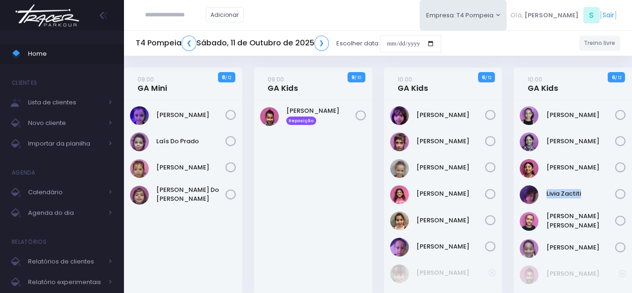
drag, startPoint x: 587, startPoint y: 187, endPoint x: 547, endPoint y: 188, distance: 40.2
click at [547, 188] on div "Livia Zactiti" at bounding box center [573, 194] width 106 height 19
copy link "Livia Zactiti"
drag, startPoint x: 590, startPoint y: 211, endPoint x: 546, endPoint y: 220, distance: 44.9
click at [546, 220] on div "Helena Magrini" at bounding box center [573, 198] width 118 height 197
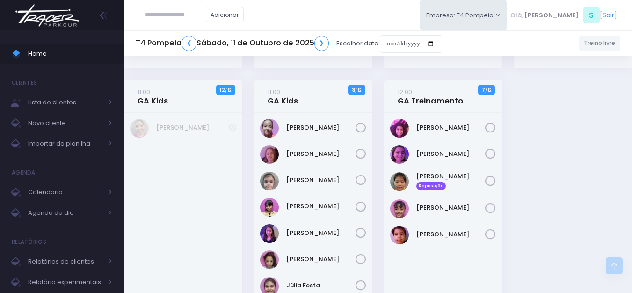
scroll to position [281, 0]
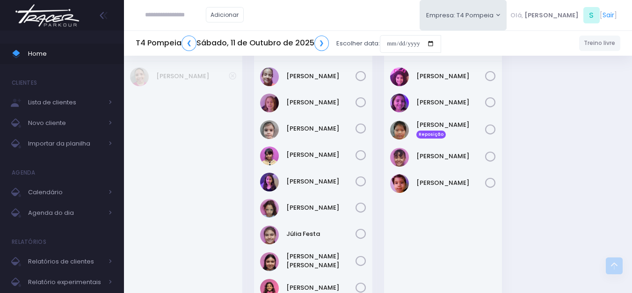
drag, startPoint x: 344, startPoint y: 68, endPoint x: 285, endPoint y: 73, distance: 58.7
click at [285, 73] on div "Veridiana Jansen" at bounding box center [313, 76] width 106 height 19
drag, startPoint x: 338, startPoint y: 95, endPoint x: 280, endPoint y: 98, distance: 58.0
click at [280, 98] on div "Aurora Andreoni" at bounding box center [313, 103] width 106 height 19
drag, startPoint x: 337, startPoint y: 123, endPoint x: 288, endPoint y: 125, distance: 48.7
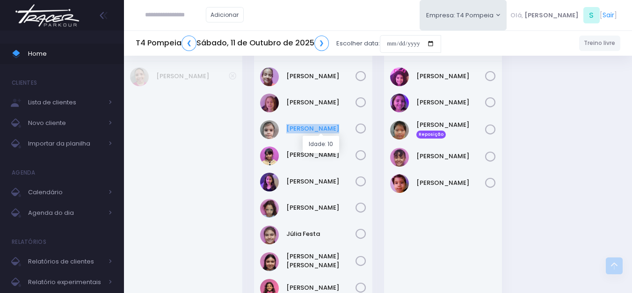
click at [288, 125] on div "Brunna Mateus" at bounding box center [313, 129] width 106 height 19
drag, startPoint x: 330, startPoint y: 148, endPoint x: 287, endPoint y: 149, distance: 43.1
click at [287, 149] on div "Clarice Lopes" at bounding box center [313, 155] width 106 height 19
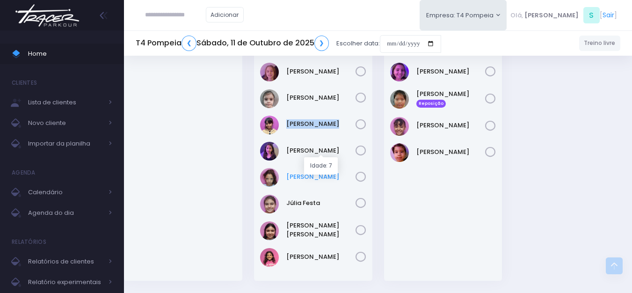
scroll to position [327, 0]
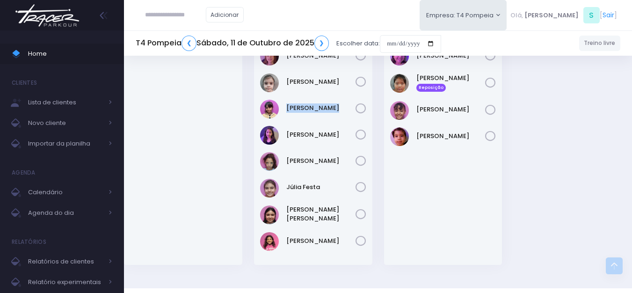
drag, startPoint x: 335, startPoint y: 129, endPoint x: 284, endPoint y: 128, distance: 51.5
click at [284, 128] on div "Isabella Calvo" at bounding box center [313, 135] width 106 height 19
drag, startPoint x: 330, startPoint y: 153, endPoint x: 282, endPoint y: 160, distance: 48.8
click at [285, 163] on div "Julia Pinotti" at bounding box center [313, 161] width 106 height 19
drag, startPoint x: 329, startPoint y: 181, endPoint x: 284, endPoint y: 182, distance: 44.9
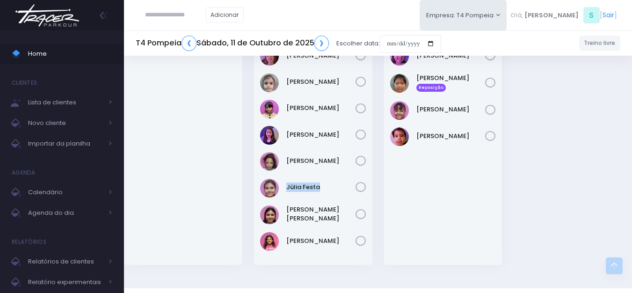
click at [284, 182] on div "Júlia Festa" at bounding box center [313, 188] width 106 height 19
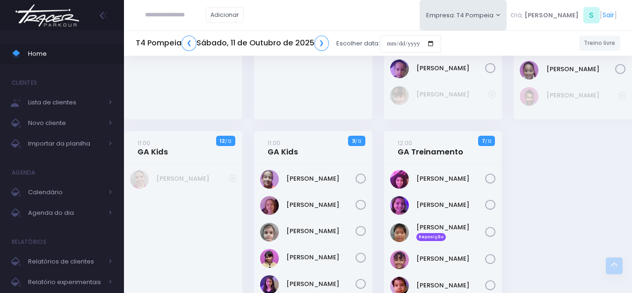
scroll to position [187, 0]
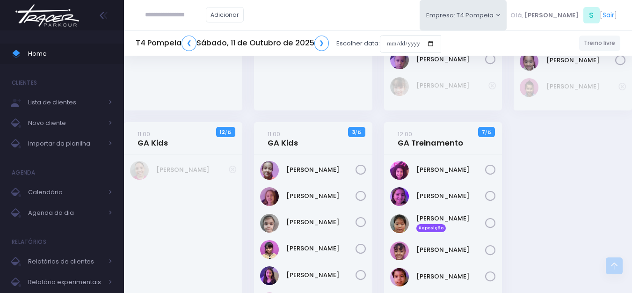
drag, startPoint x: 473, startPoint y: 161, endPoint x: 414, endPoint y: 169, distance: 59.5
click at [414, 169] on div "Catarina Souza" at bounding box center [443, 170] width 106 height 19
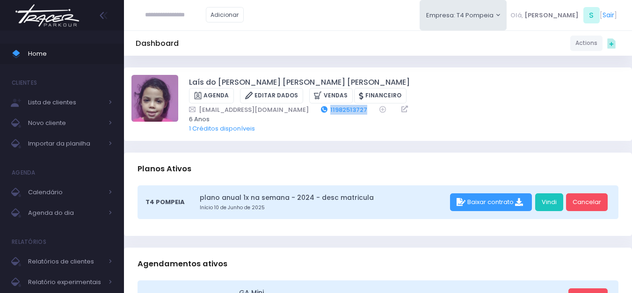
drag, startPoint x: 362, startPoint y: 95, endPoint x: 322, endPoint y: 95, distance: 39.3
click at [322, 105] on div "fabi_pradopereira@hotmail.com 11982513727" at bounding box center [400, 110] width 423 height 10
copy link "11982513727"
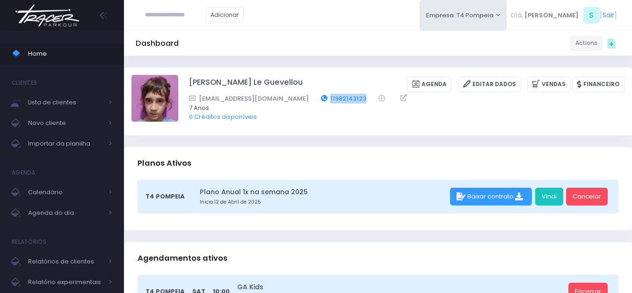
drag, startPoint x: 340, startPoint y: 99, endPoint x: 303, endPoint y: 101, distance: 37.5
click at [303, 101] on div "marianaborga@gmail.com 11982143123" at bounding box center [400, 99] width 423 height 10
copy link "11982143123"
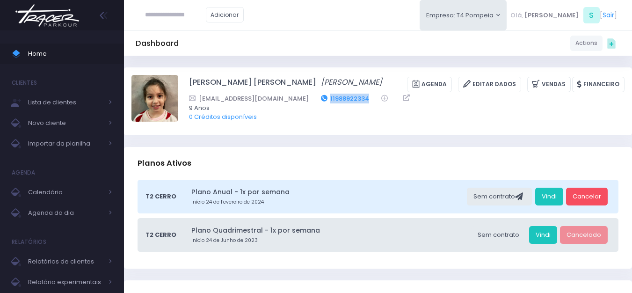
drag, startPoint x: 355, startPoint y: 111, endPoint x: 318, endPoint y: 114, distance: 37.1
click at [318, 103] on div "Marcelonunesmdd@gmail.com 11988922334" at bounding box center [400, 99] width 423 height 10
copy div "11988922334"
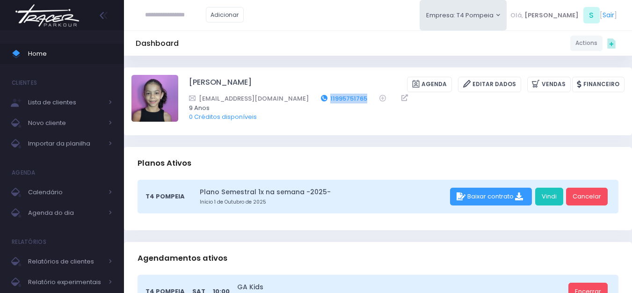
drag, startPoint x: 334, startPoint y: 100, endPoint x: 292, endPoint y: 102, distance: 42.7
click at [292, 102] on div "[EMAIL_ADDRESS][DOMAIN_NAME] 11995751765" at bounding box center [400, 99] width 423 height 10
copy link "11995751765"
click at [48, 13] on img at bounding box center [47, 15] width 71 height 33
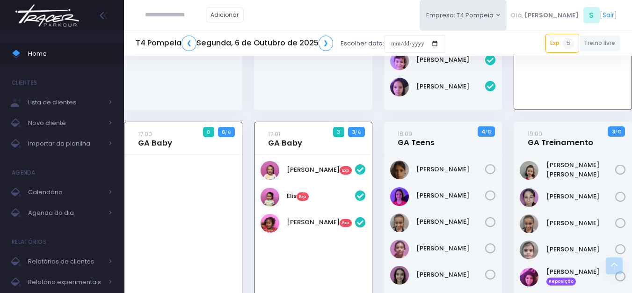
scroll to position [254, 0]
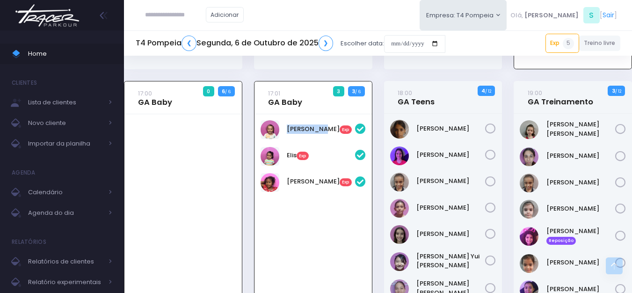
drag, startPoint x: 320, startPoint y: 122, endPoint x: 286, endPoint y: 126, distance: 34.8
click at [286, 126] on div "Céu Araújo Exp" at bounding box center [313, 129] width 105 height 19
copy link "Céu Araújo"
drag, startPoint x: 297, startPoint y: 121, endPoint x: 289, endPoint y: 127, distance: 10.0
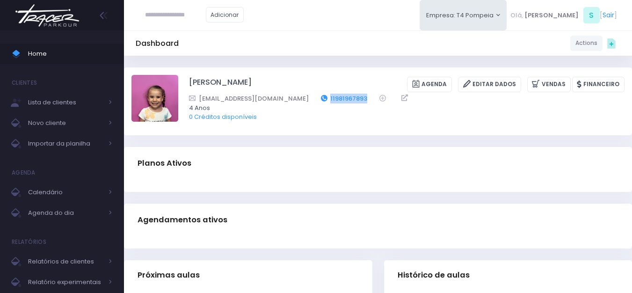
drag, startPoint x: 327, startPoint y: 94, endPoint x: 290, endPoint y: 94, distance: 37.0
click at [290, 94] on div "[EMAIL_ADDRESS][DOMAIN_NAME] 11981967893" at bounding box center [400, 99] width 423 height 10
copy link "11981967893"
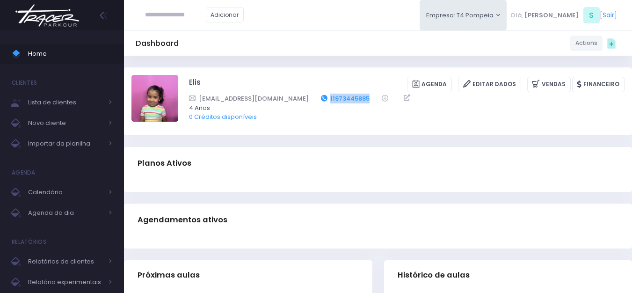
drag, startPoint x: 328, startPoint y: 99, endPoint x: 283, endPoint y: 96, distance: 44.5
click at [283, 96] on div "[EMAIL_ADDRESS][DOMAIN_NAME] 11973445885" at bounding box center [400, 99] width 423 height 10
copy link "11973445885"
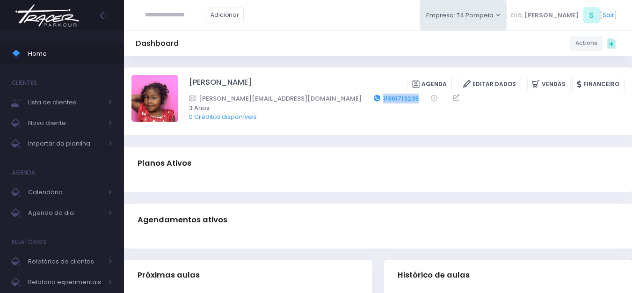
drag, startPoint x: 363, startPoint y: 98, endPoint x: 323, endPoint y: 100, distance: 40.7
click at [323, 100] on div "[PERSON_NAME][EMAIL_ADDRESS][DOMAIN_NAME] 11961713239" at bounding box center [400, 99] width 423 height 10
copy div "11961713239"
